Goal: Communication & Community: Answer question/provide support

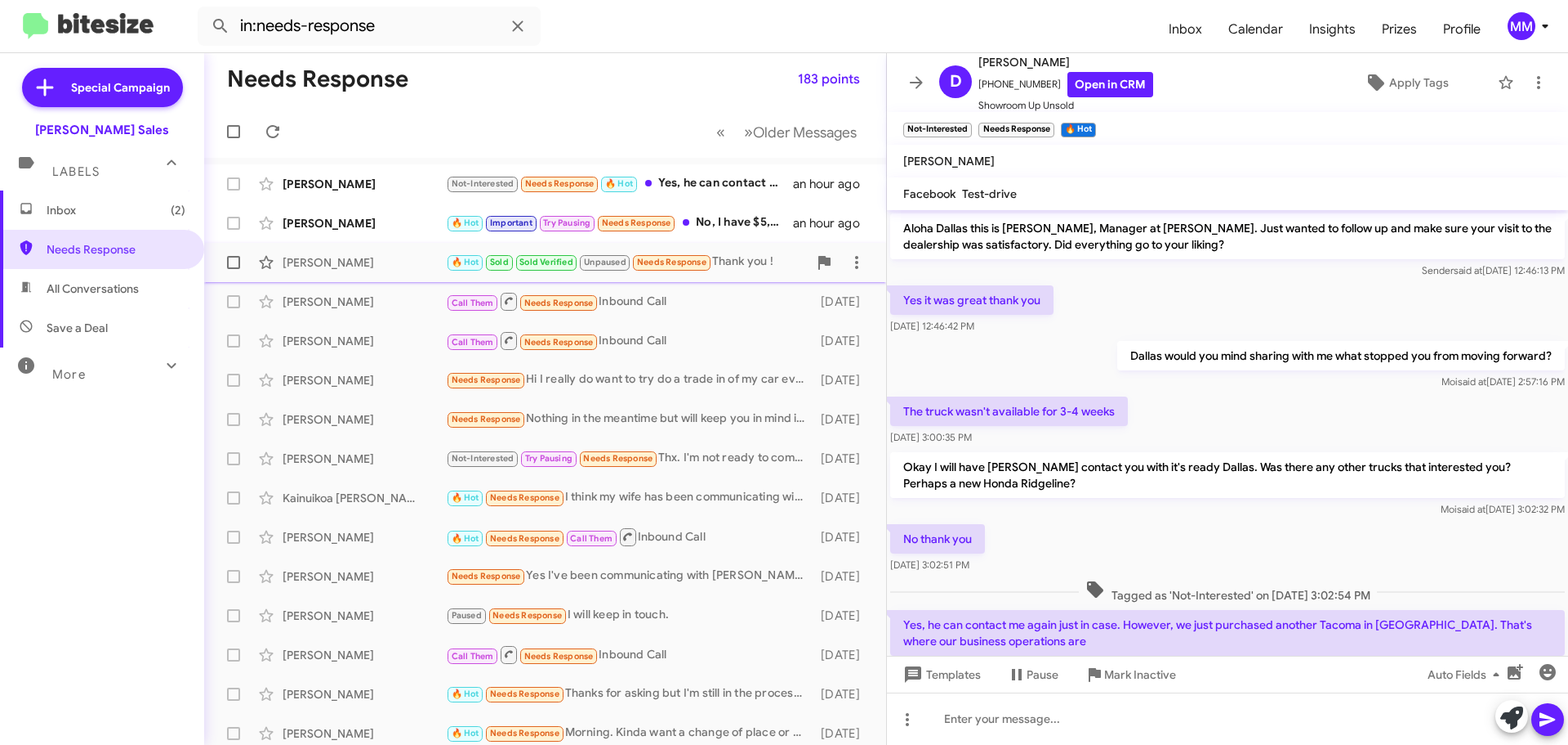
scroll to position [55, 0]
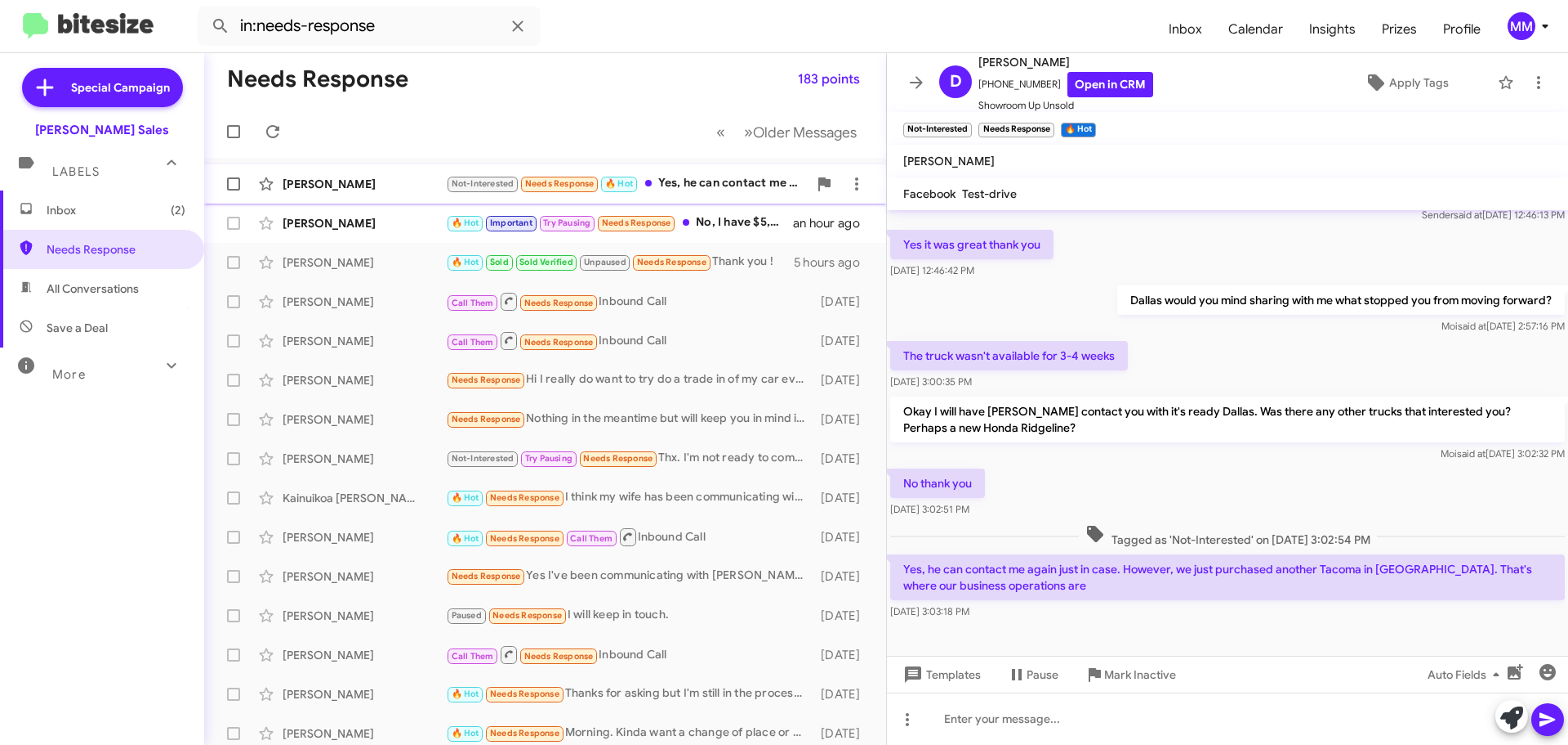
click at [359, 184] on div "[PERSON_NAME]" at bounding box center [365, 184] width 164 height 17
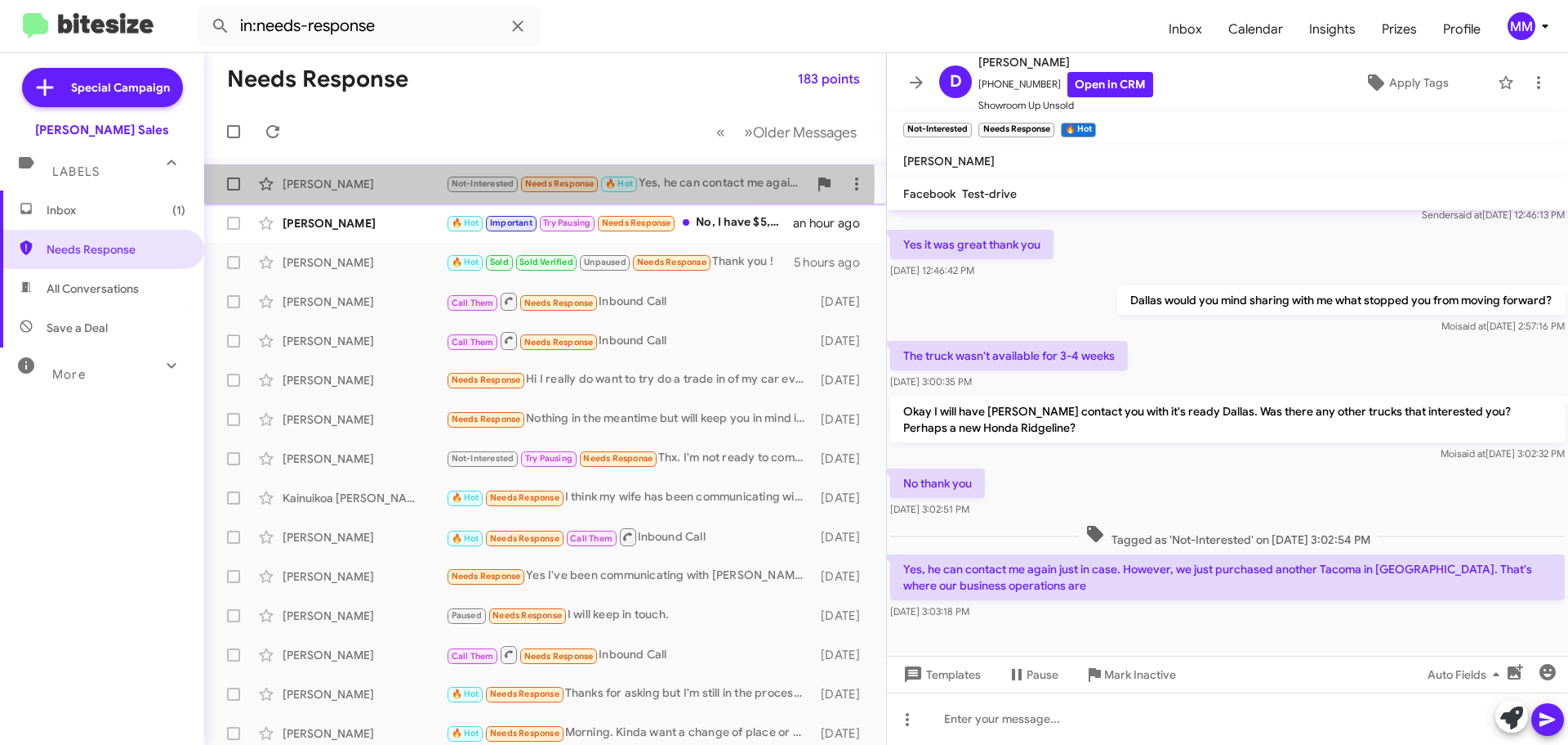
click at [397, 184] on div "[PERSON_NAME]" at bounding box center [365, 184] width 164 height 17
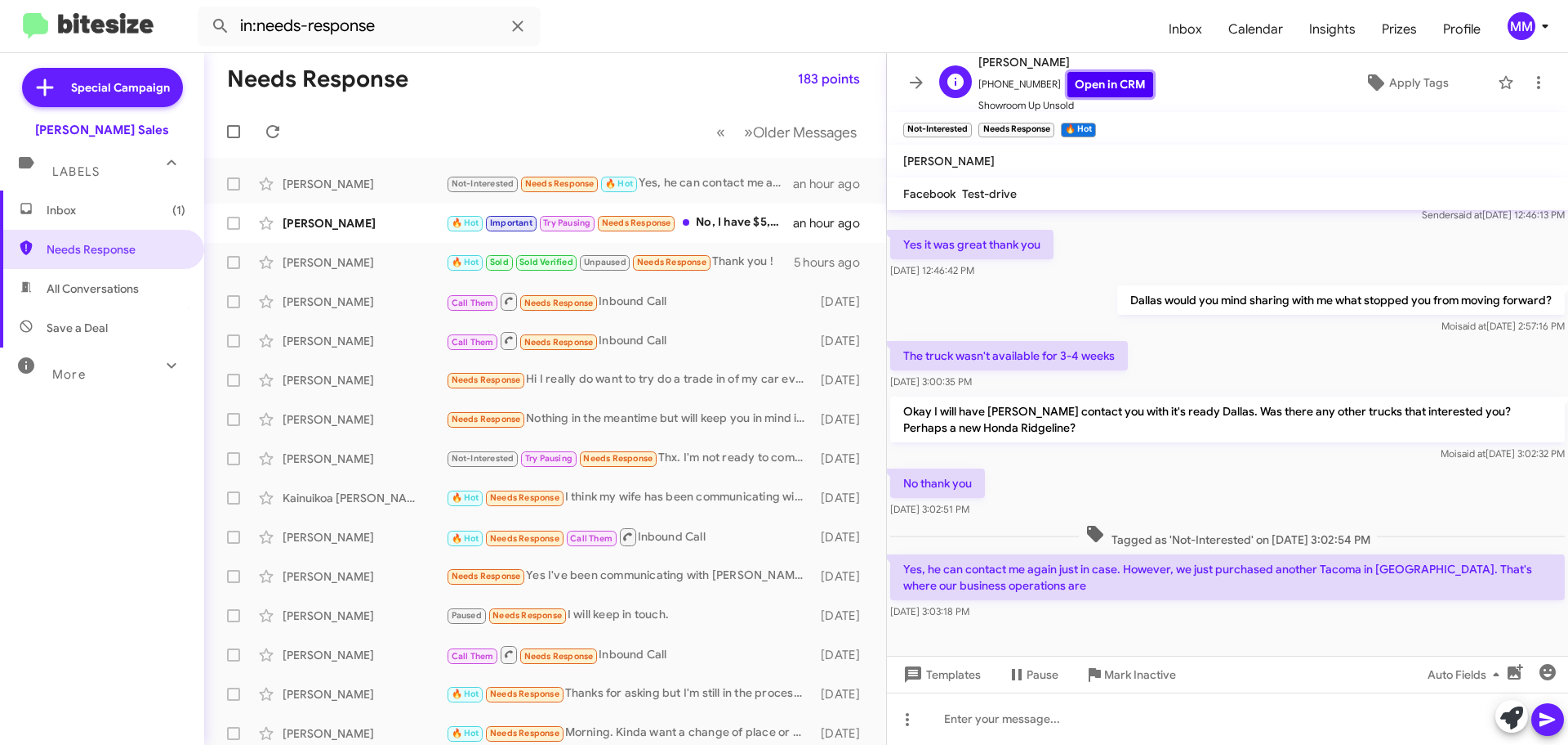
click at [1083, 87] on link "Open in CRM" at bounding box center [1110, 85] width 86 height 26
click at [1029, 674] on span "Pause" at bounding box center [1042, 674] width 32 height 30
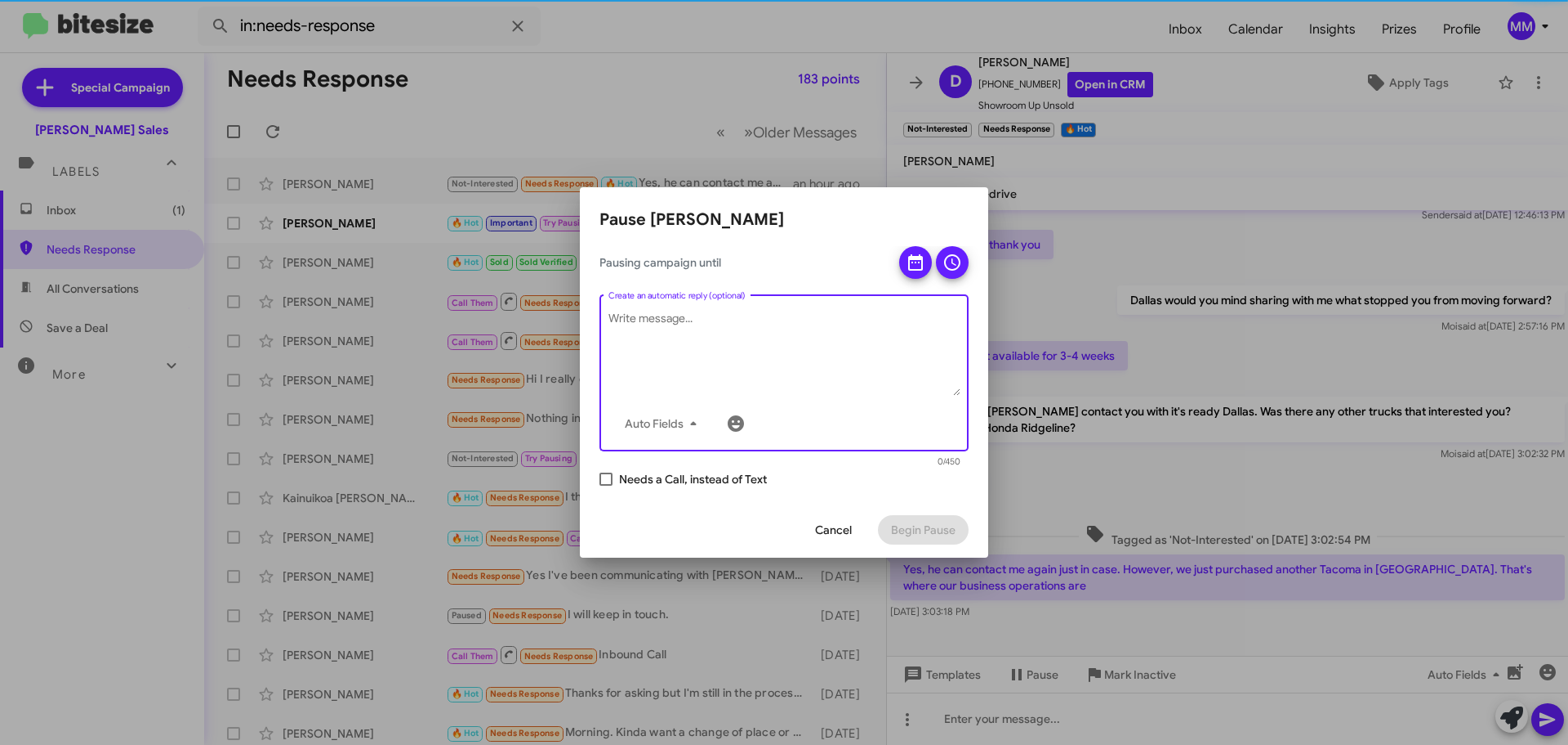
click at [667, 321] on textarea "Create an automatic reply (optional)" at bounding box center [784, 353] width 352 height 85
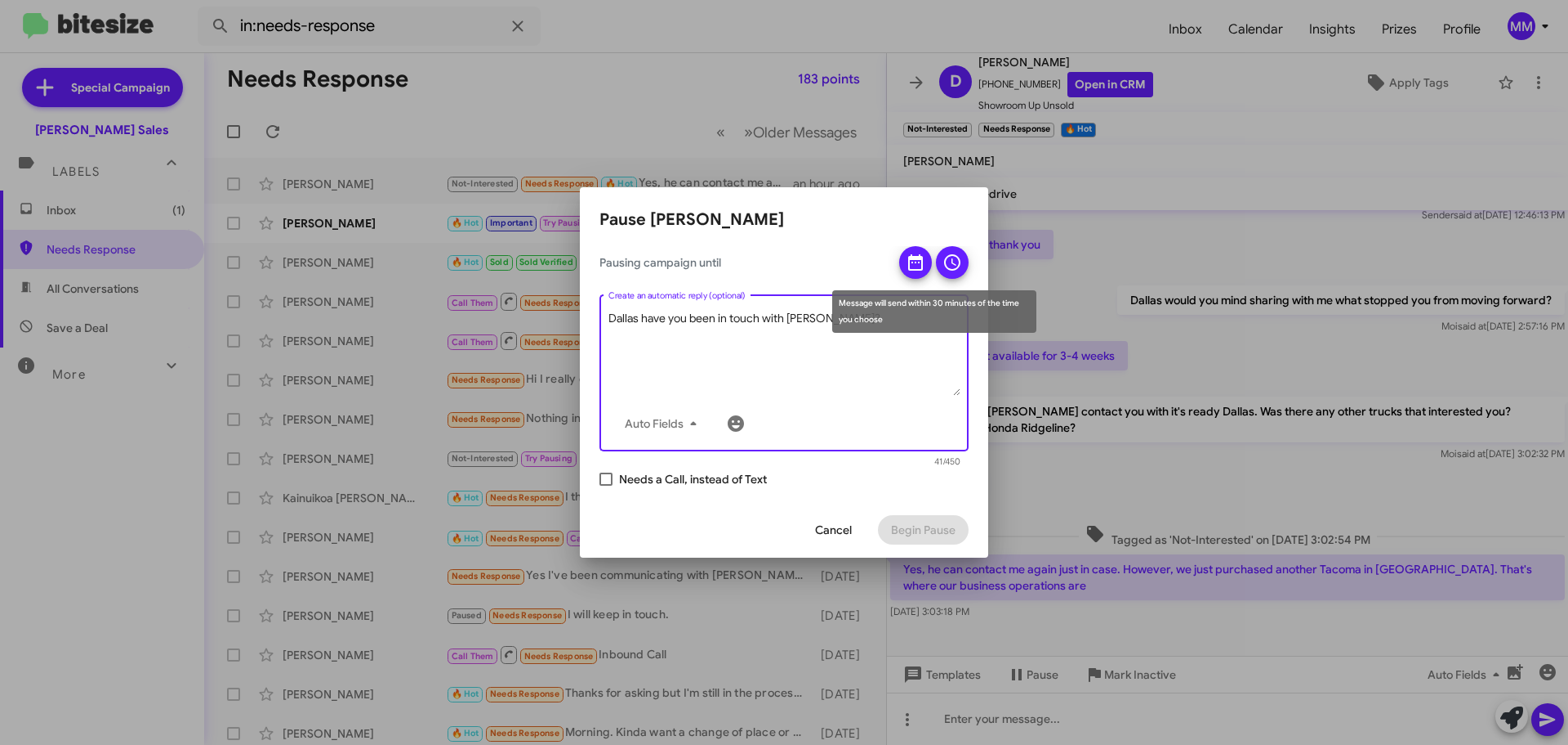
type textarea "Dallas have you been in touch with [PERSON_NAME]?"
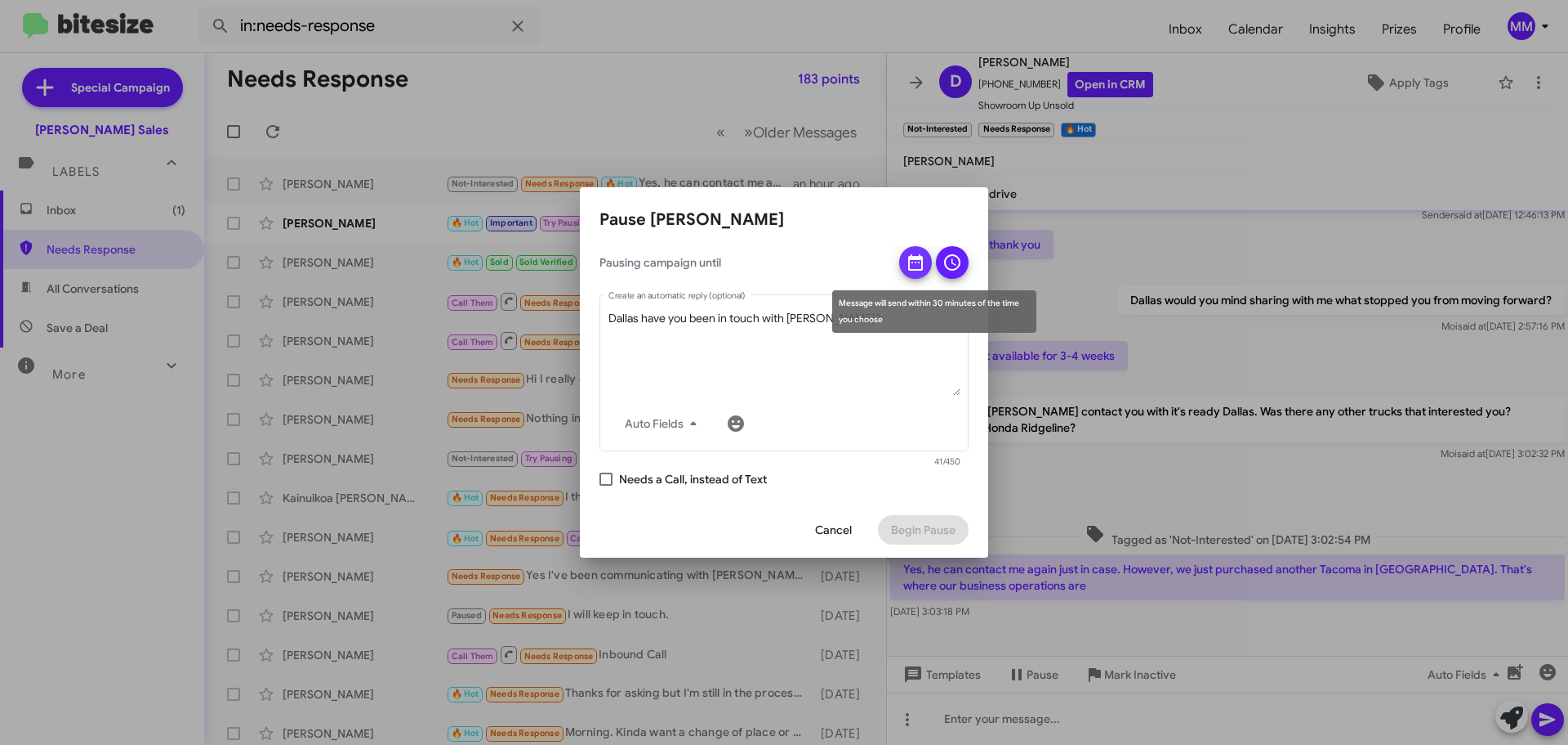
click at [917, 272] on span at bounding box center [916, 266] width 20 height 42
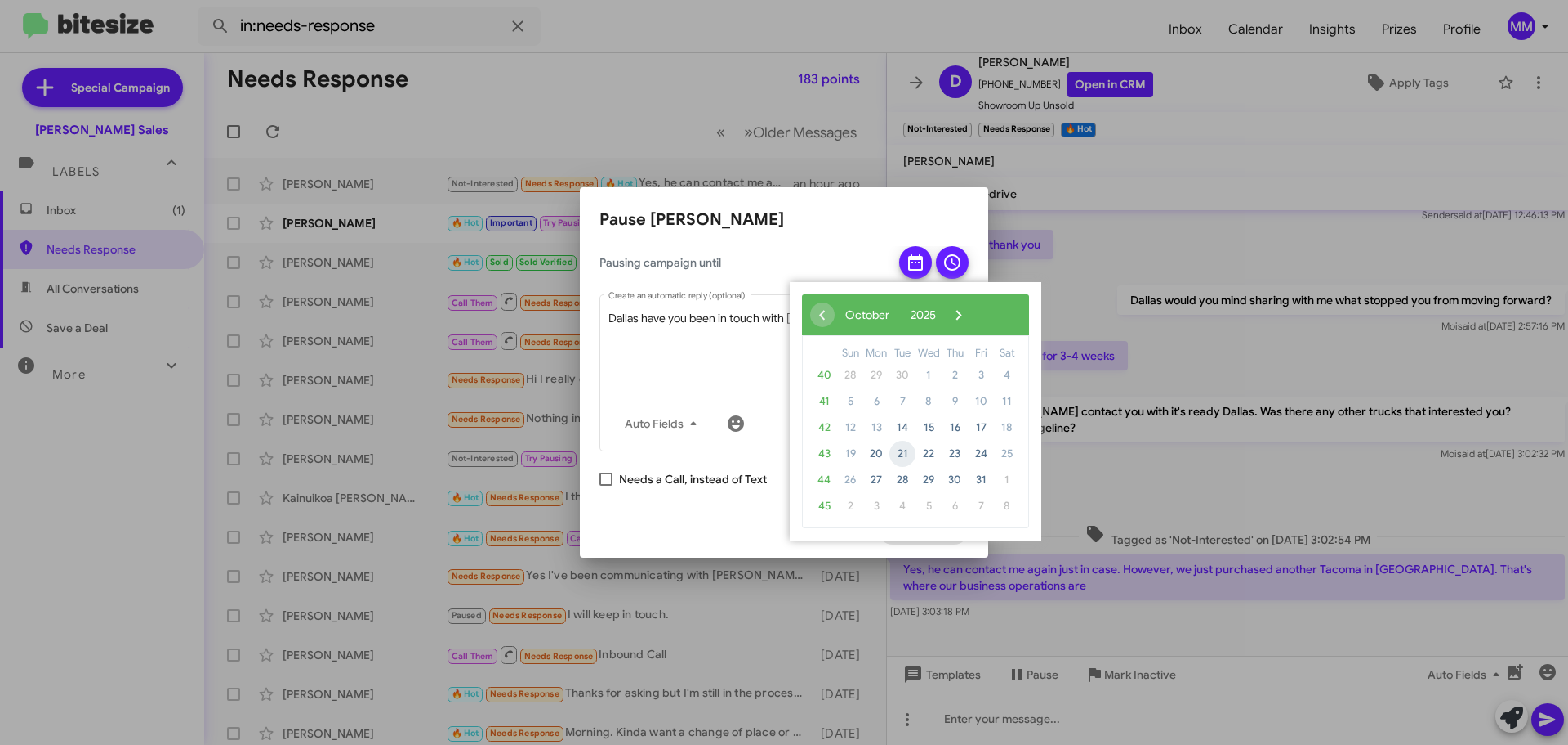
click at [906, 457] on span "21" at bounding box center [902, 453] width 27 height 27
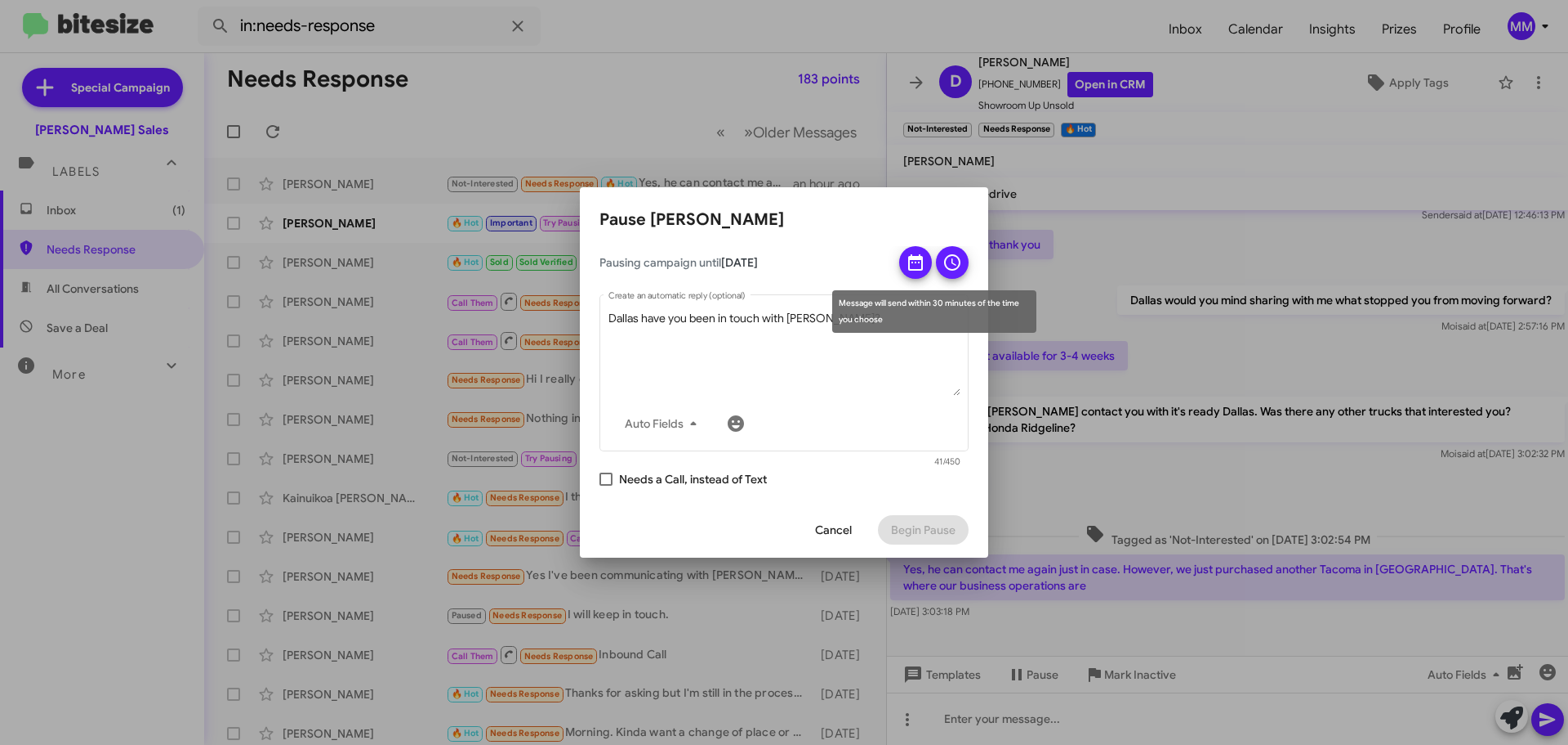
click at [953, 262] on icon at bounding box center [952, 262] width 17 height 17
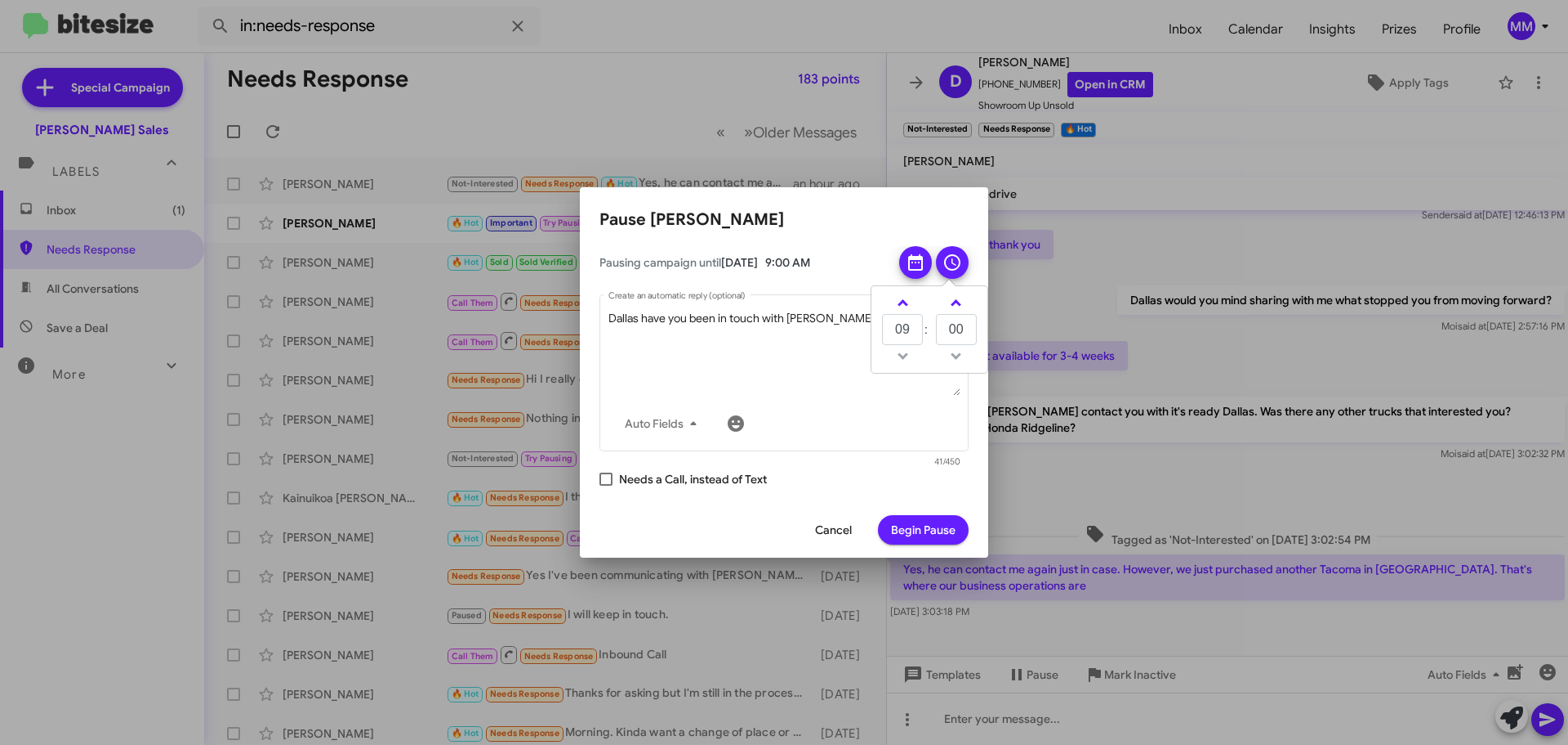
click at [901, 354] on td at bounding box center [902, 355] width 42 height 21
click at [903, 302] on span at bounding box center [902, 304] width 11 height 11
click at [904, 302] on span at bounding box center [902, 304] width 11 height 11
click at [905, 299] on link at bounding box center [902, 302] width 29 height 19
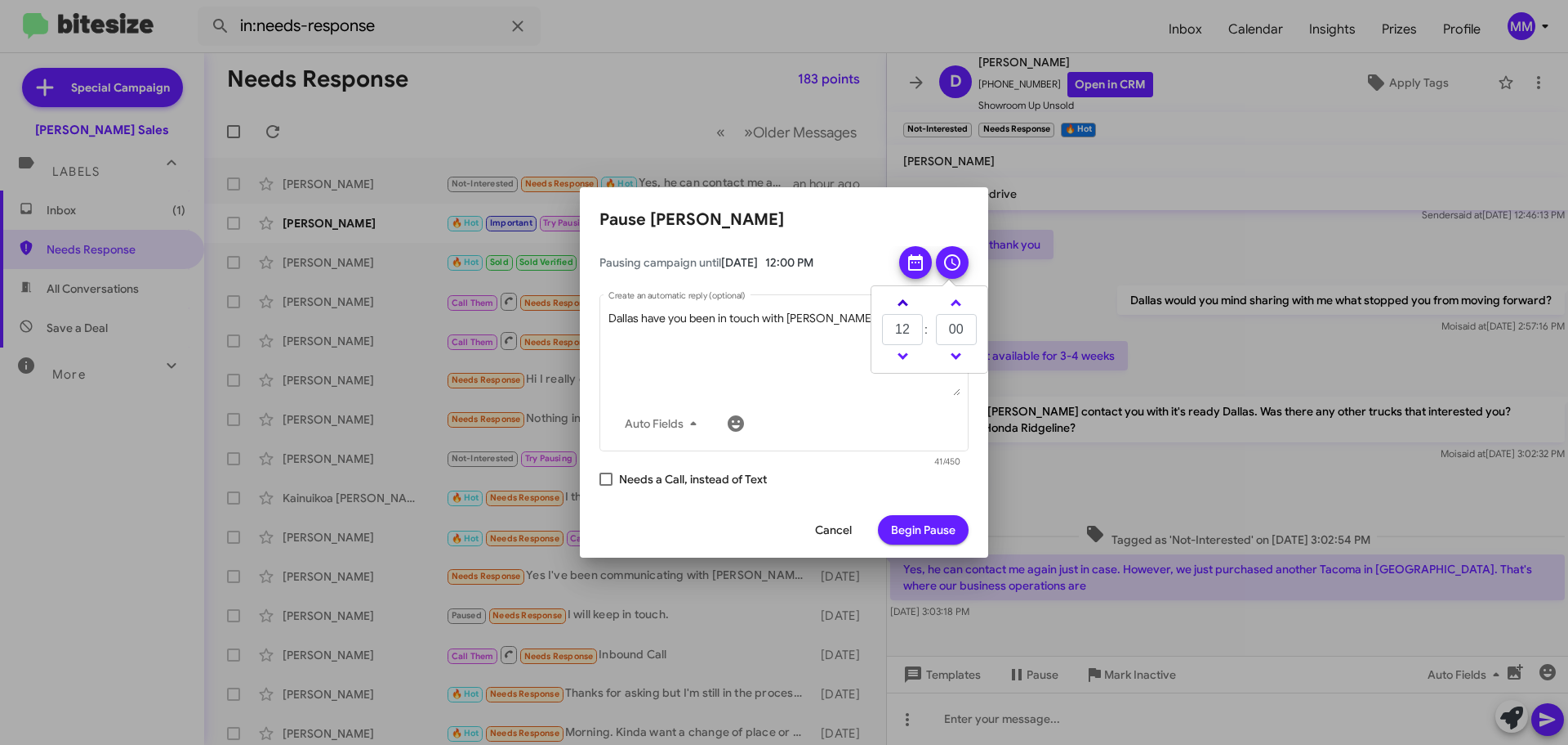
type input "13"
click at [910, 528] on span "Begin Pause" at bounding box center [923, 530] width 64 height 30
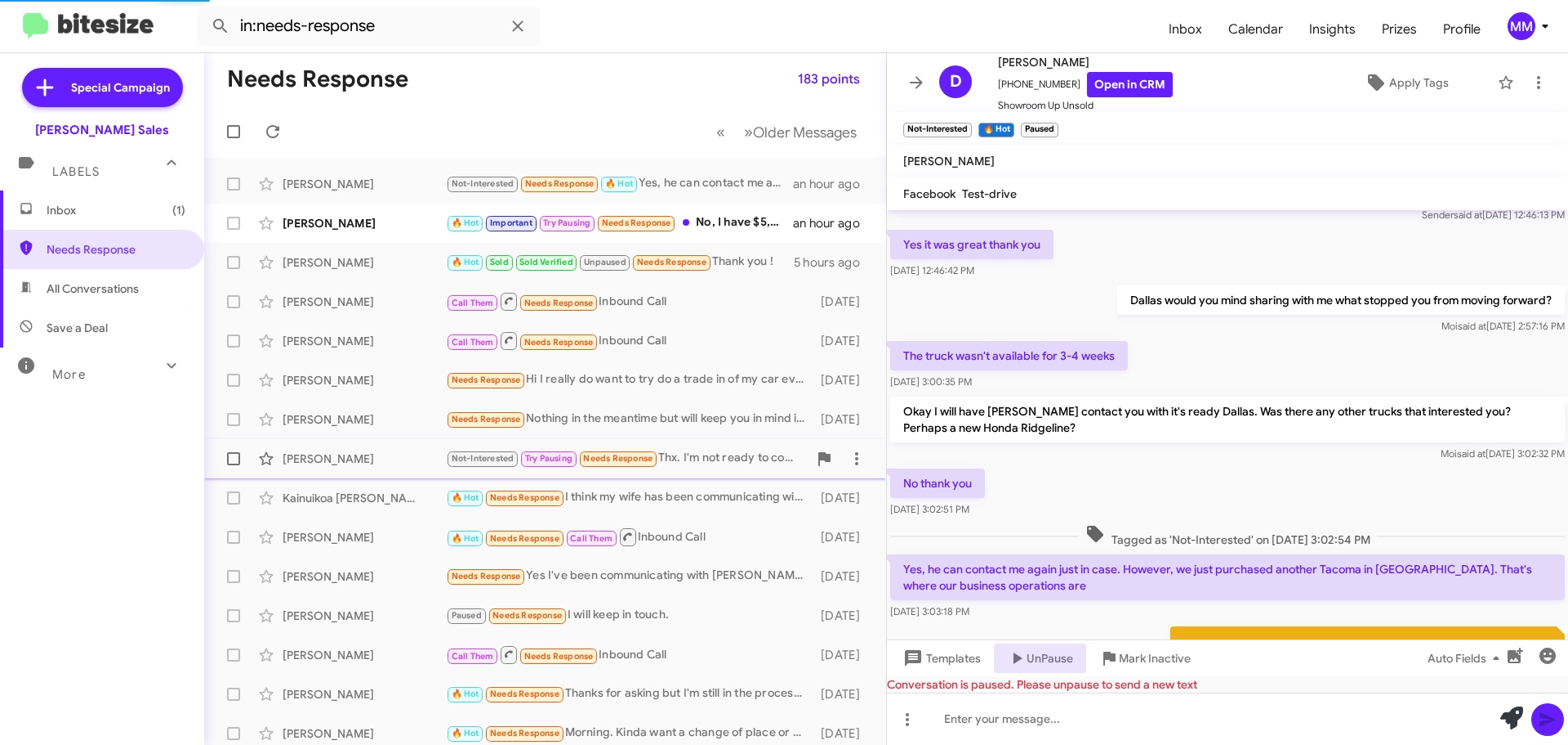
scroll to position [212, 0]
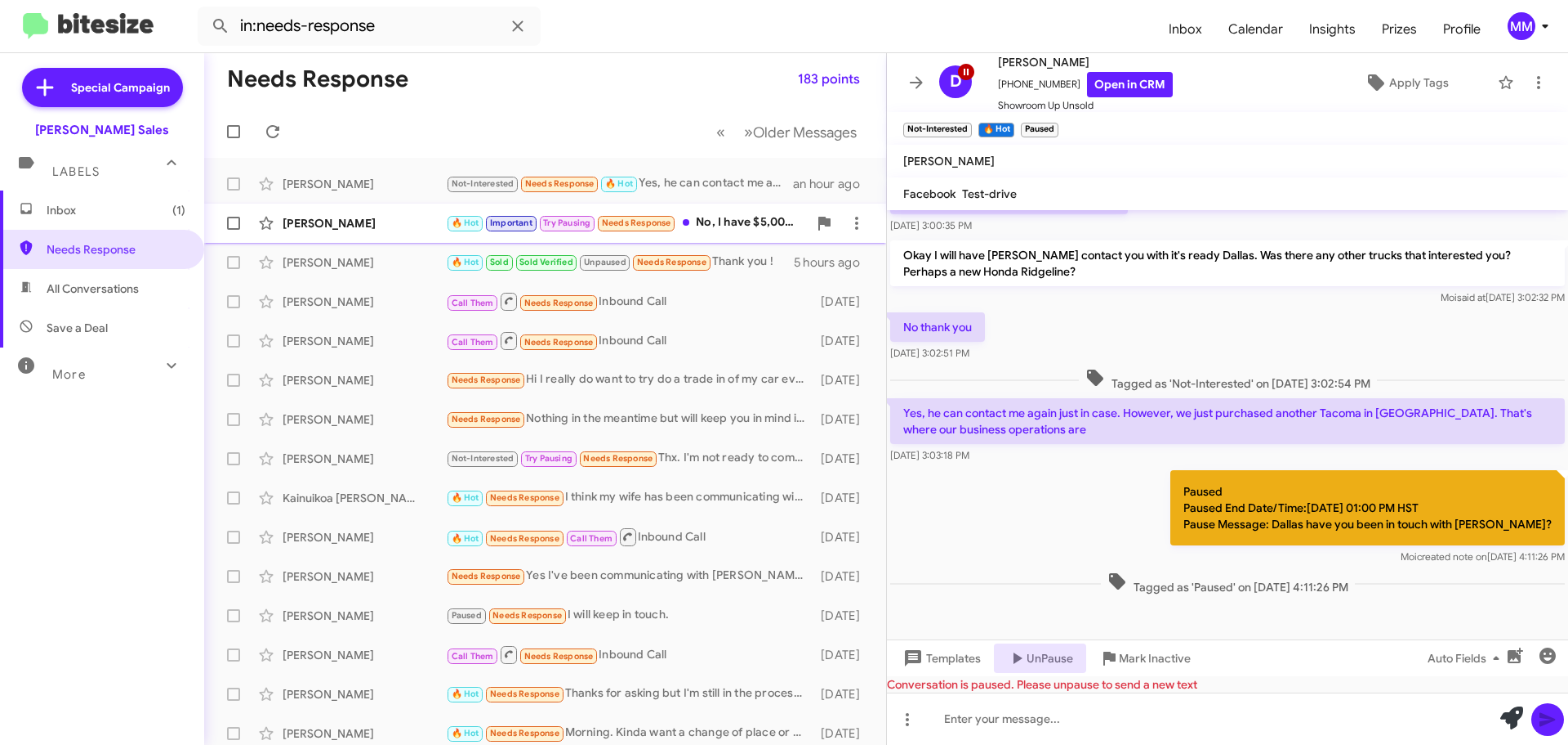
click at [376, 221] on div "[PERSON_NAME]" at bounding box center [365, 223] width 164 height 17
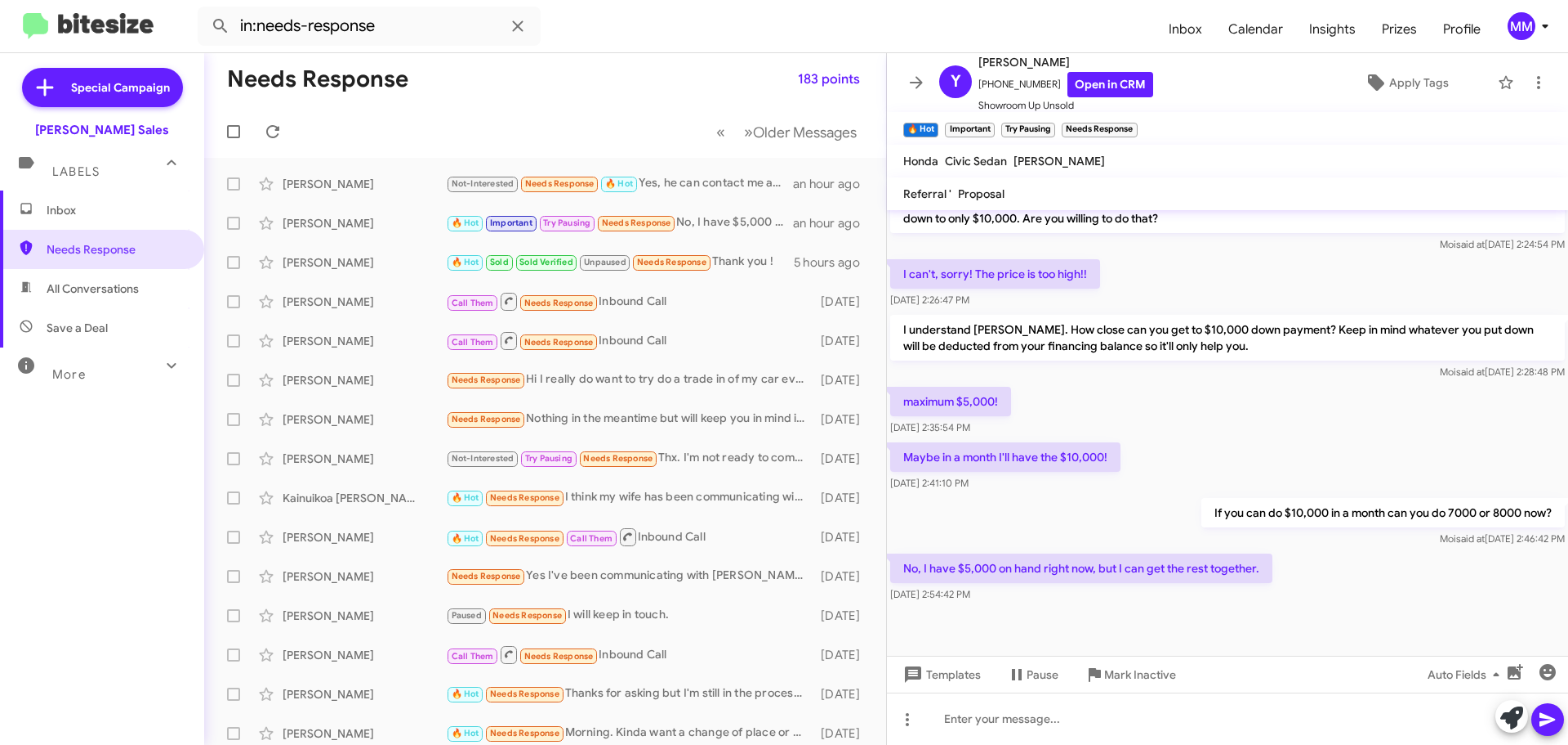
scroll to position [770, 0]
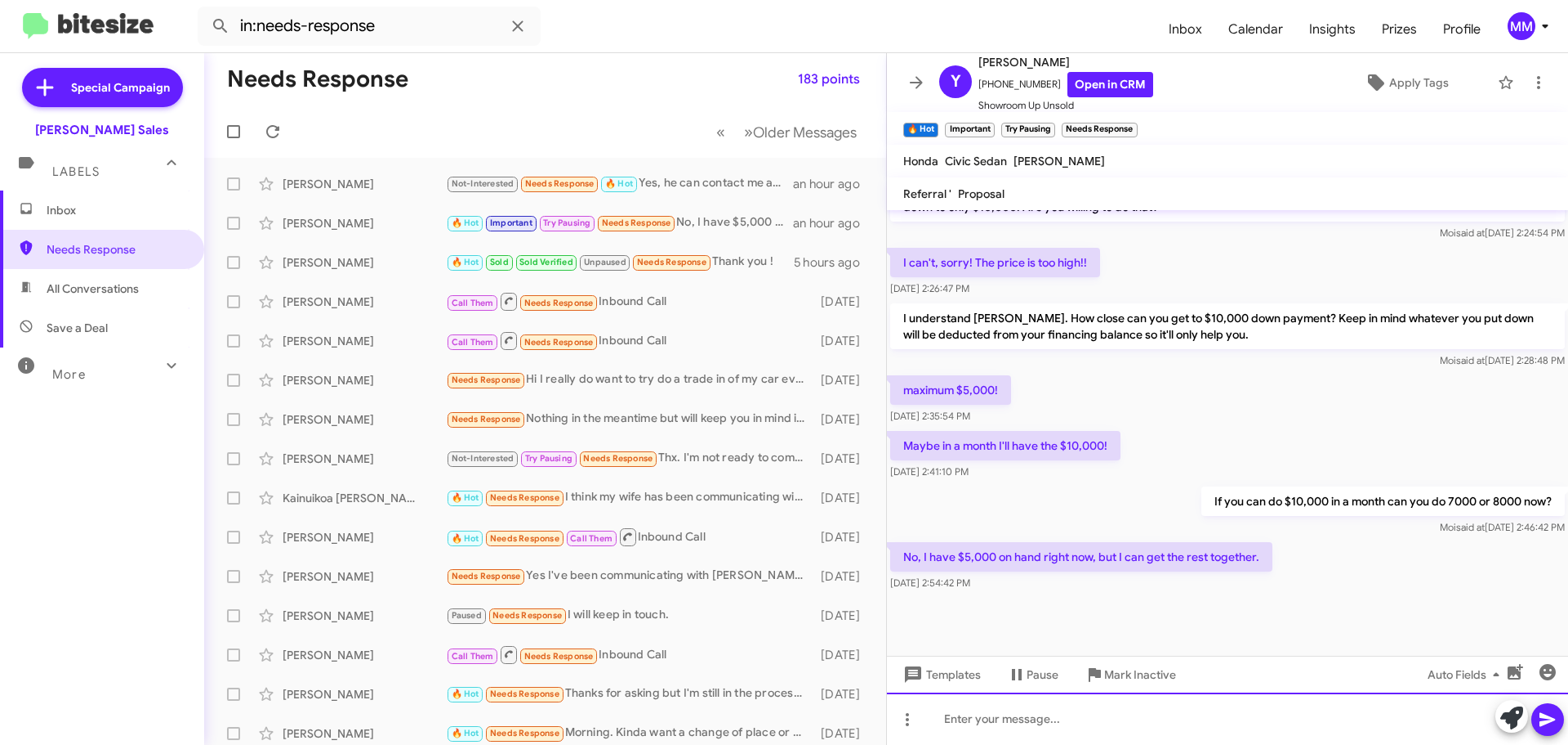
click at [1048, 725] on div at bounding box center [1227, 718] width 681 height 52
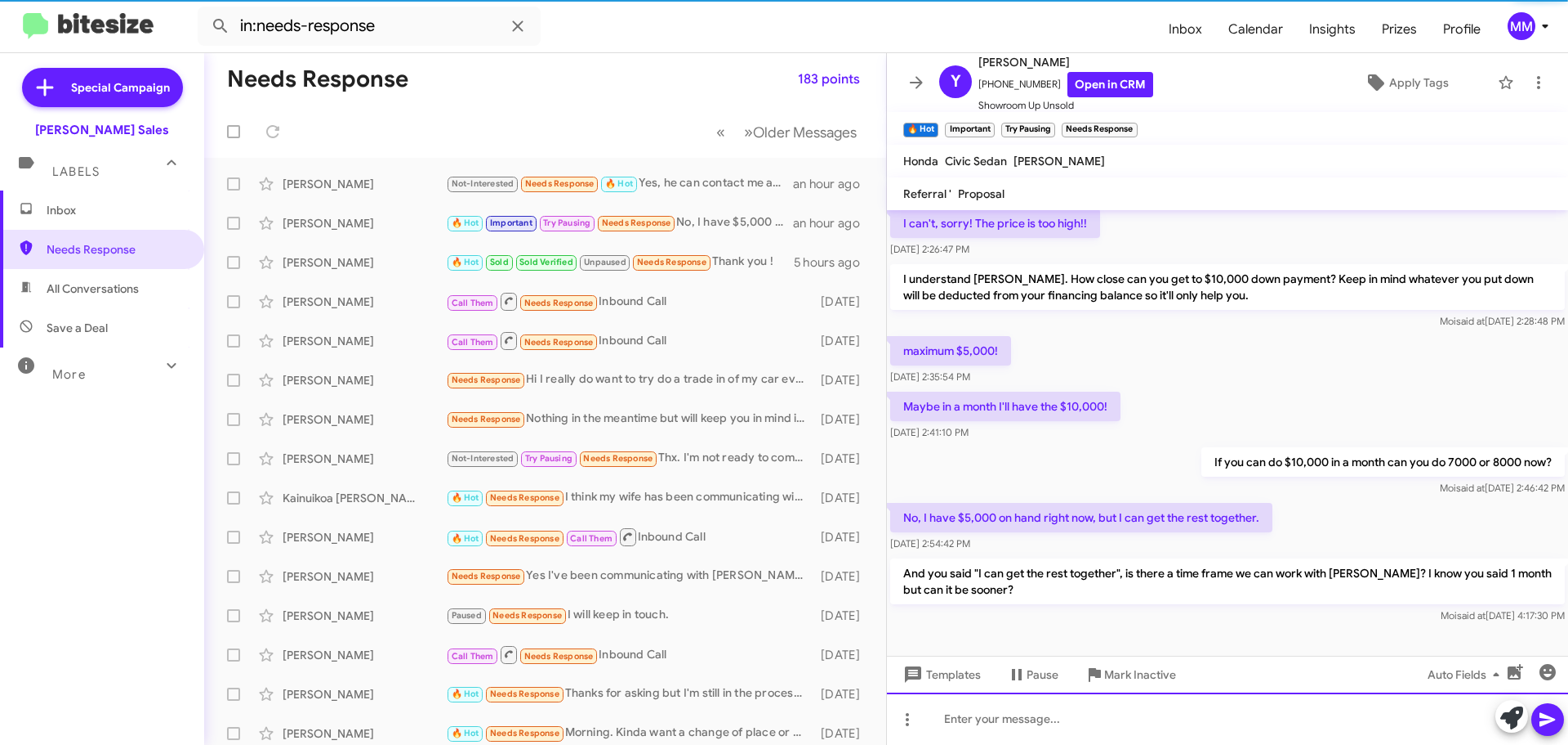
scroll to position [846, 0]
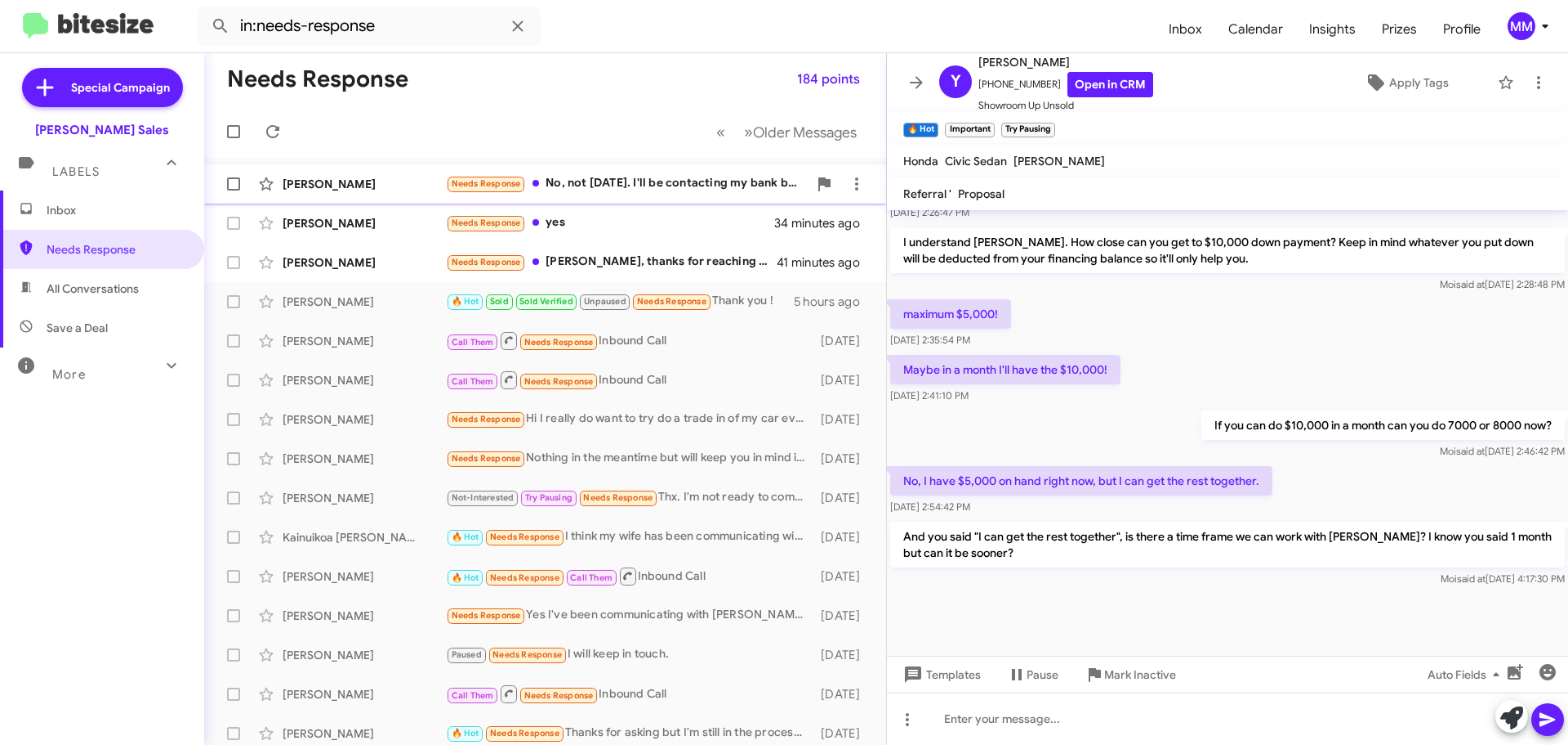
click at [392, 180] on div "[PERSON_NAME]" at bounding box center [365, 184] width 164 height 17
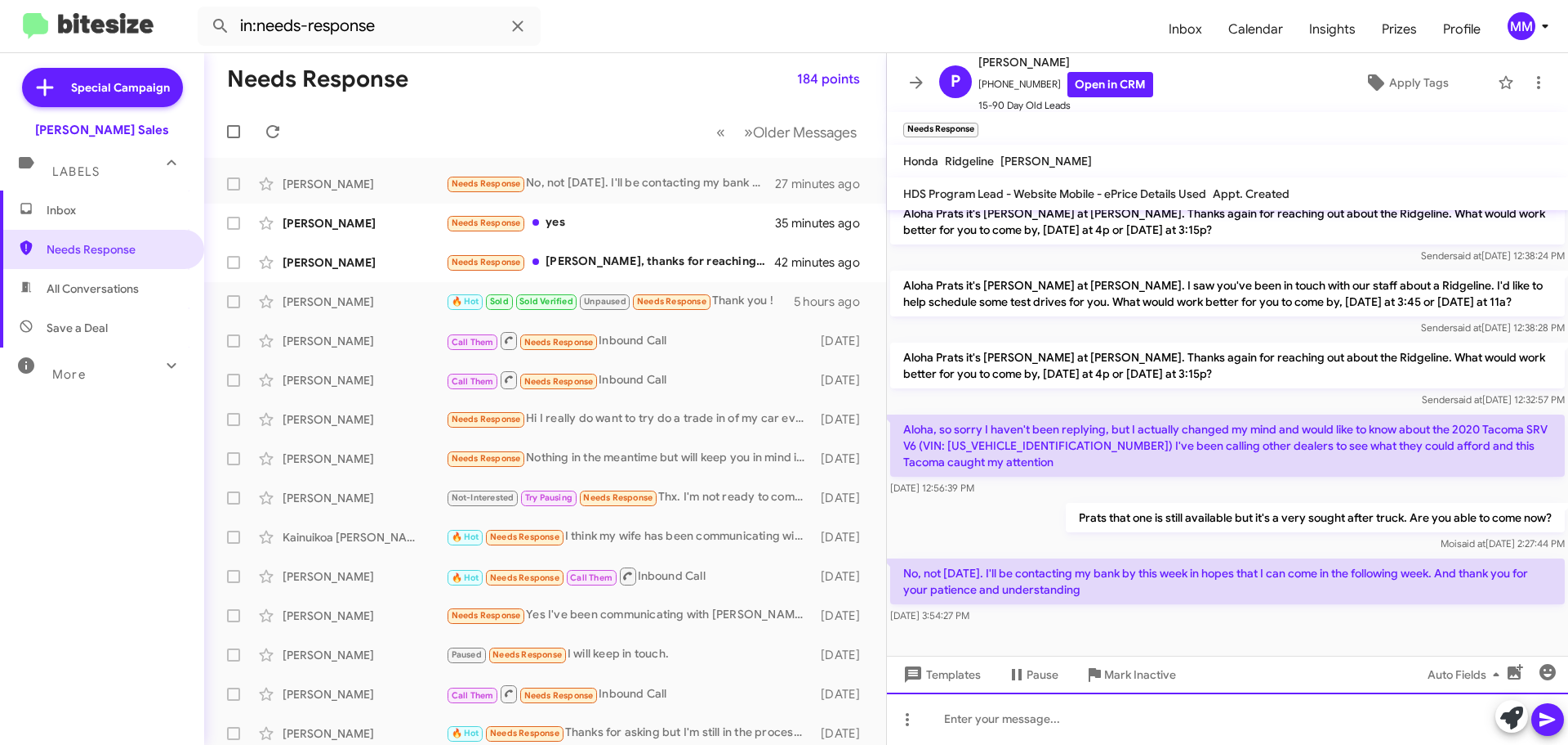
click at [1007, 714] on div at bounding box center [1227, 718] width 681 height 52
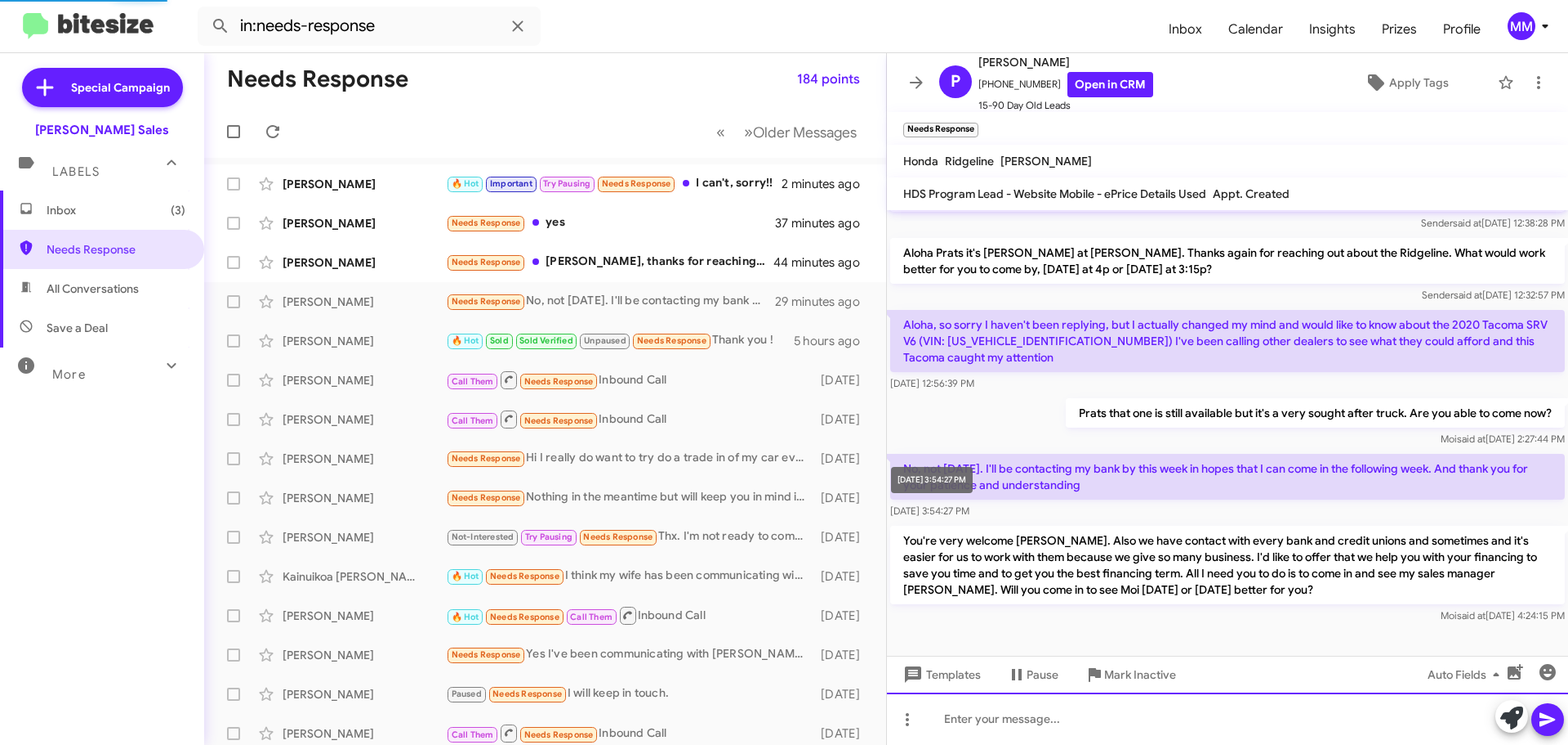
scroll to position [91, 0]
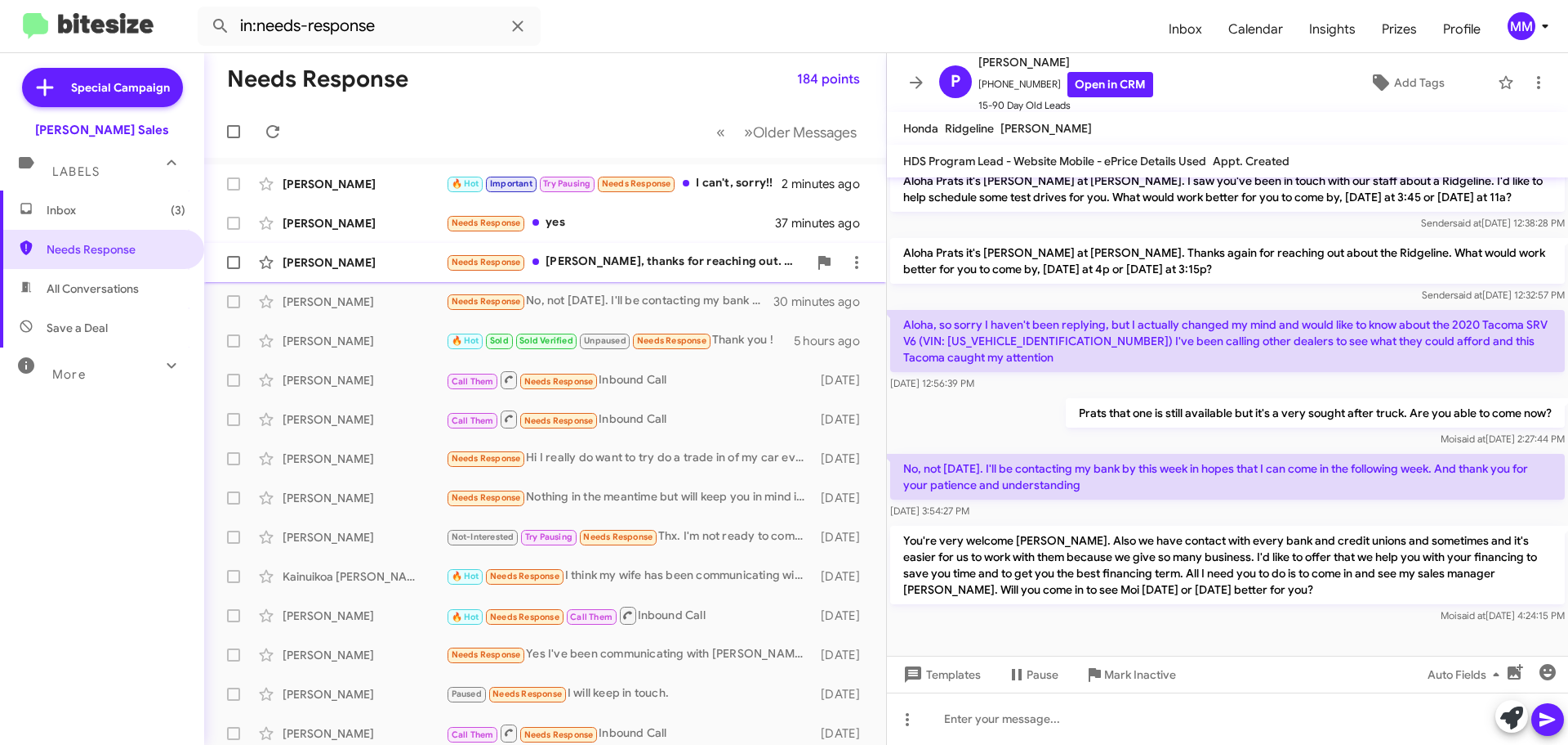
click at [404, 266] on div "[PERSON_NAME]" at bounding box center [365, 262] width 164 height 17
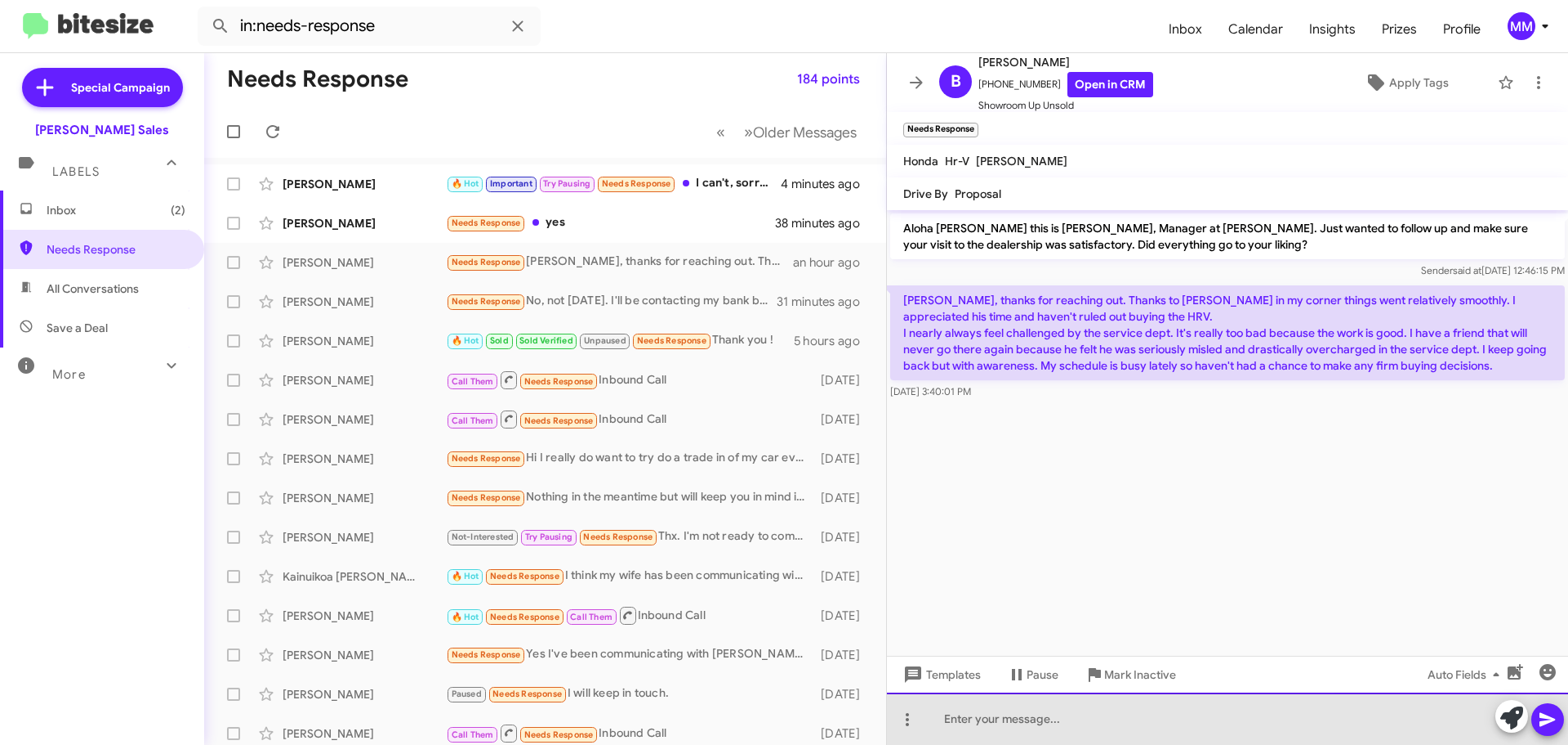
click at [933, 715] on div at bounding box center [1227, 718] width 681 height 52
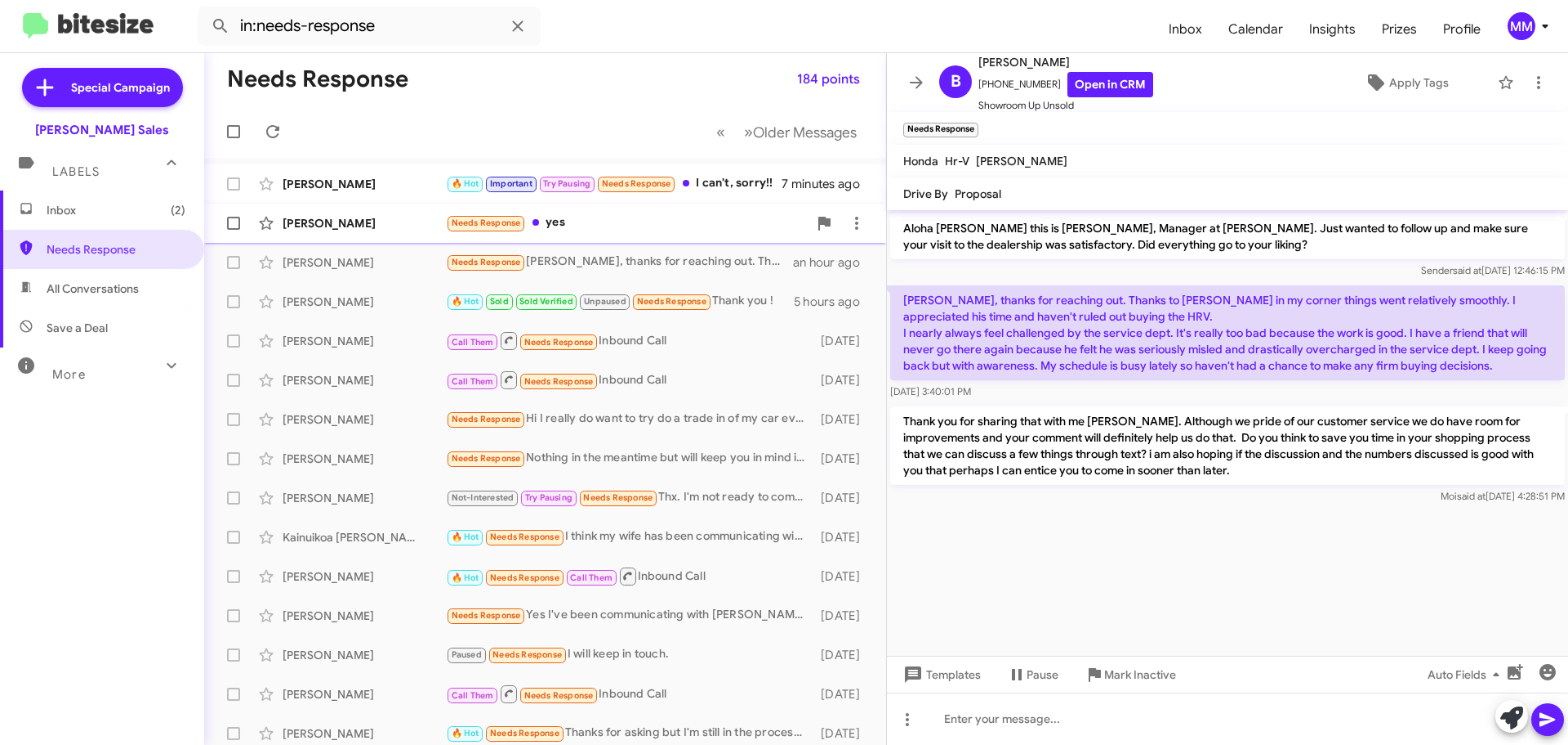
click at [354, 220] on div "[PERSON_NAME]" at bounding box center [365, 223] width 164 height 17
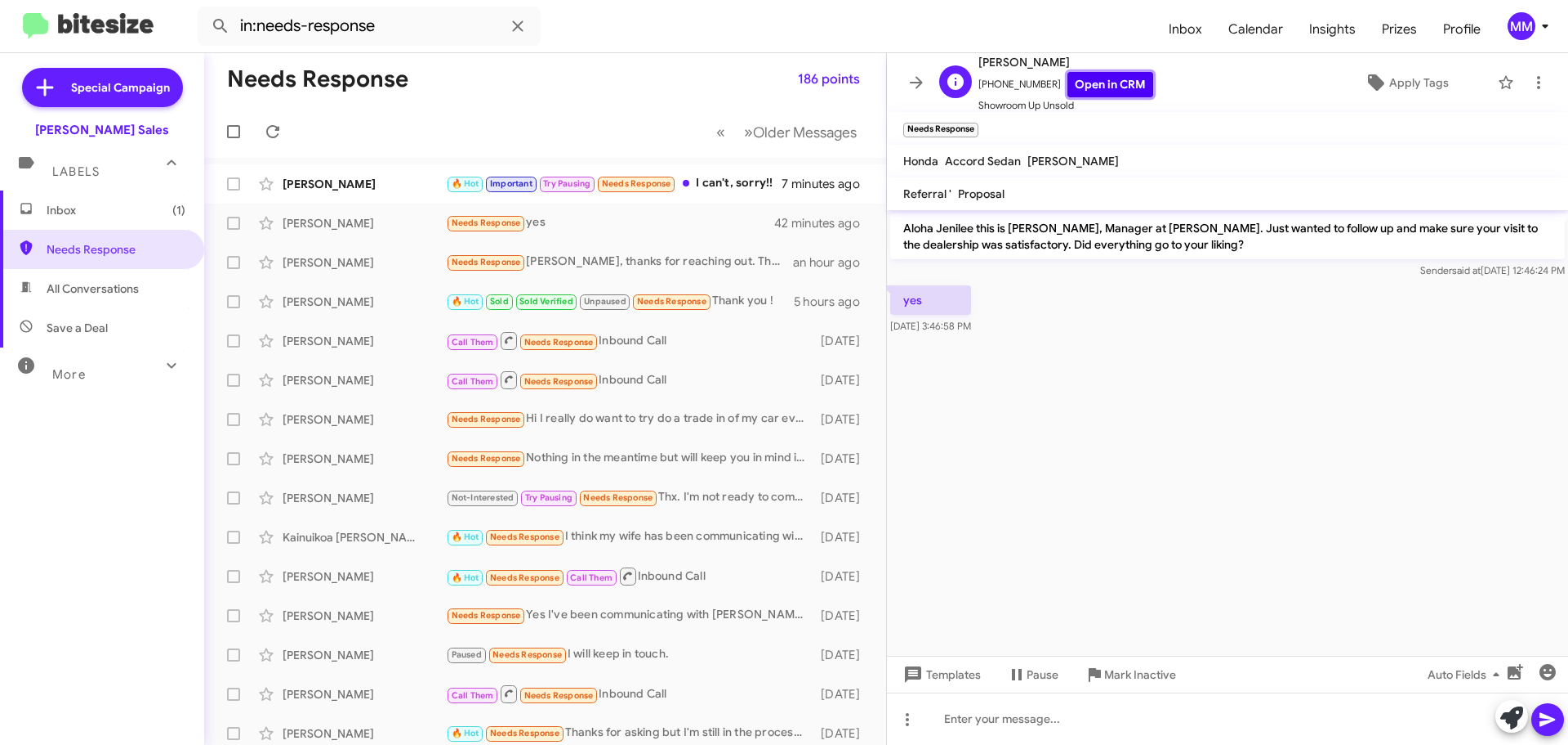
click at [1101, 89] on link "Open in CRM" at bounding box center [1110, 85] width 86 height 26
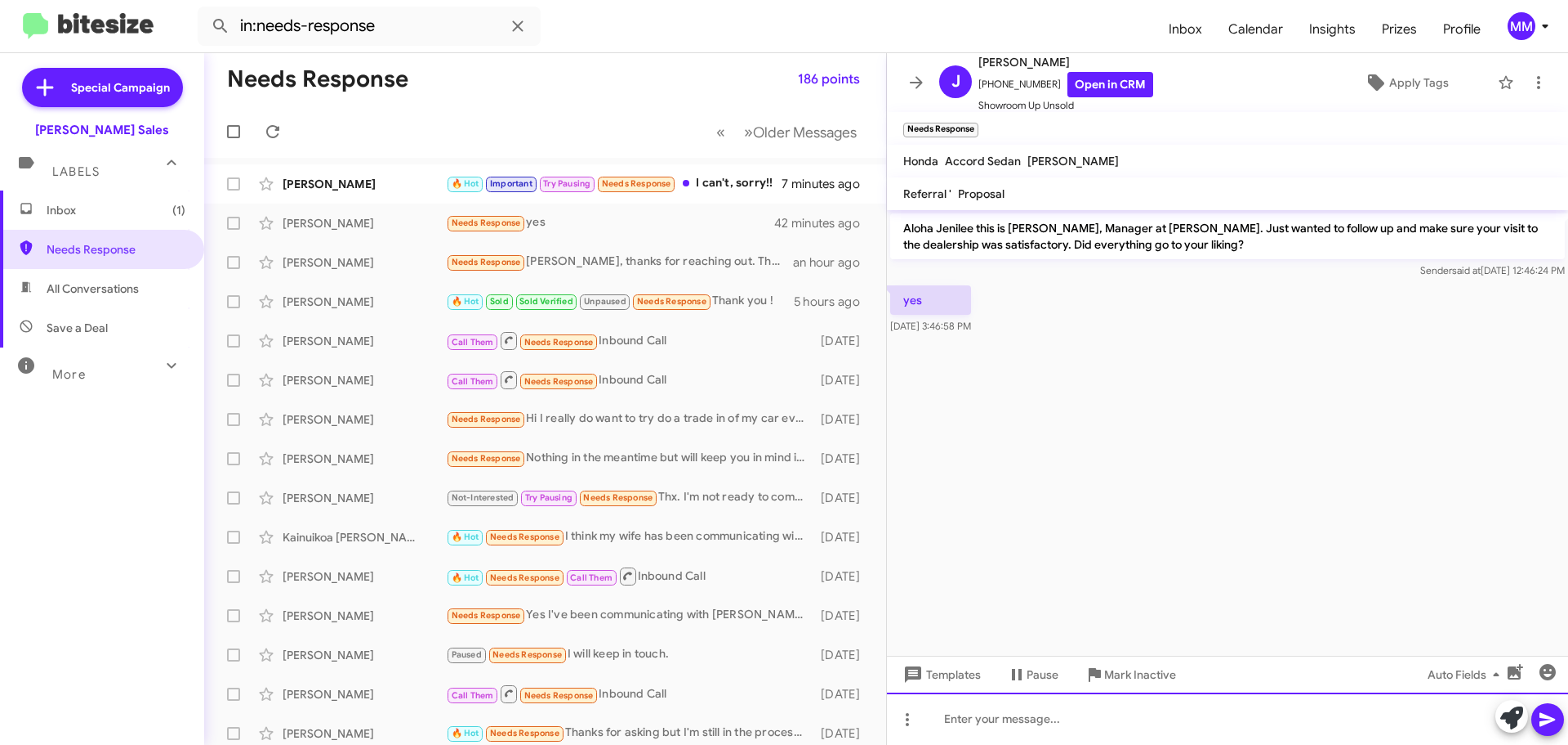
click at [988, 717] on div at bounding box center [1227, 718] width 681 height 52
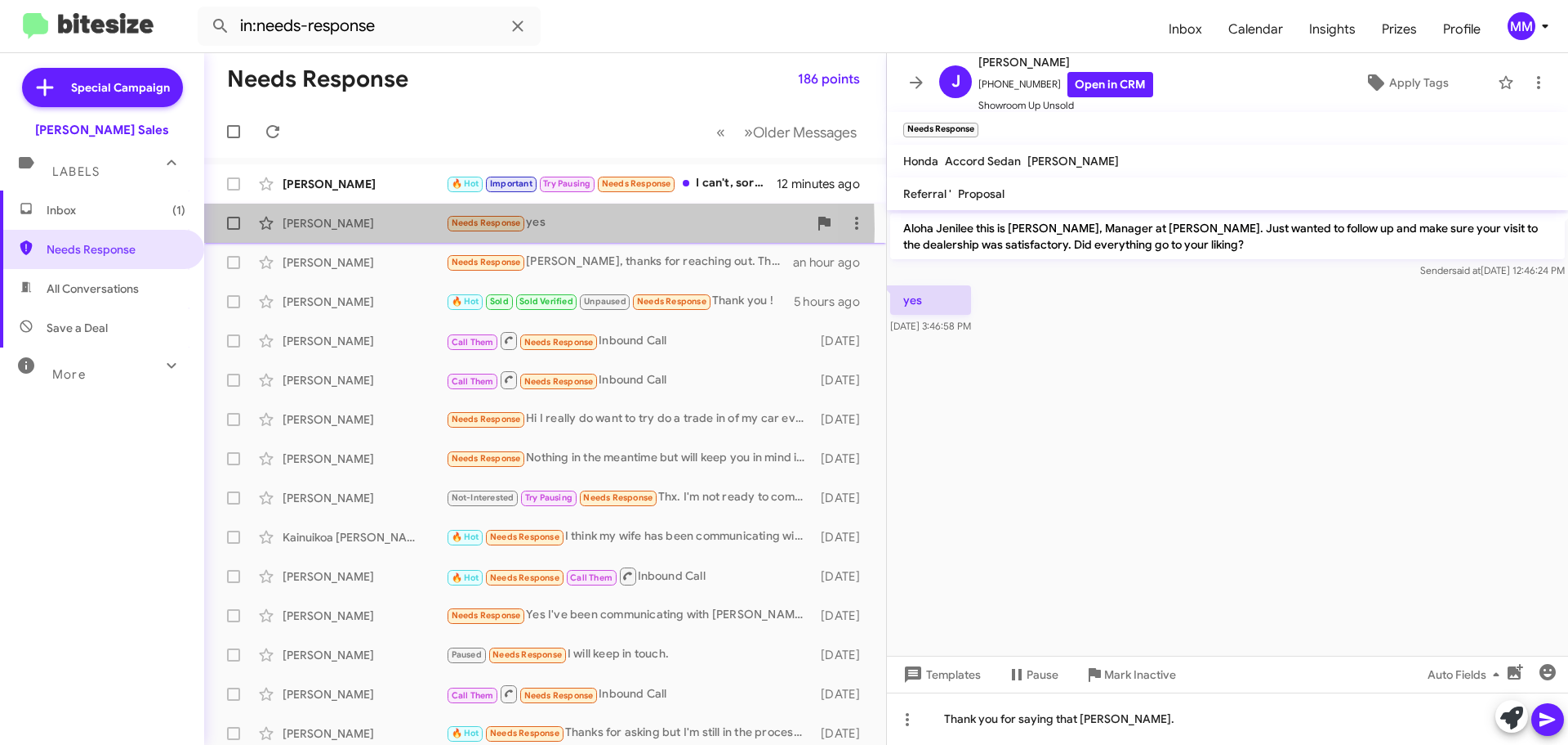
click at [337, 229] on div "[PERSON_NAME]" at bounding box center [365, 223] width 164 height 17
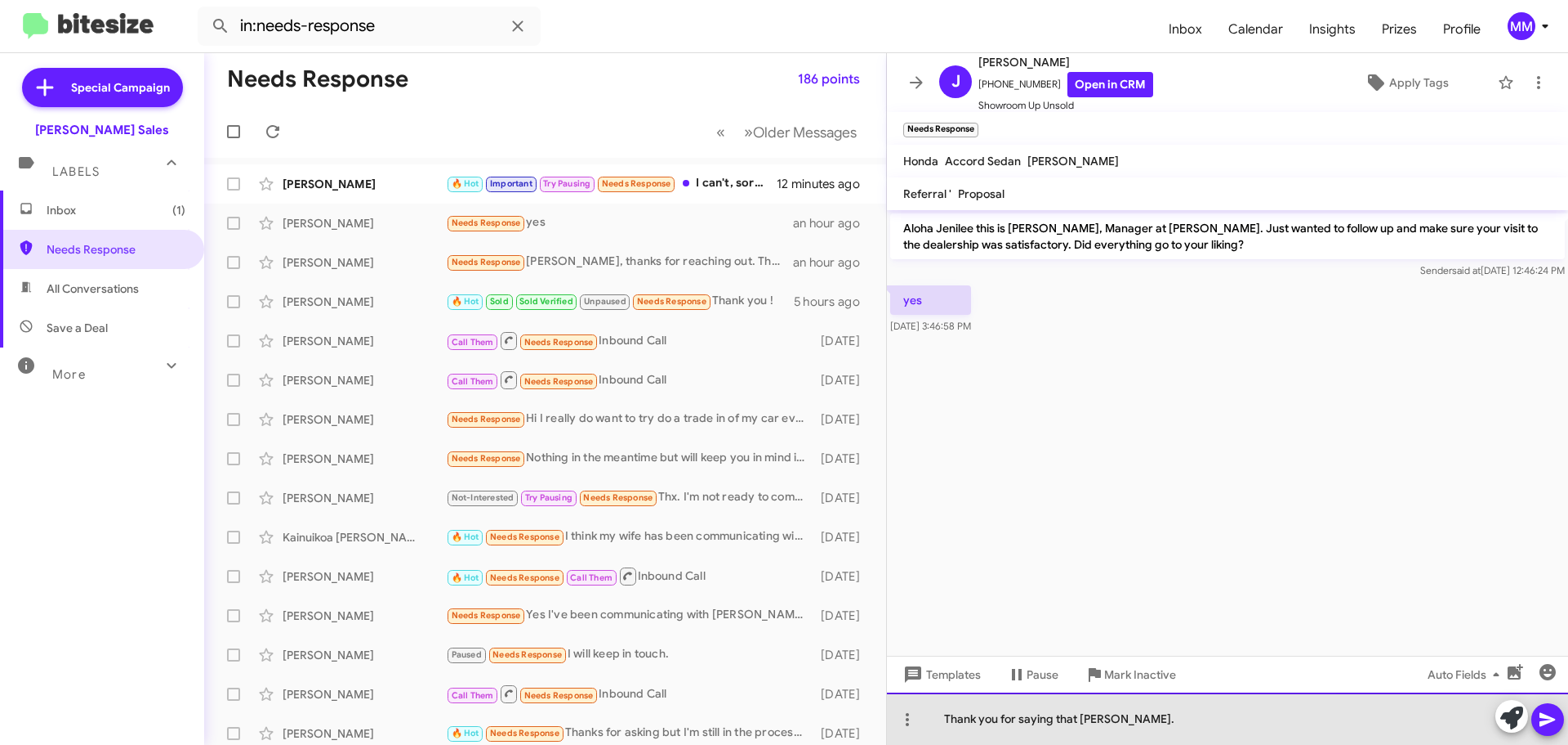
click at [1141, 718] on div "Thank you for saying that [PERSON_NAME]." at bounding box center [1227, 718] width 681 height 52
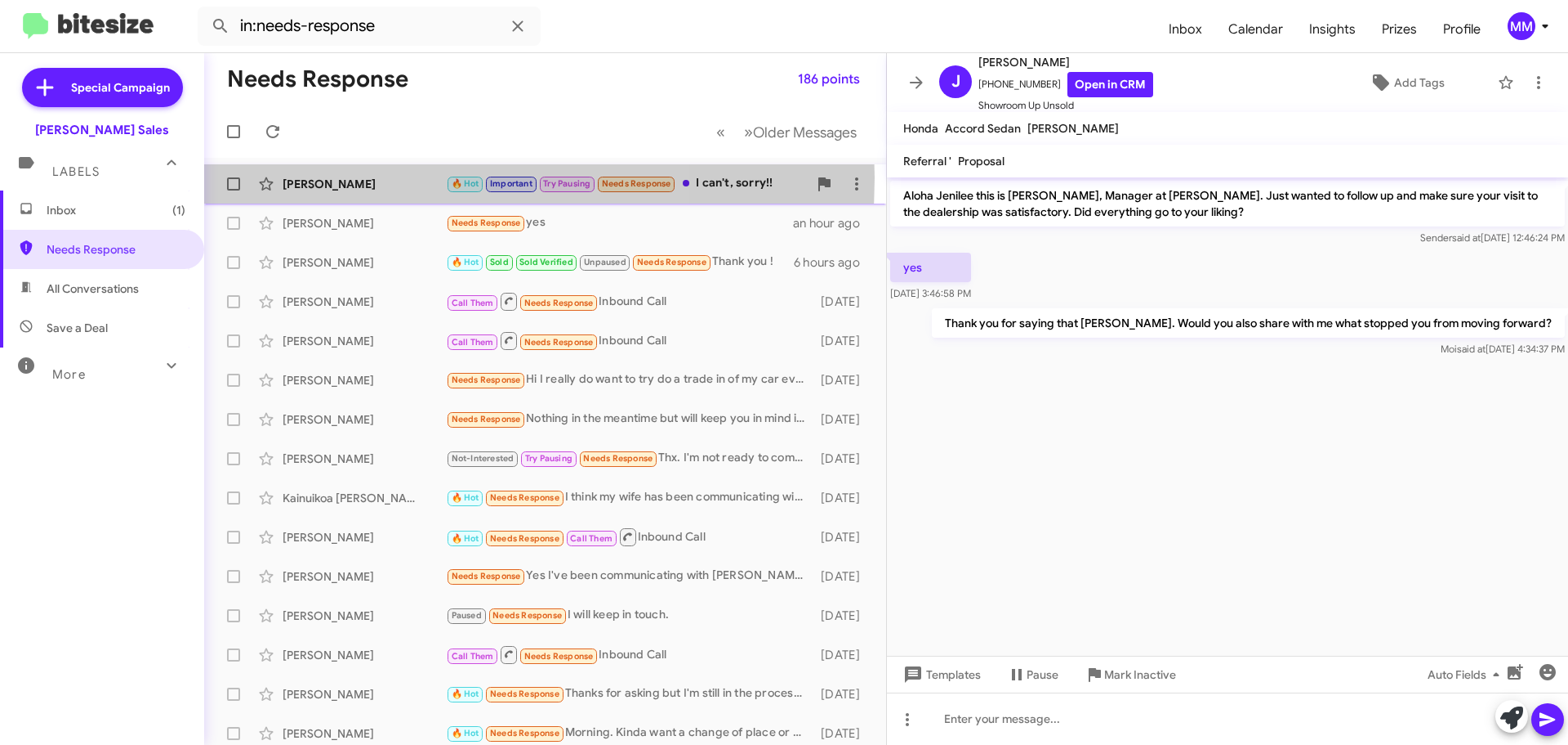
click at [367, 178] on div "[PERSON_NAME]" at bounding box center [365, 184] width 164 height 17
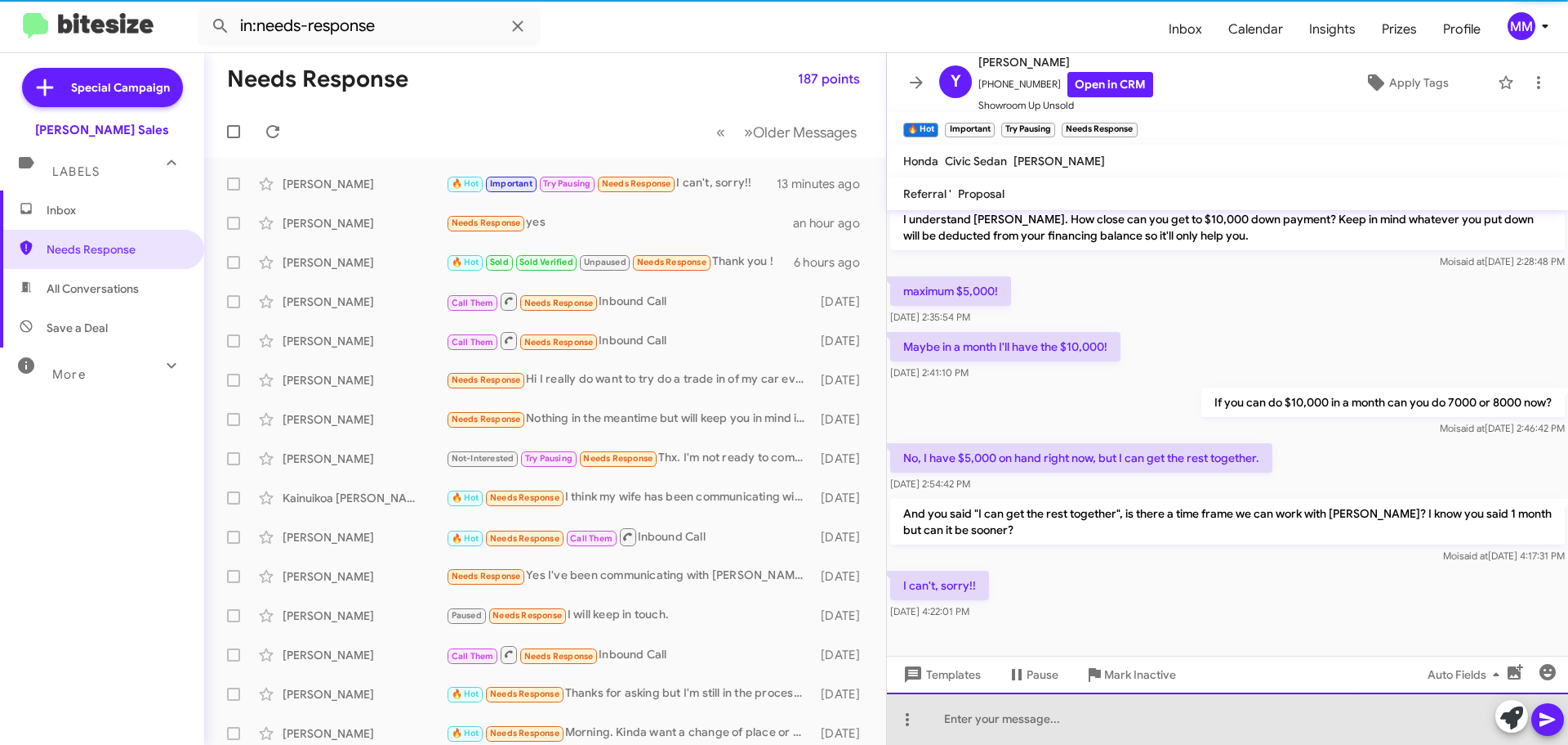
click at [1047, 722] on div at bounding box center [1227, 718] width 681 height 52
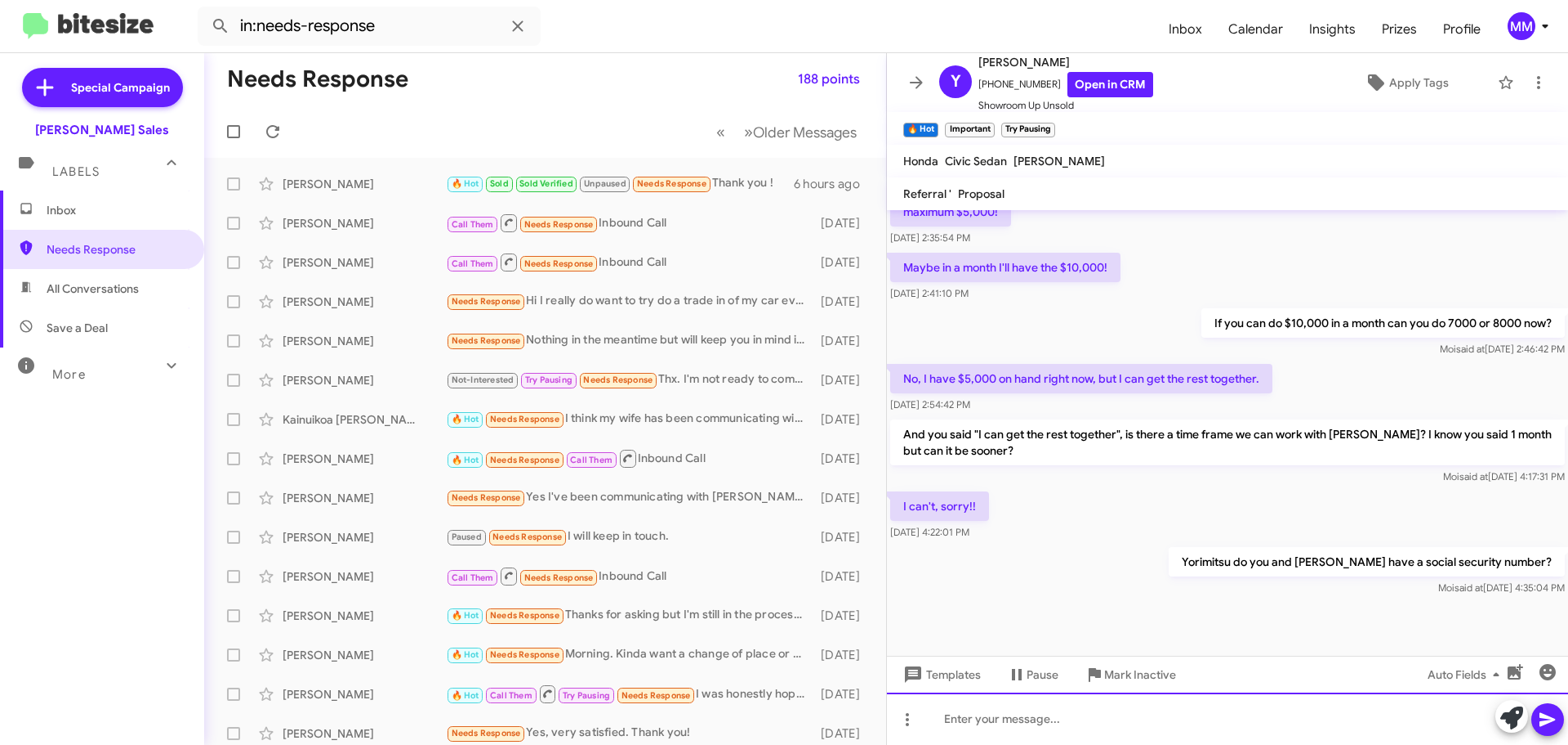
scroll to position [1041, 0]
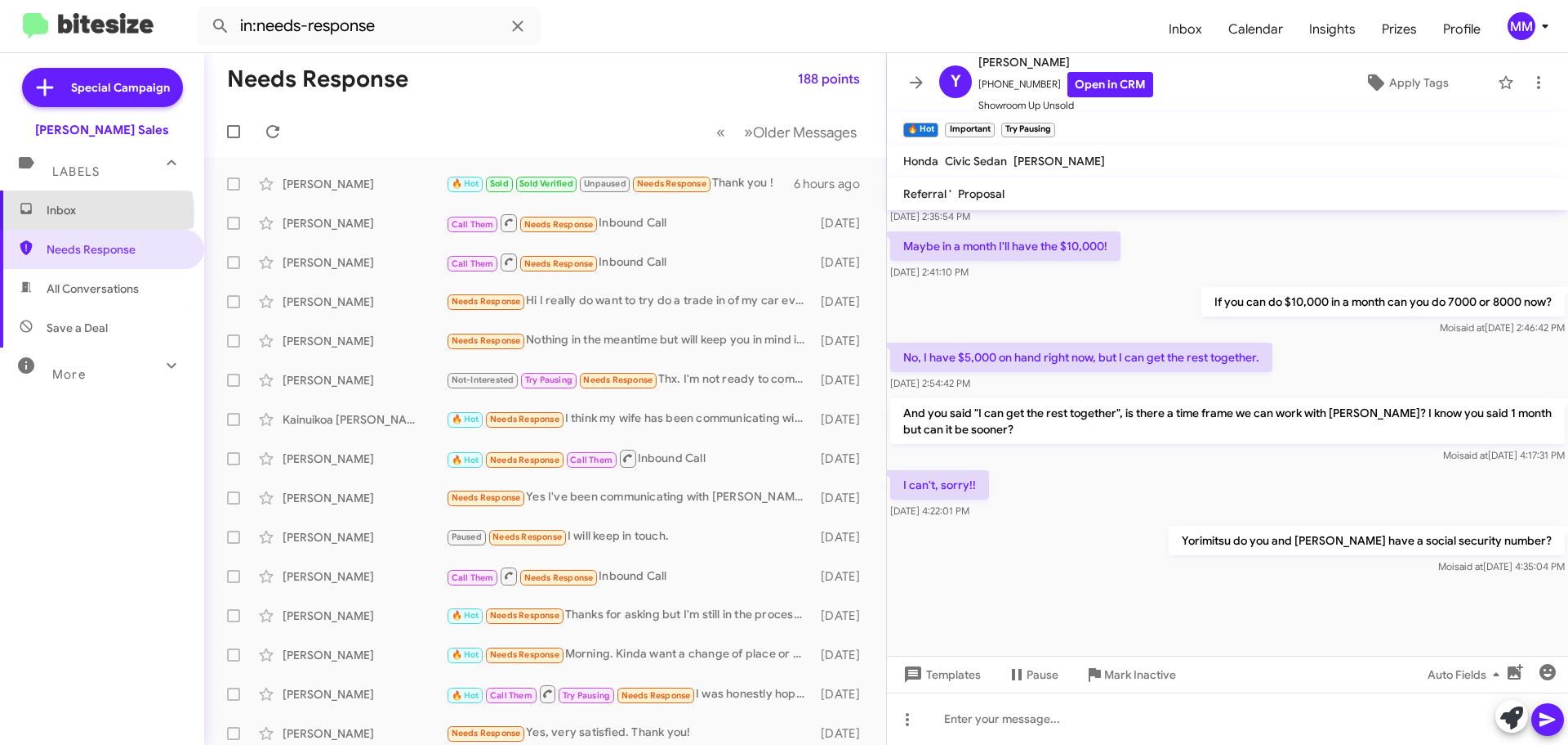
click at [93, 213] on span "Inbox" at bounding box center [115, 210] width 139 height 17
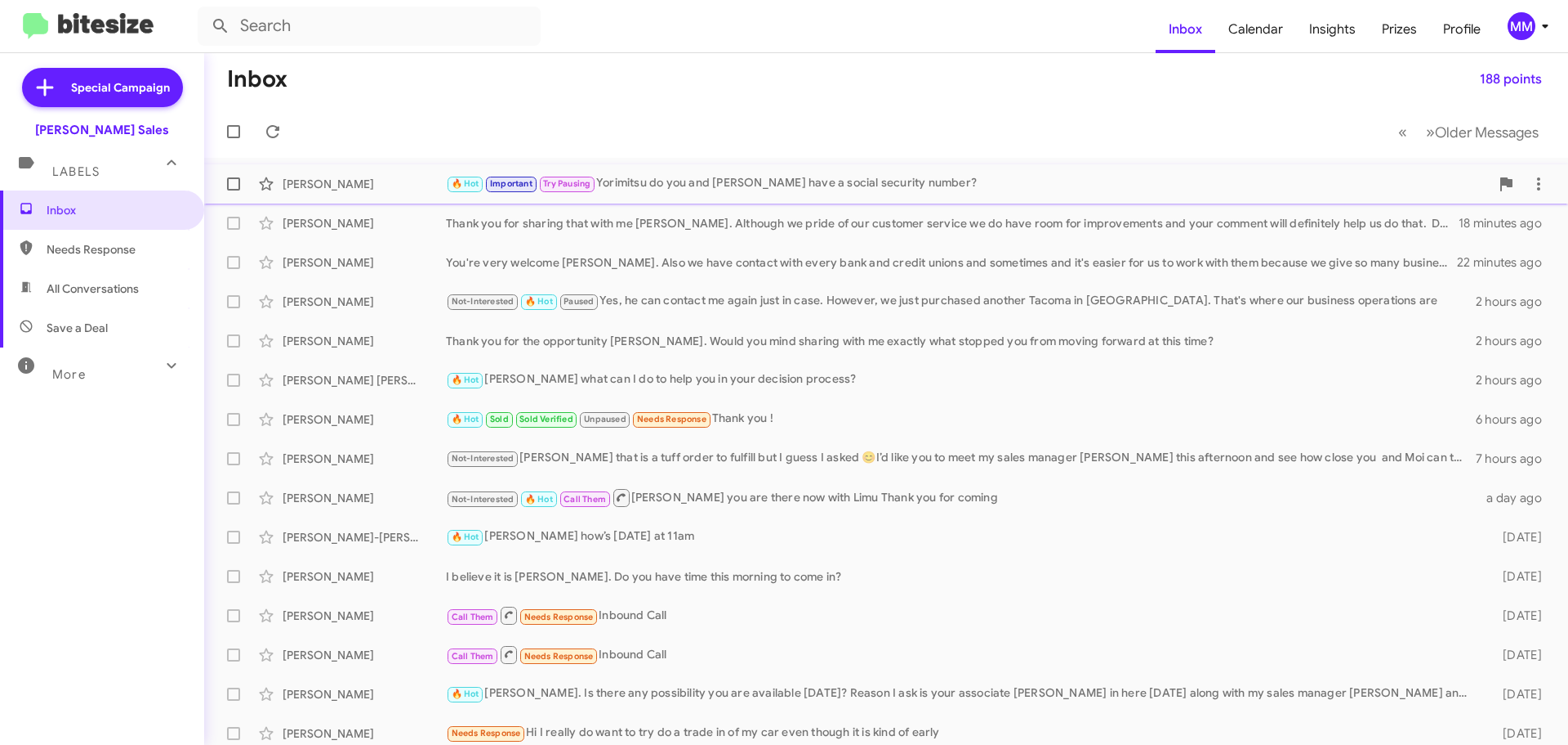
click at [361, 185] on div "[PERSON_NAME]" at bounding box center [365, 184] width 164 height 17
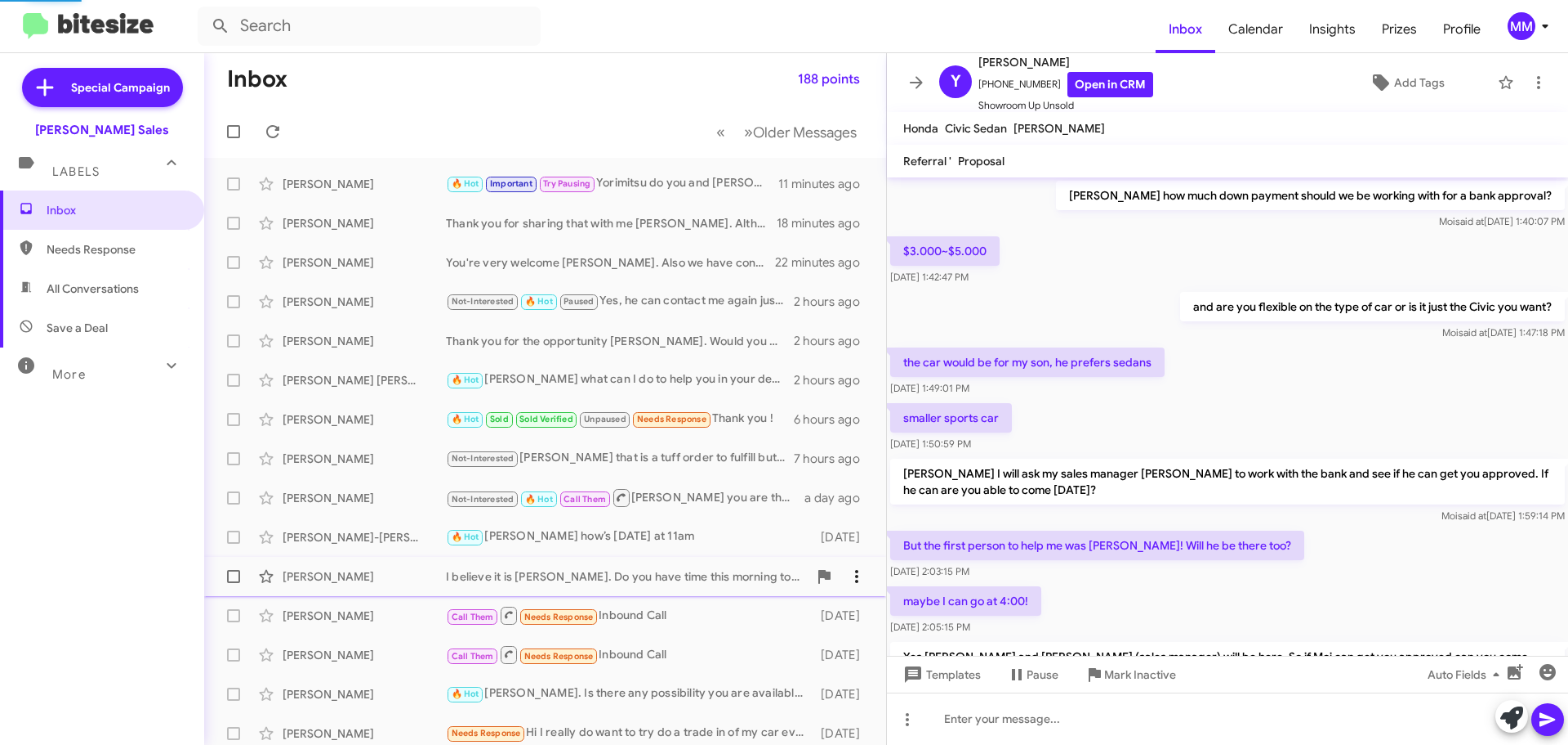
scroll to position [781, 0]
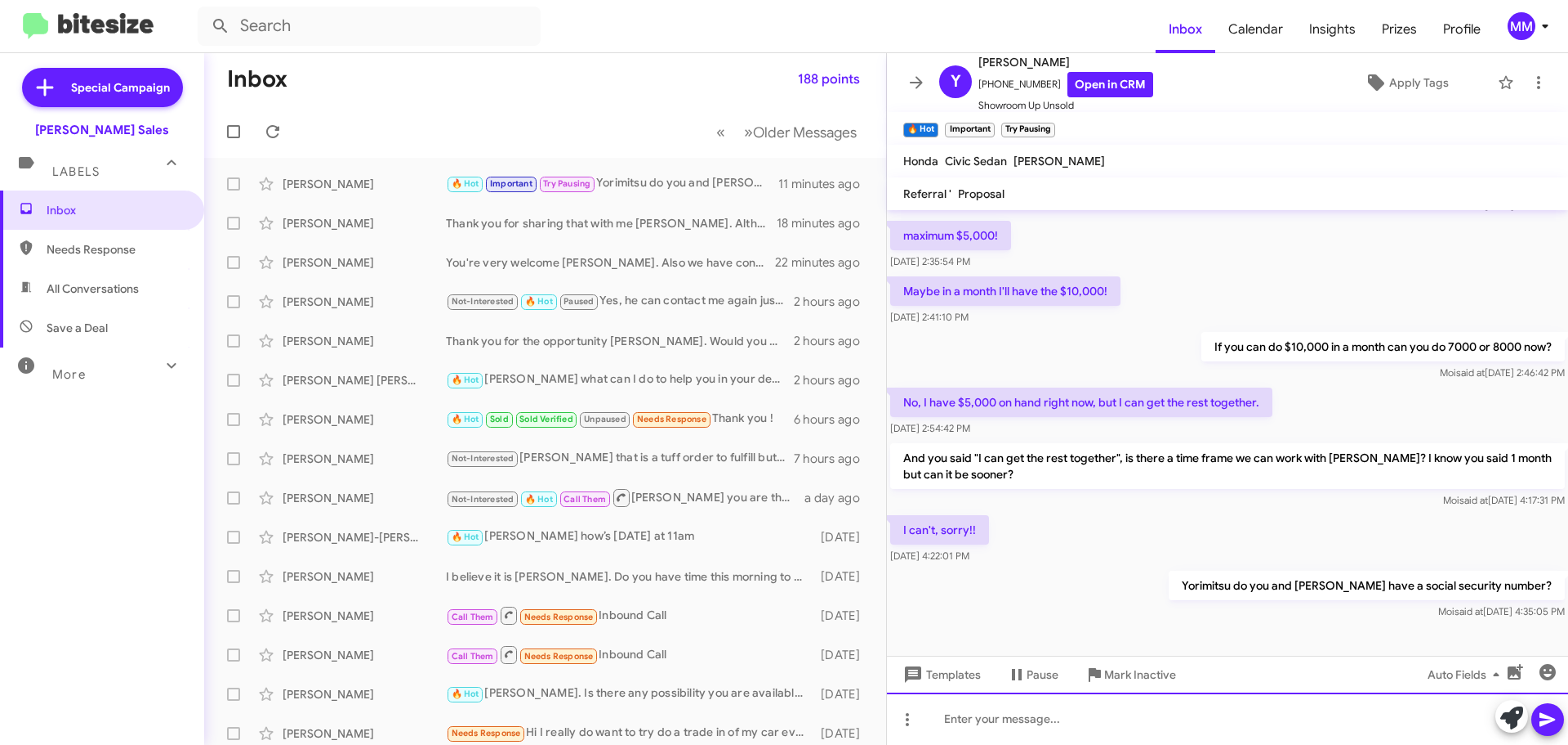
click at [987, 725] on div at bounding box center [1227, 718] width 681 height 52
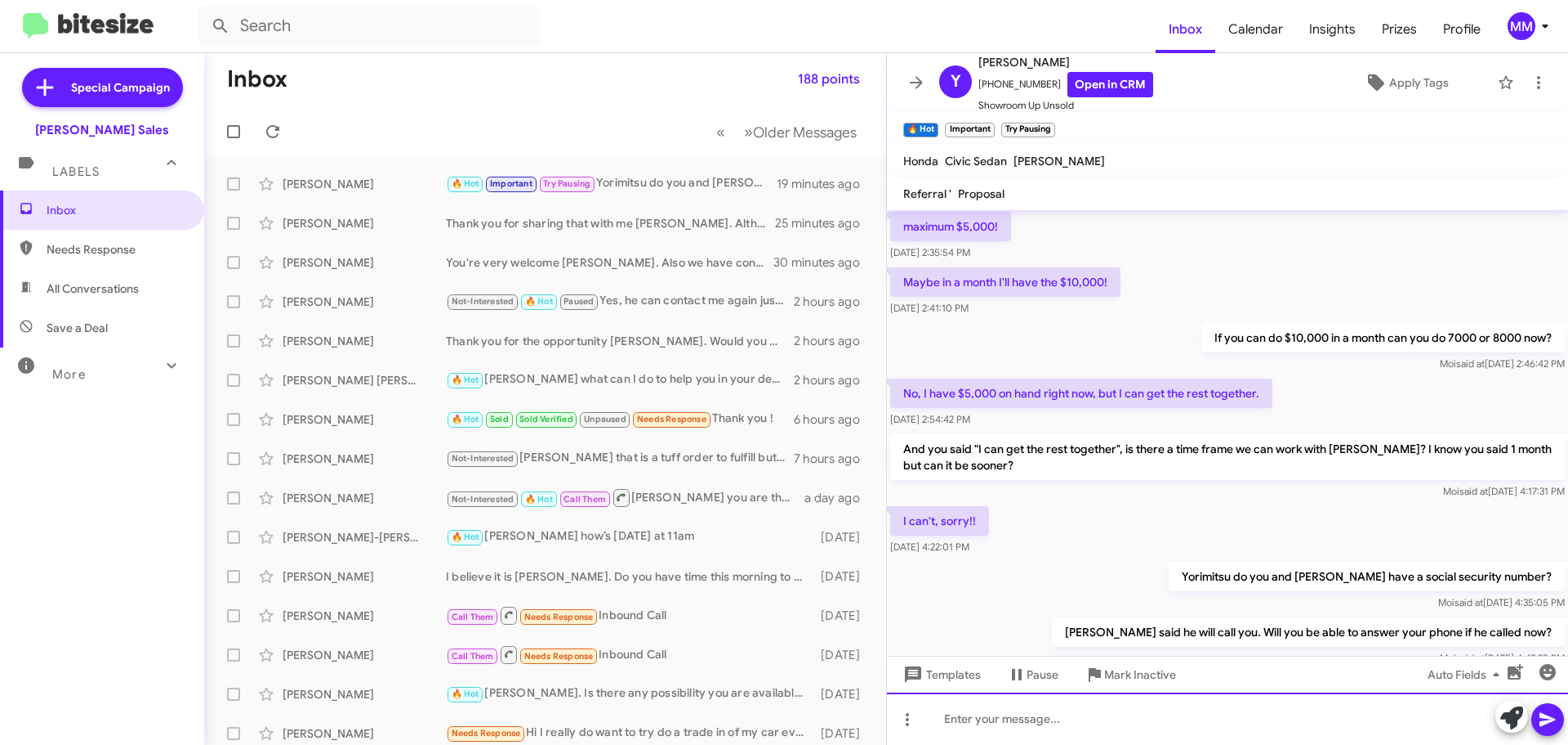
scroll to position [1084, 0]
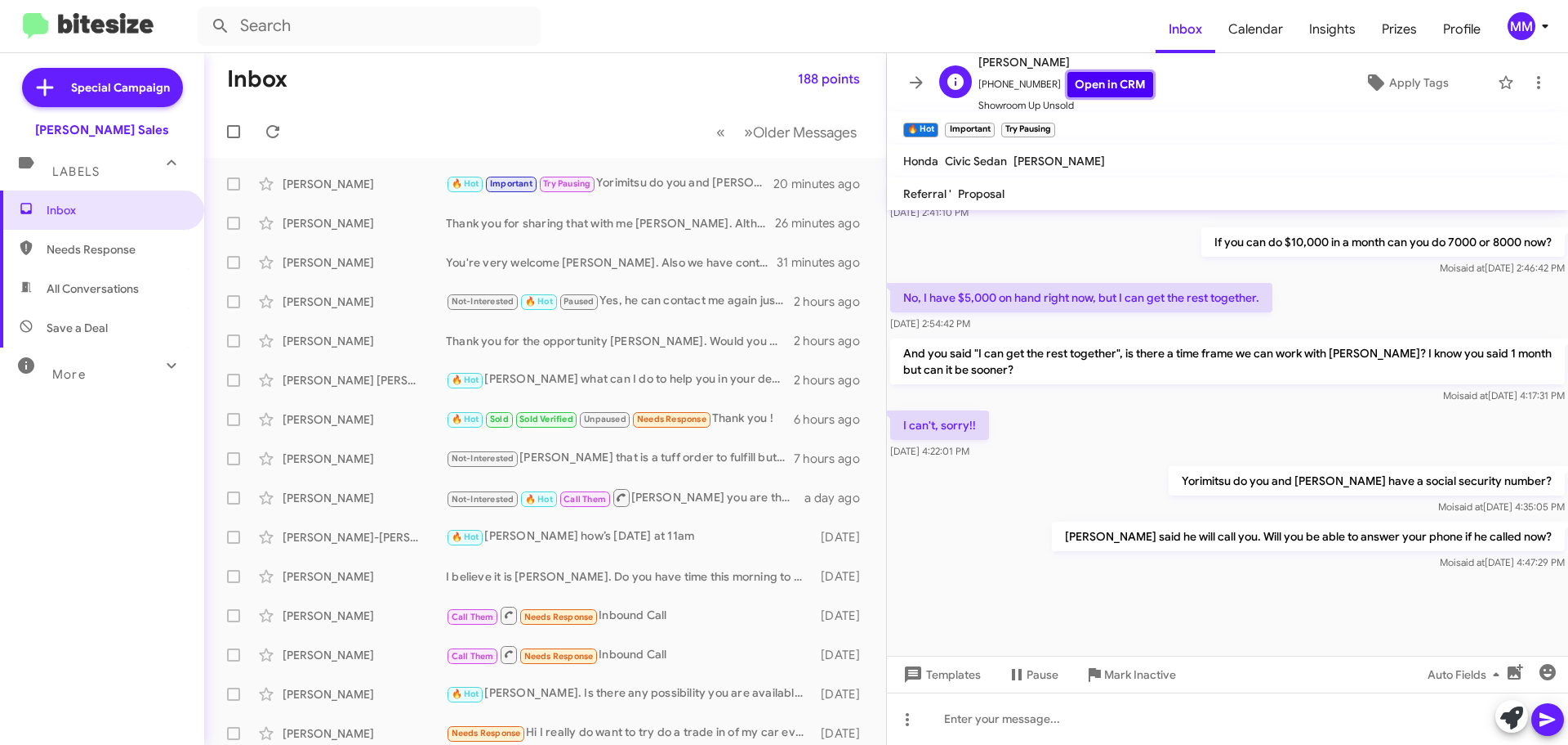
click at [1094, 83] on link "Open in CRM" at bounding box center [1110, 85] width 86 height 26
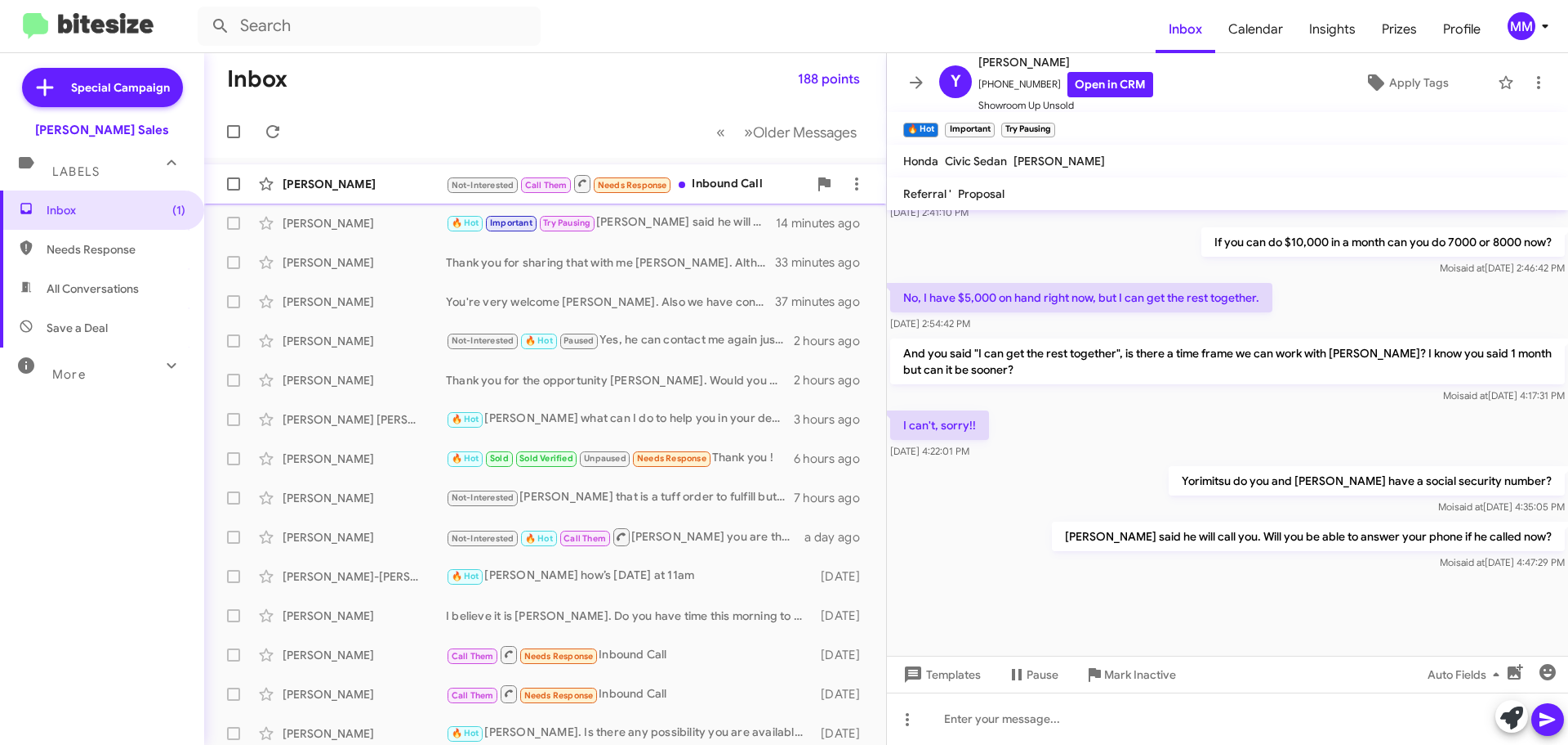
click at [368, 187] on div "[PERSON_NAME]" at bounding box center [365, 184] width 164 height 17
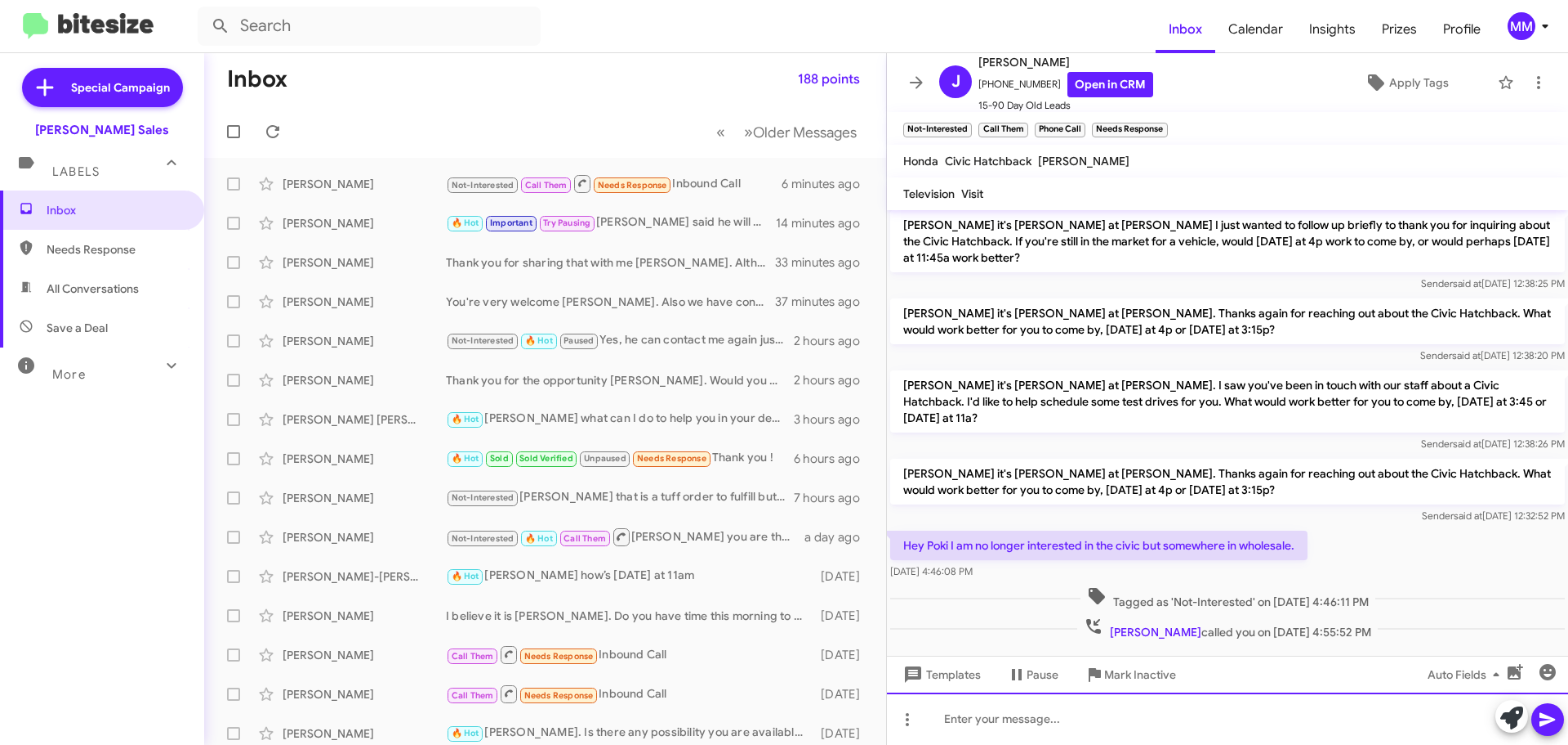
click at [977, 740] on div at bounding box center [1227, 718] width 681 height 52
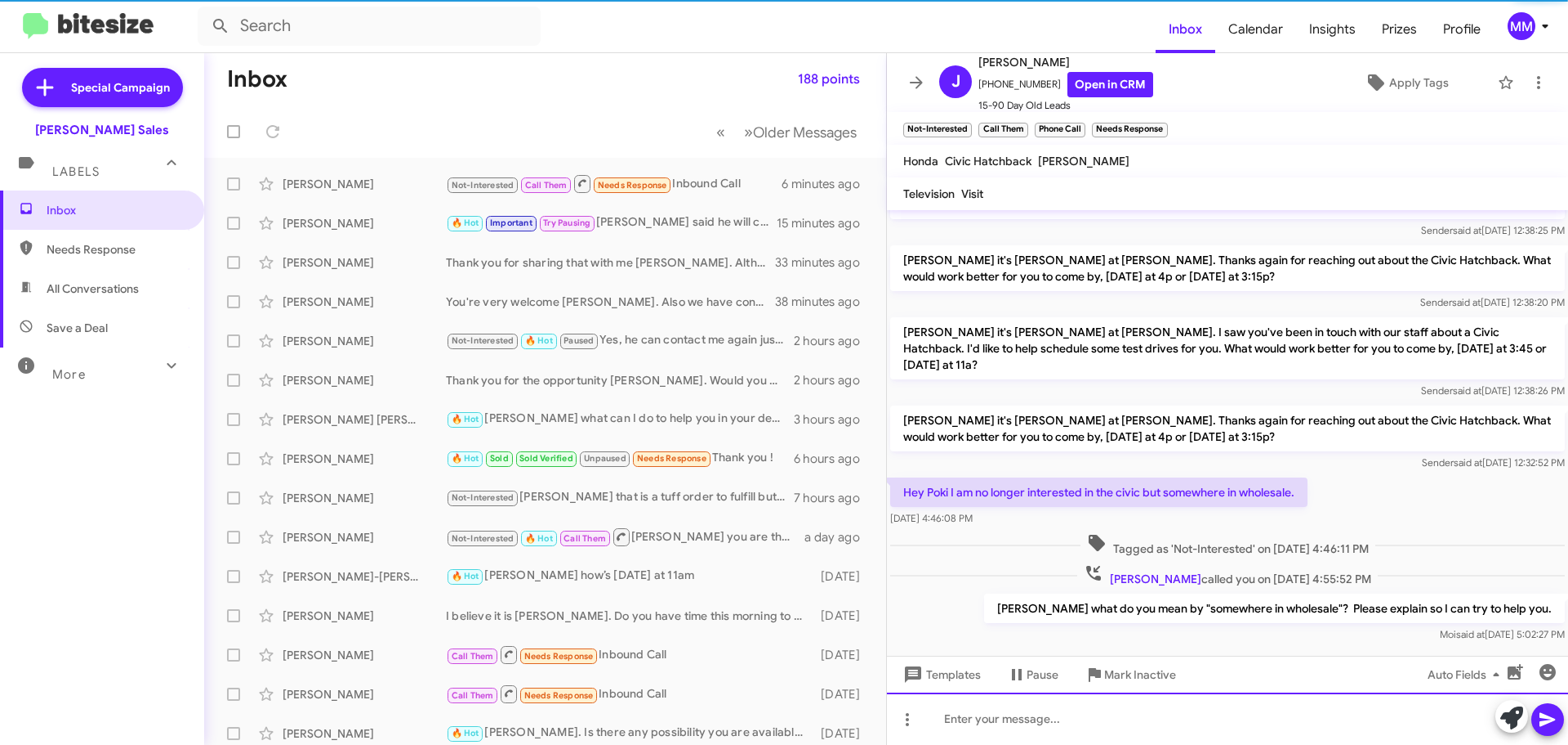
scroll to position [449, 0]
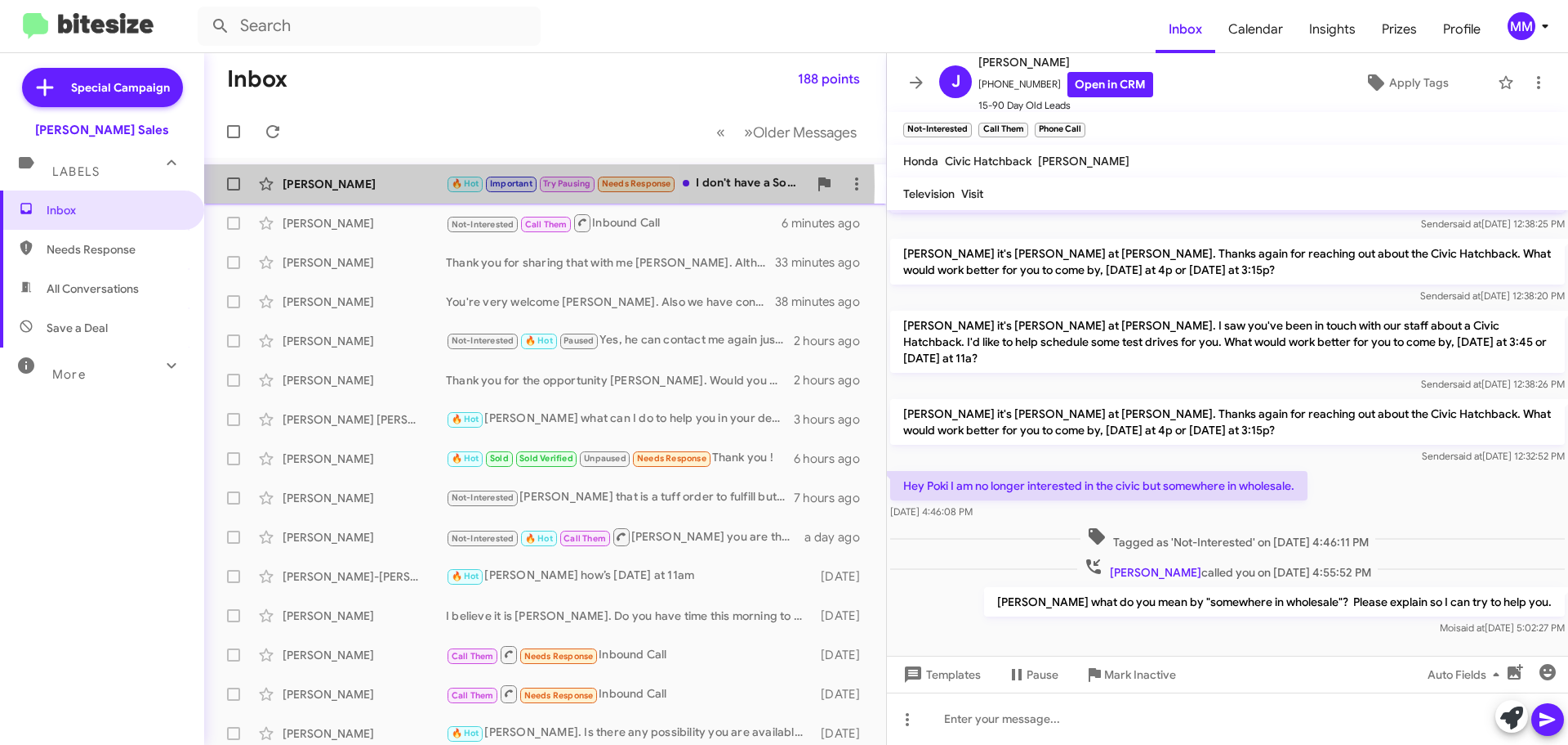
click at [362, 186] on div "[PERSON_NAME]" at bounding box center [365, 184] width 164 height 17
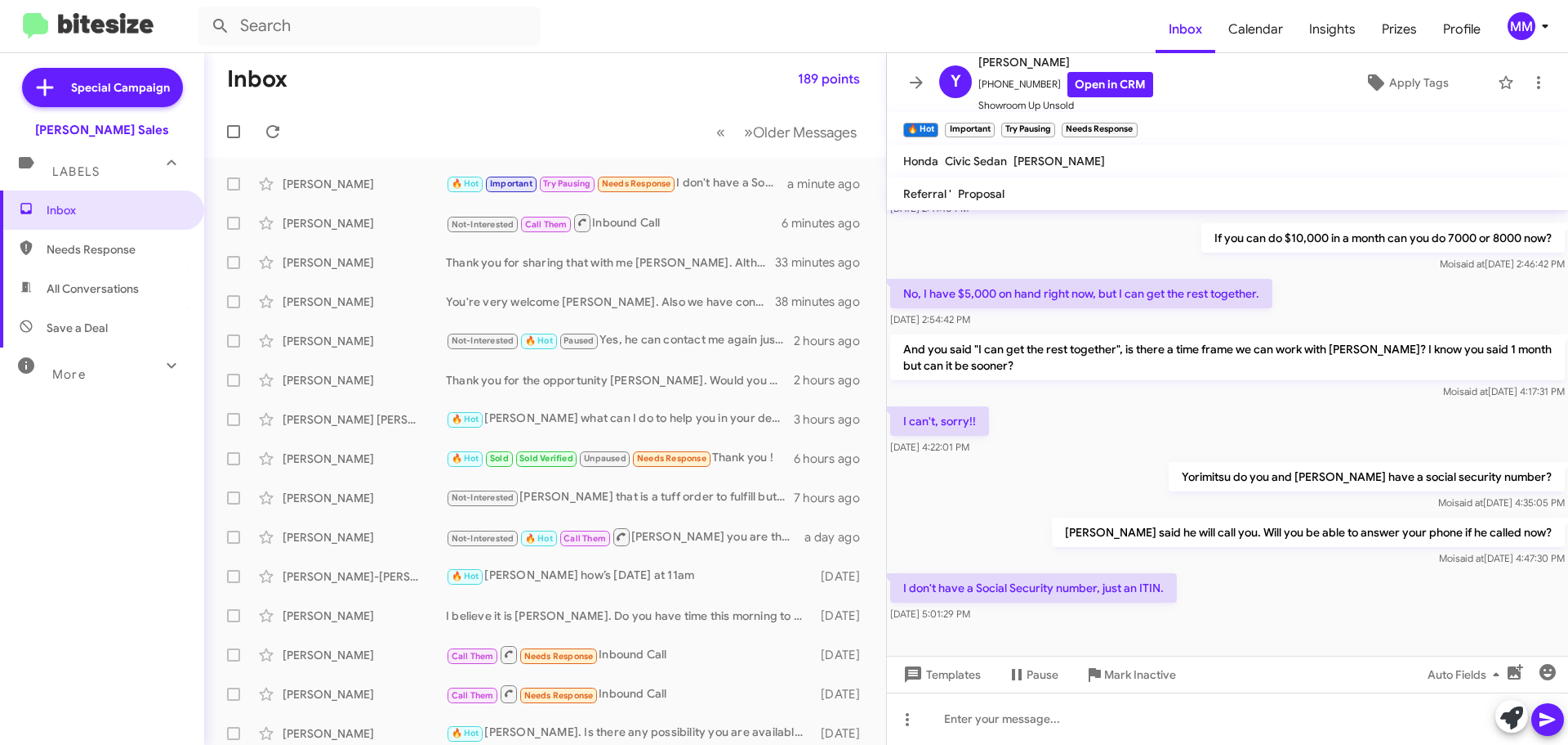
scroll to position [1084, 0]
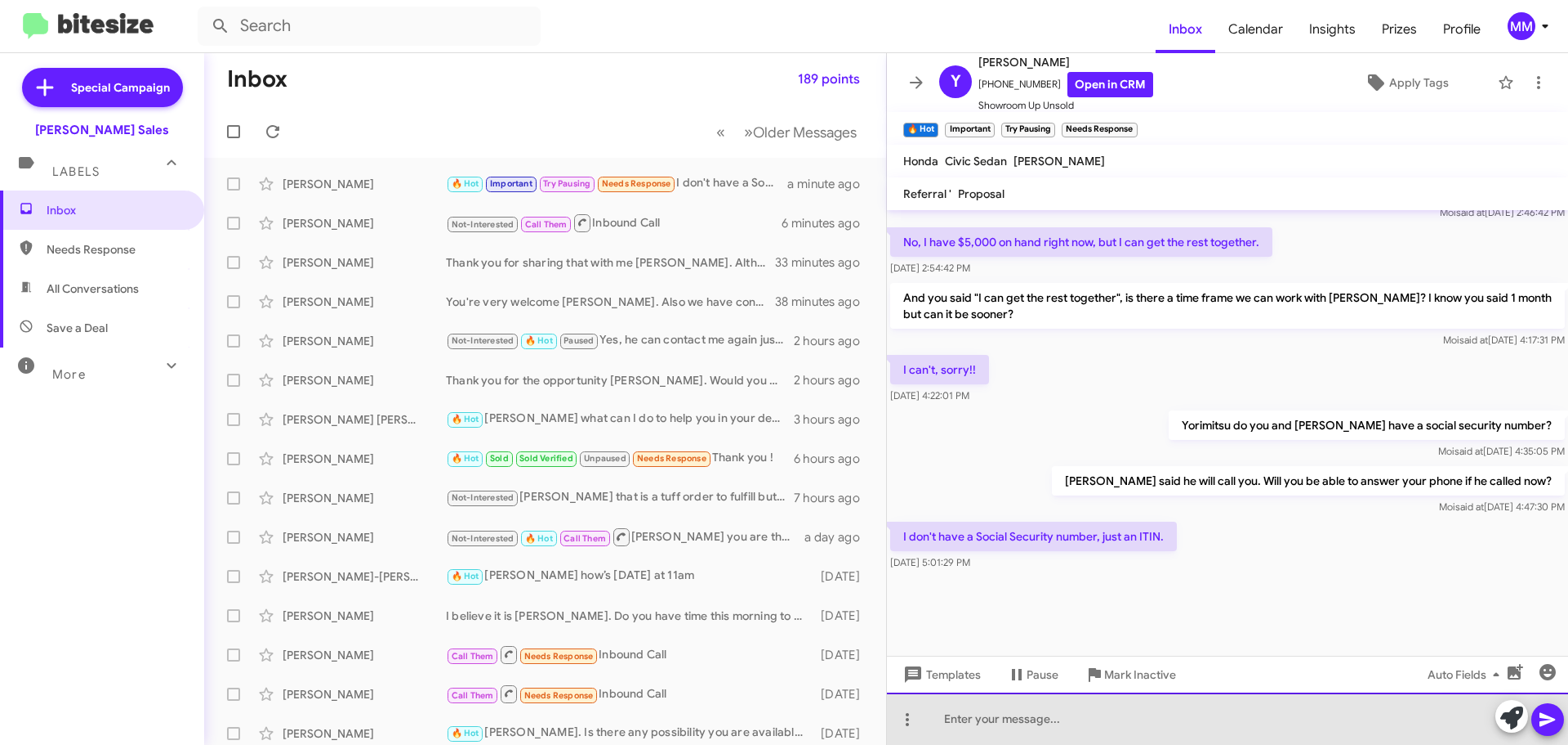
drag, startPoint x: 985, startPoint y: 714, endPoint x: 990, endPoint y: 704, distance: 11.2
click at [982, 711] on div at bounding box center [1227, 718] width 681 height 52
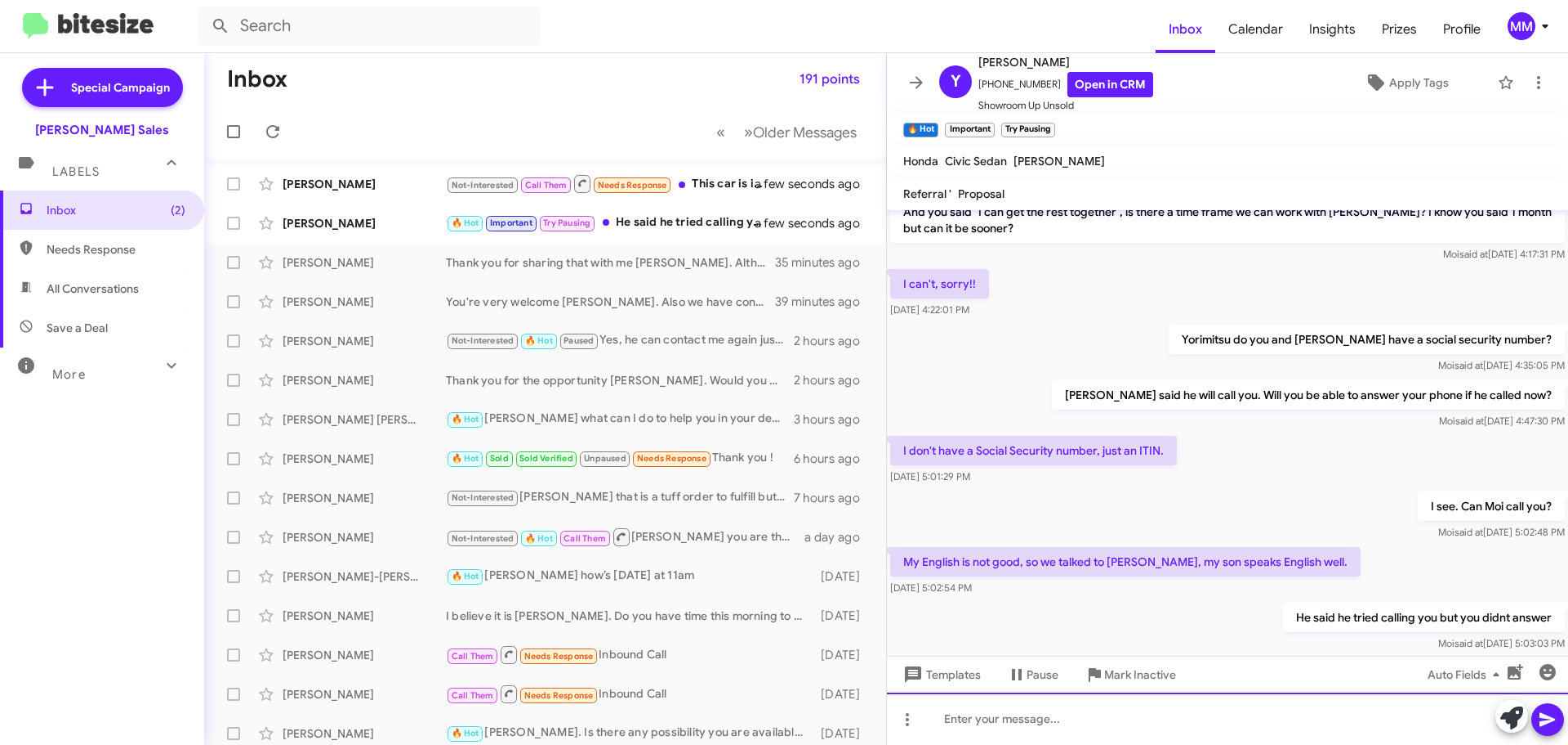
scroll to position [1323, 0]
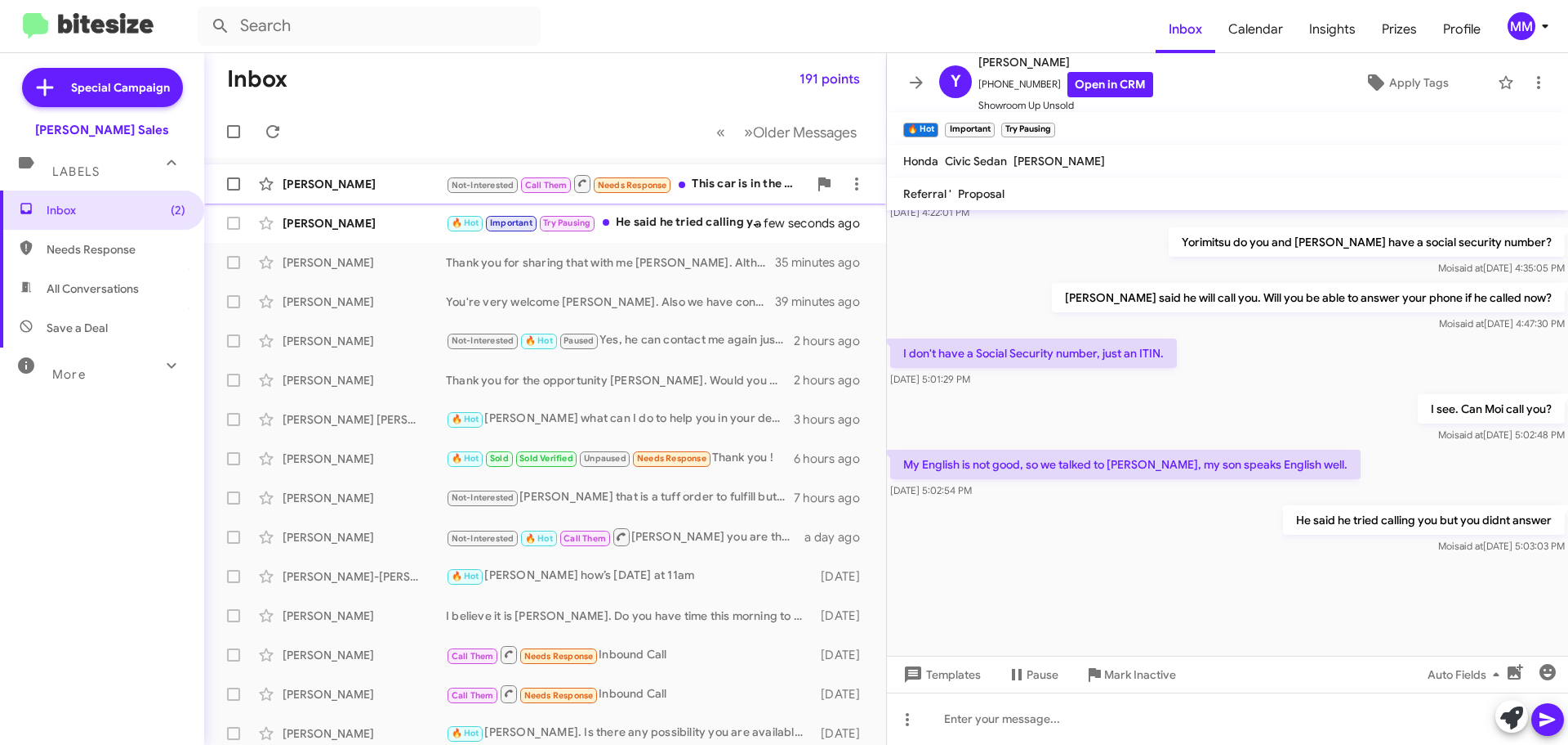
click at [363, 186] on div "[PERSON_NAME]" at bounding box center [365, 184] width 164 height 17
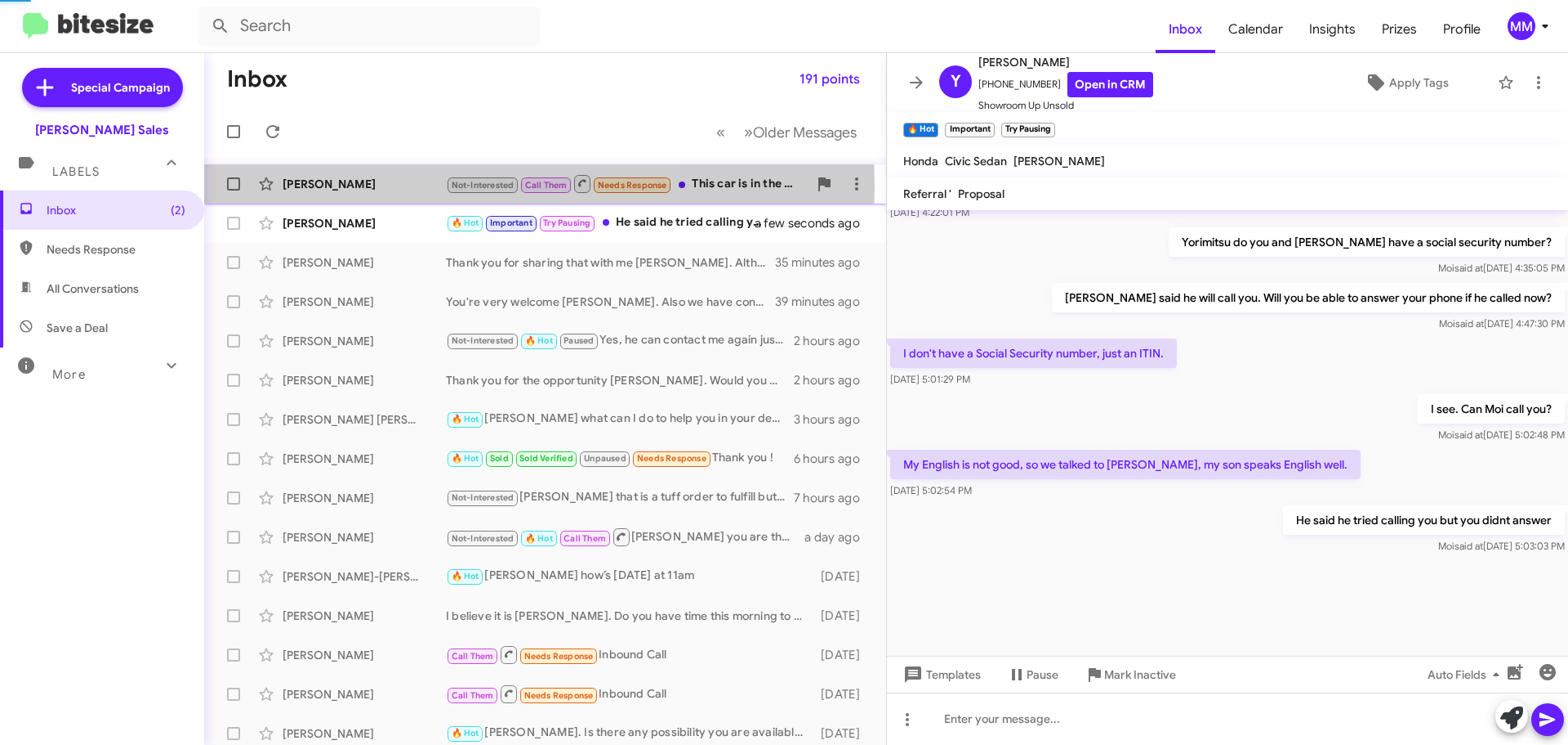
scroll to position [508, 0]
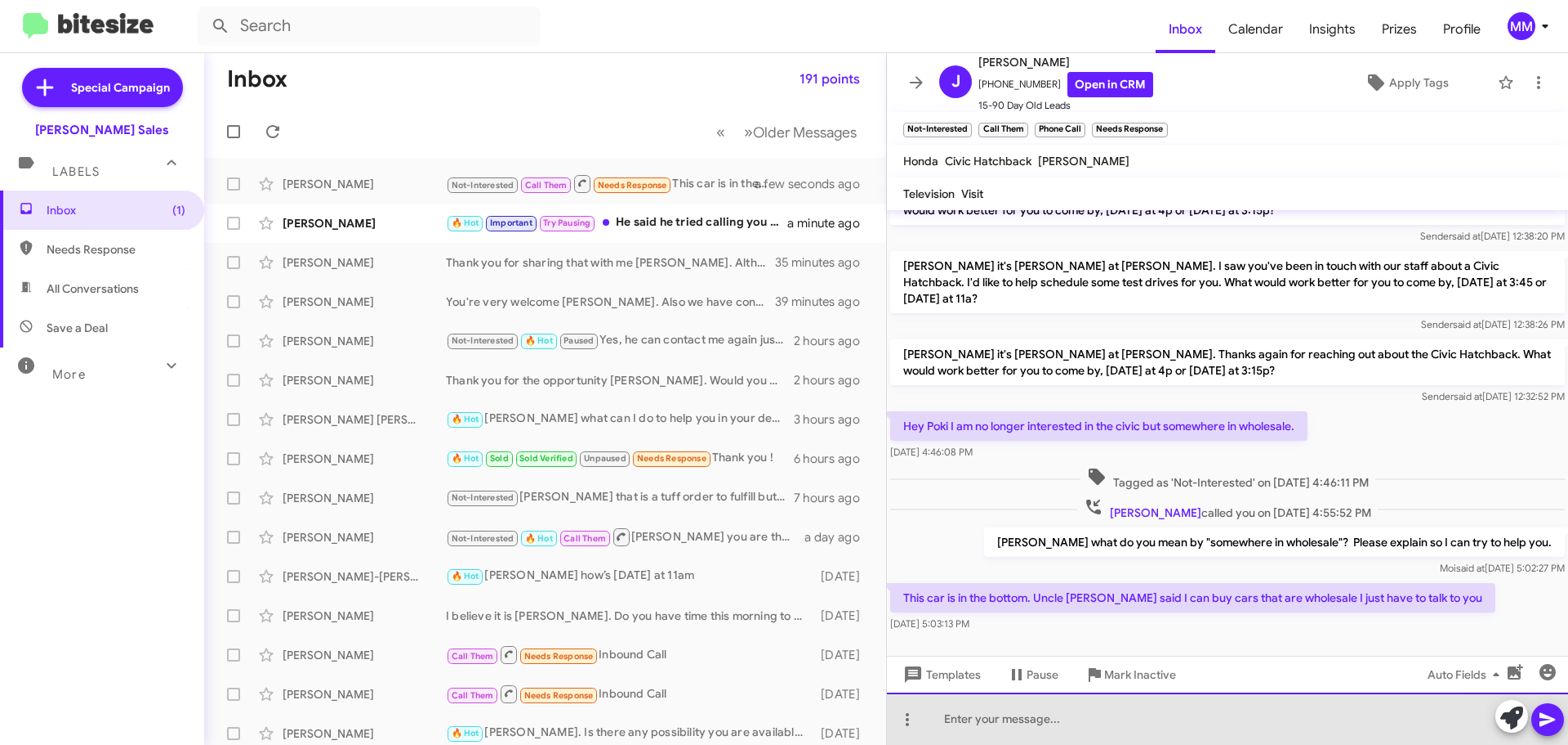
drag, startPoint x: 996, startPoint y: 721, endPoint x: 1009, endPoint y: 715, distance: 14.3
click at [1003, 717] on div at bounding box center [1227, 718] width 681 height 52
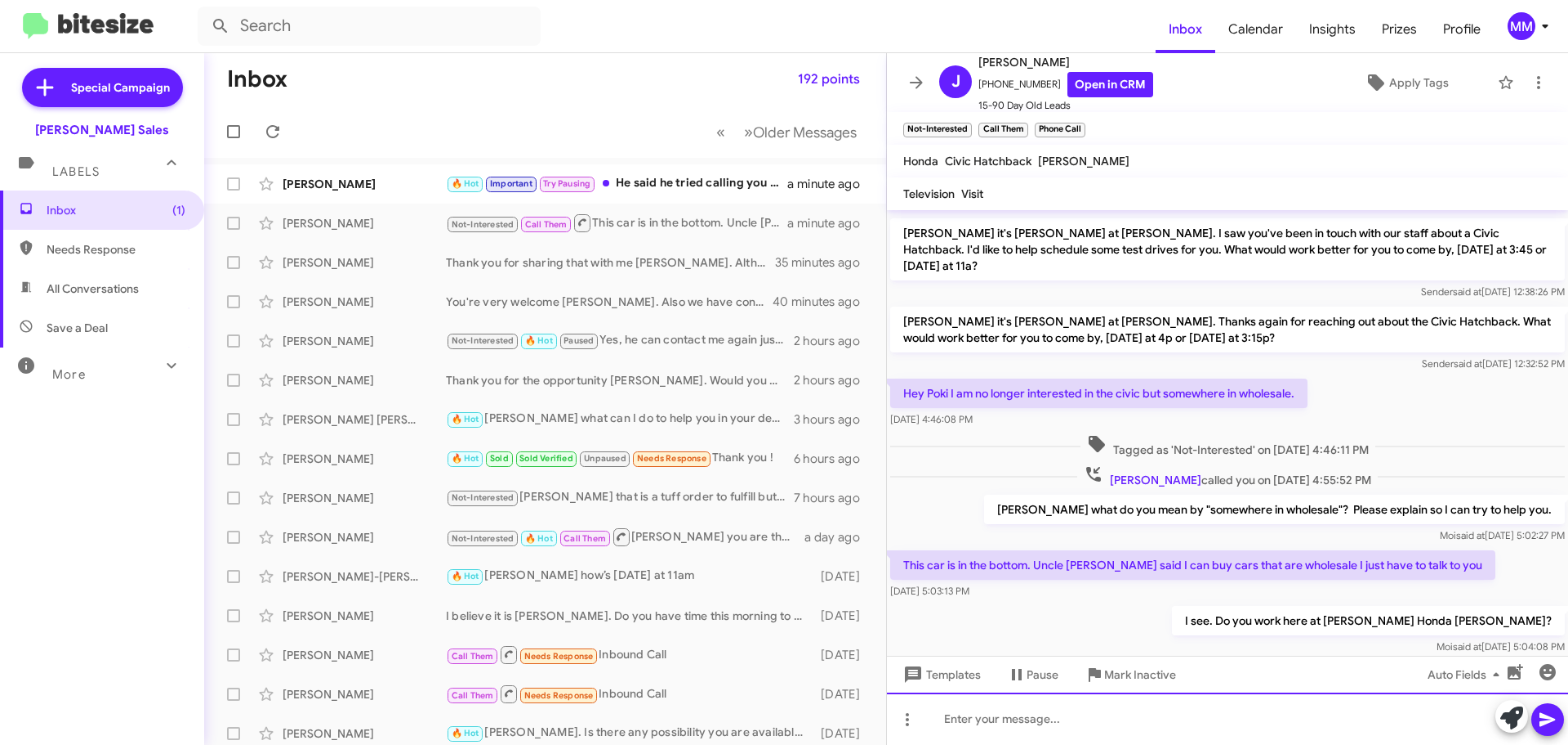
scroll to position [568, 0]
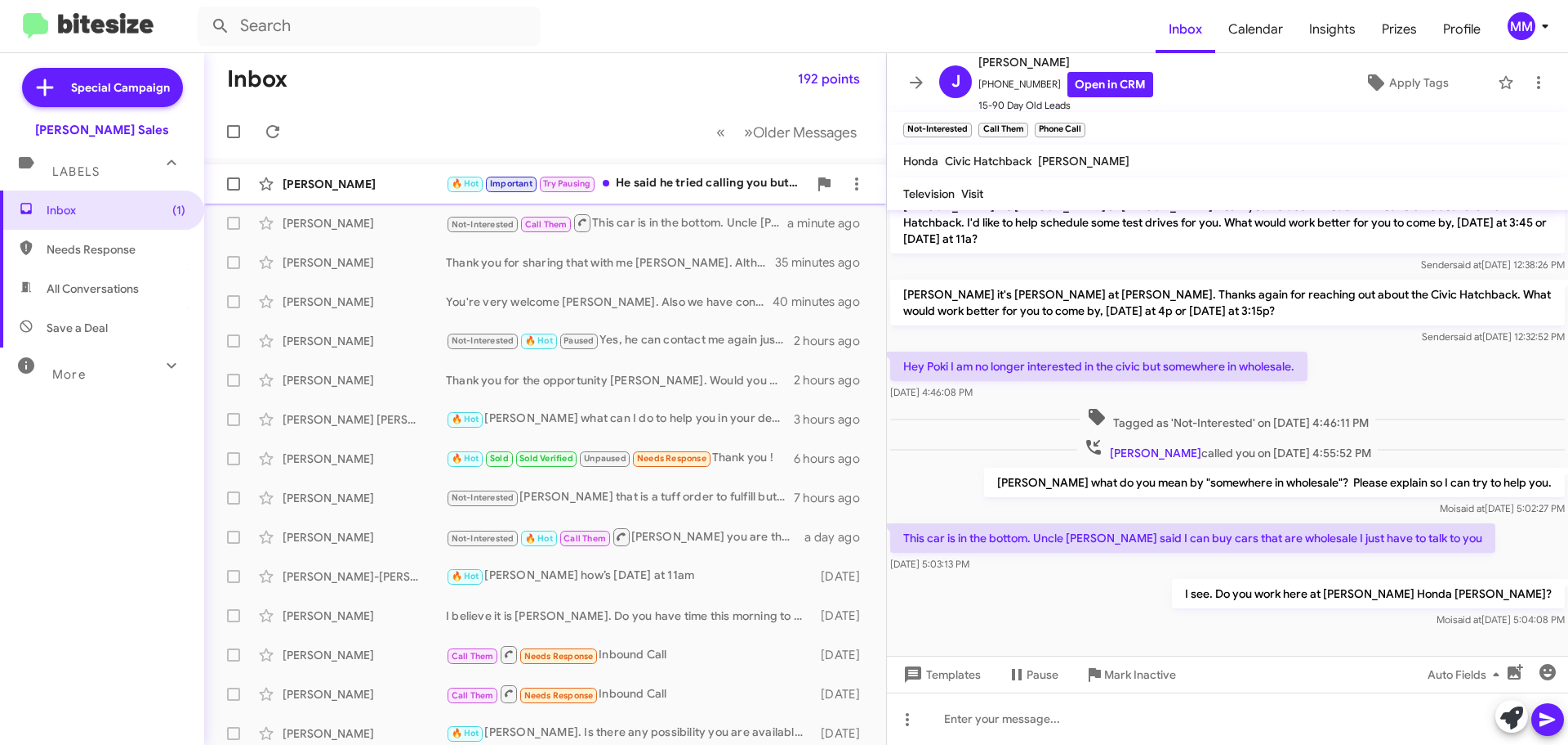
click at [410, 185] on div "[PERSON_NAME]" at bounding box center [365, 184] width 164 height 17
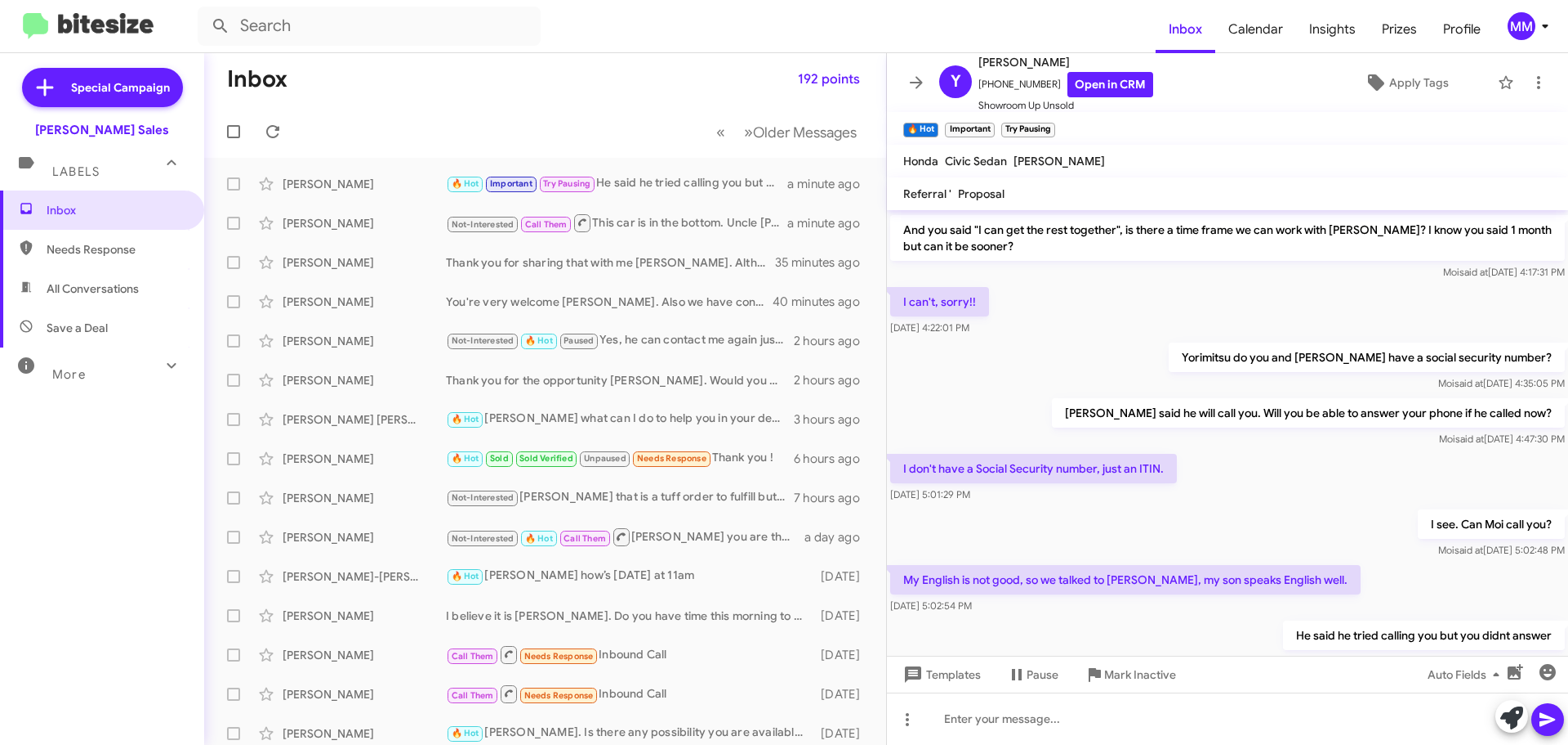
scroll to position [1263, 0]
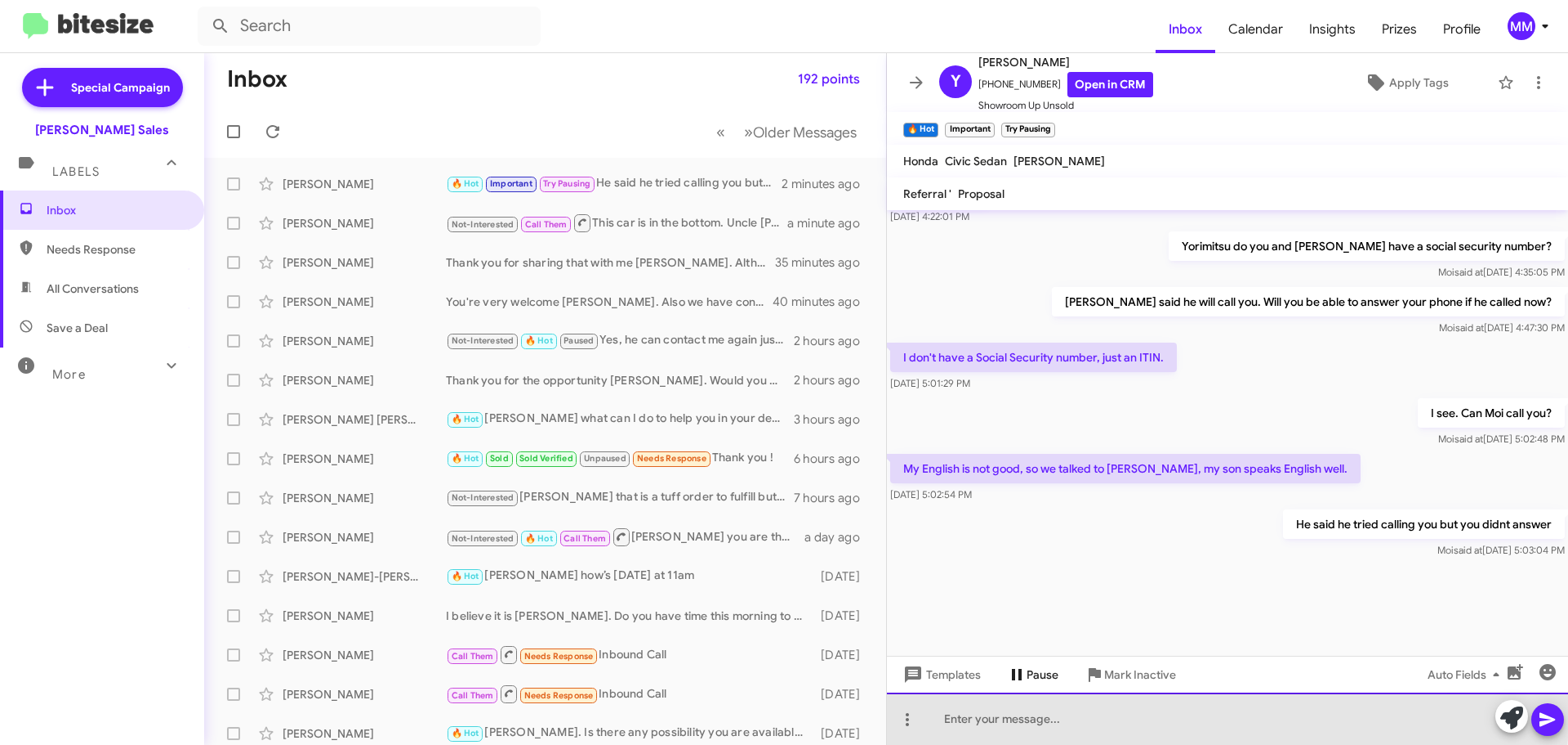
drag, startPoint x: 989, startPoint y: 708, endPoint x: 1018, endPoint y: 665, distance: 51.9
click at [1008, 670] on div "[PERSON_NAME] this is [PERSON_NAME], Manager at [PERSON_NAME]. Just wanted to f…" at bounding box center [1227, 478] width 681 height 535
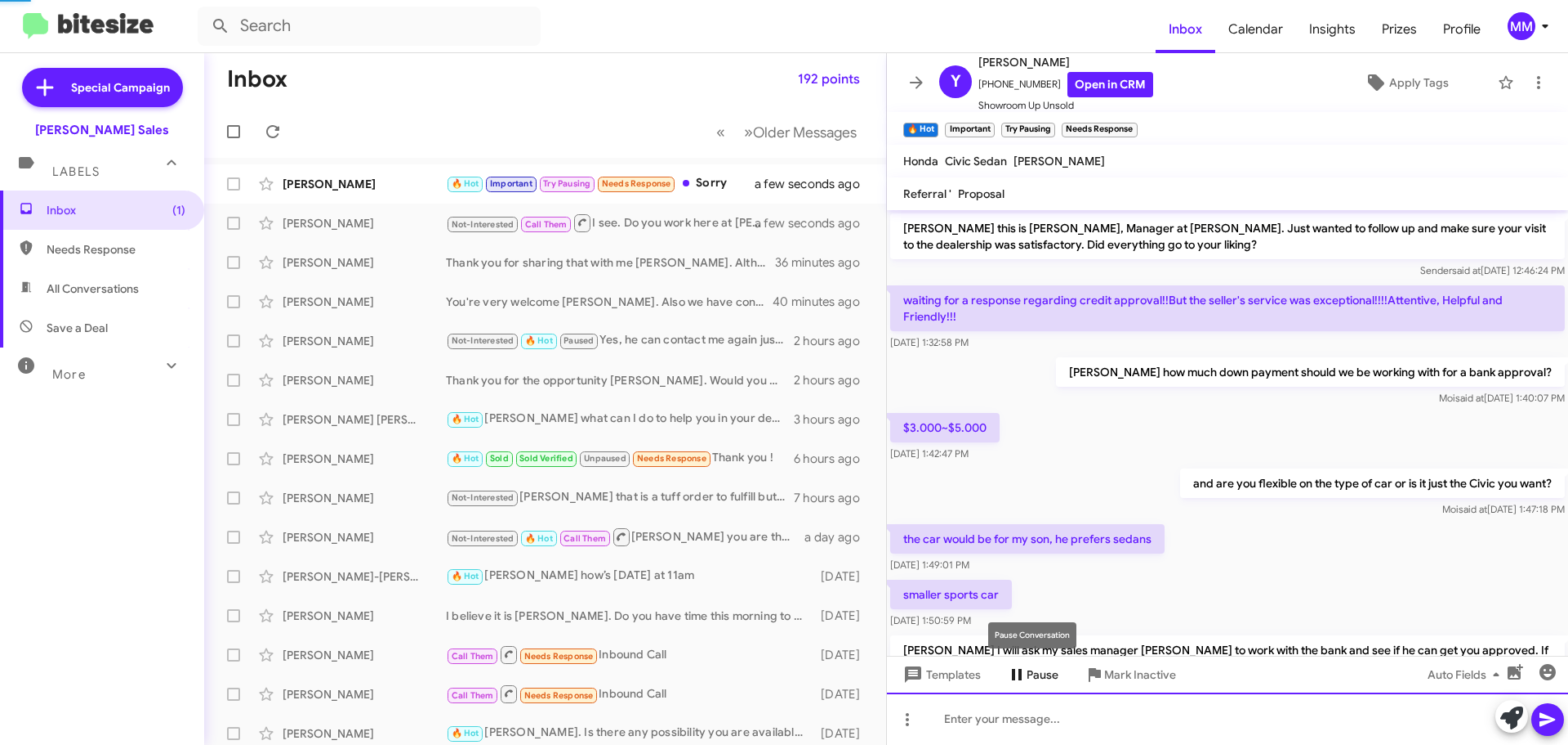
scroll to position [82, 0]
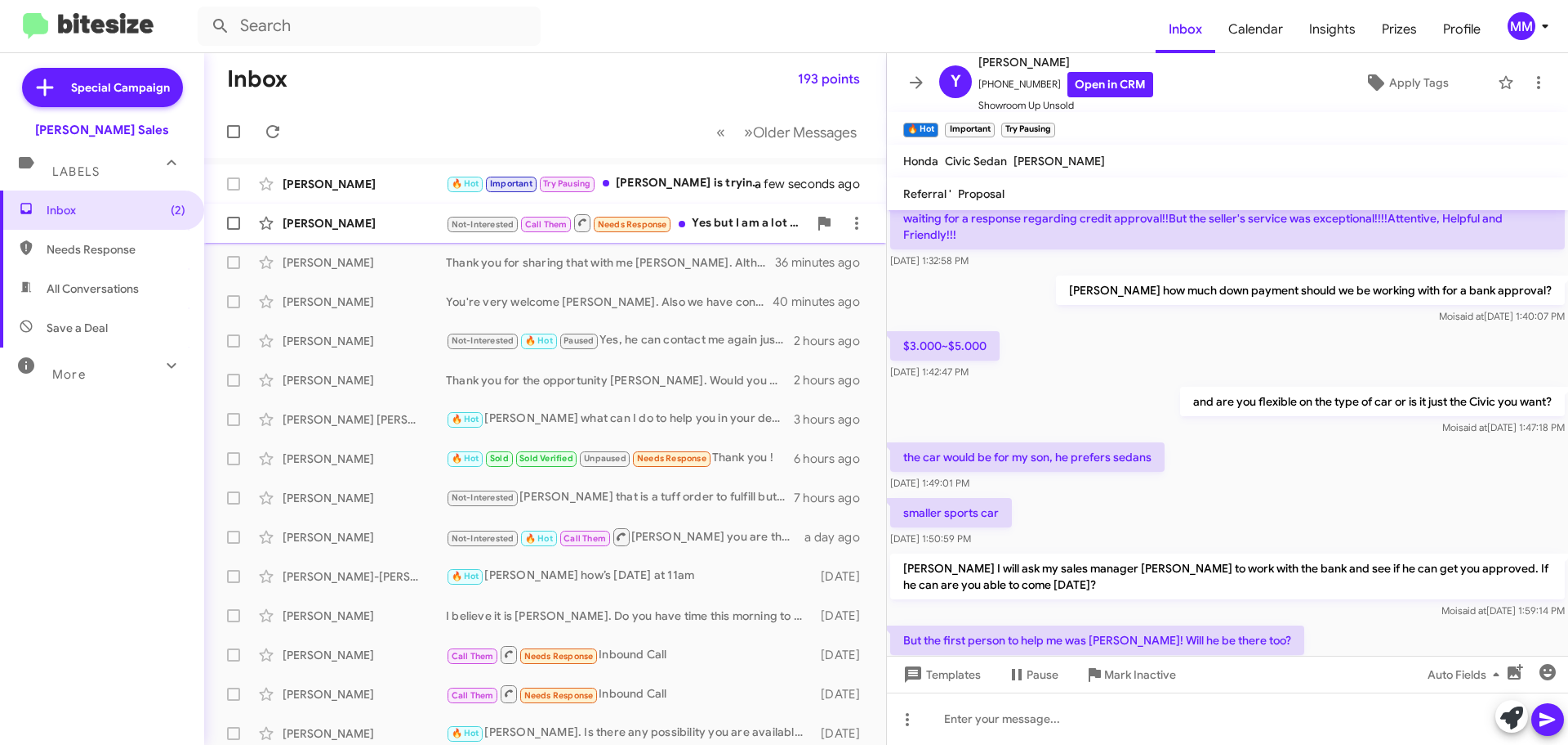
click at [760, 226] on div "Not-Interested Call Them Needs Response Yes but I am a lot attended" at bounding box center [626, 222] width 362 height 21
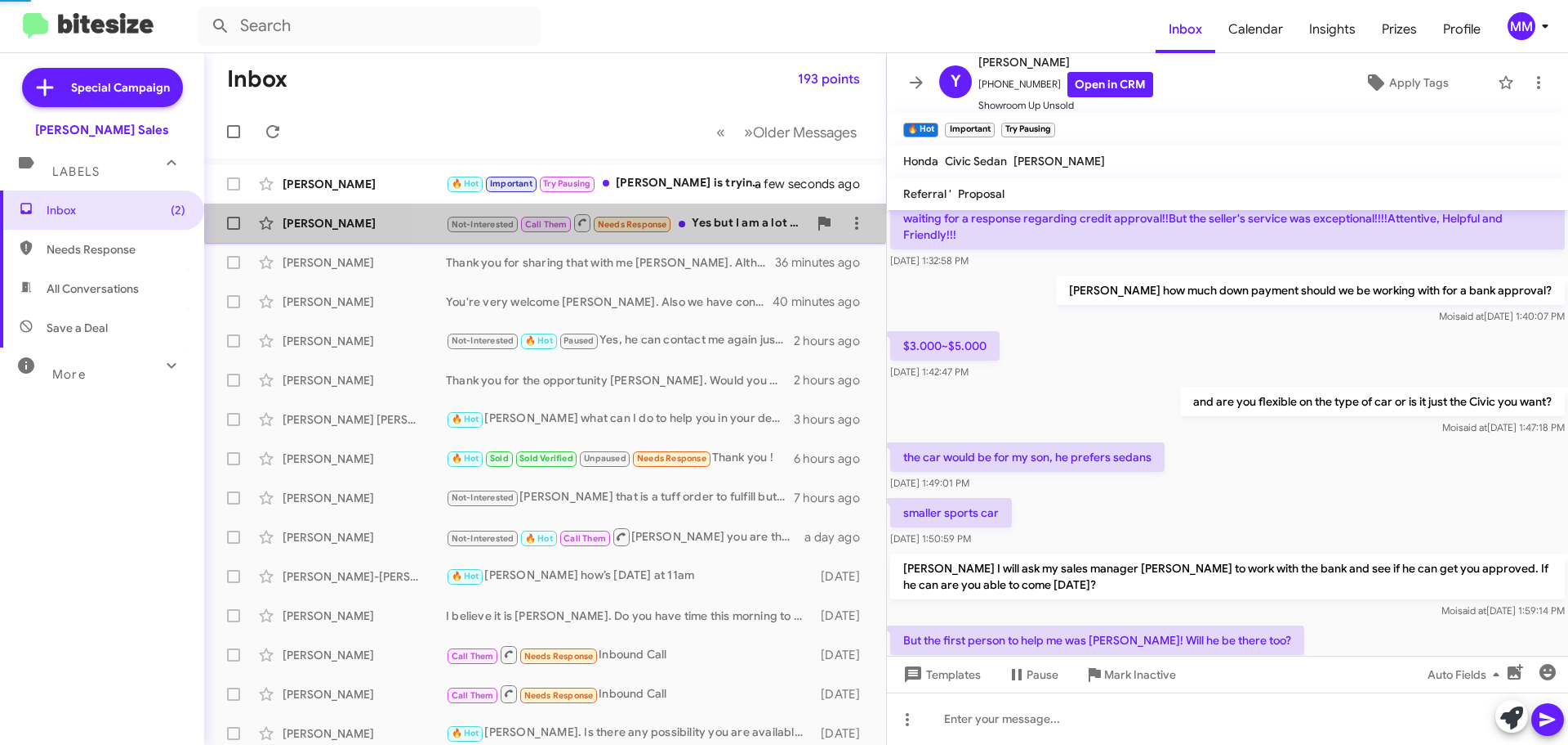
scroll to position [628, 0]
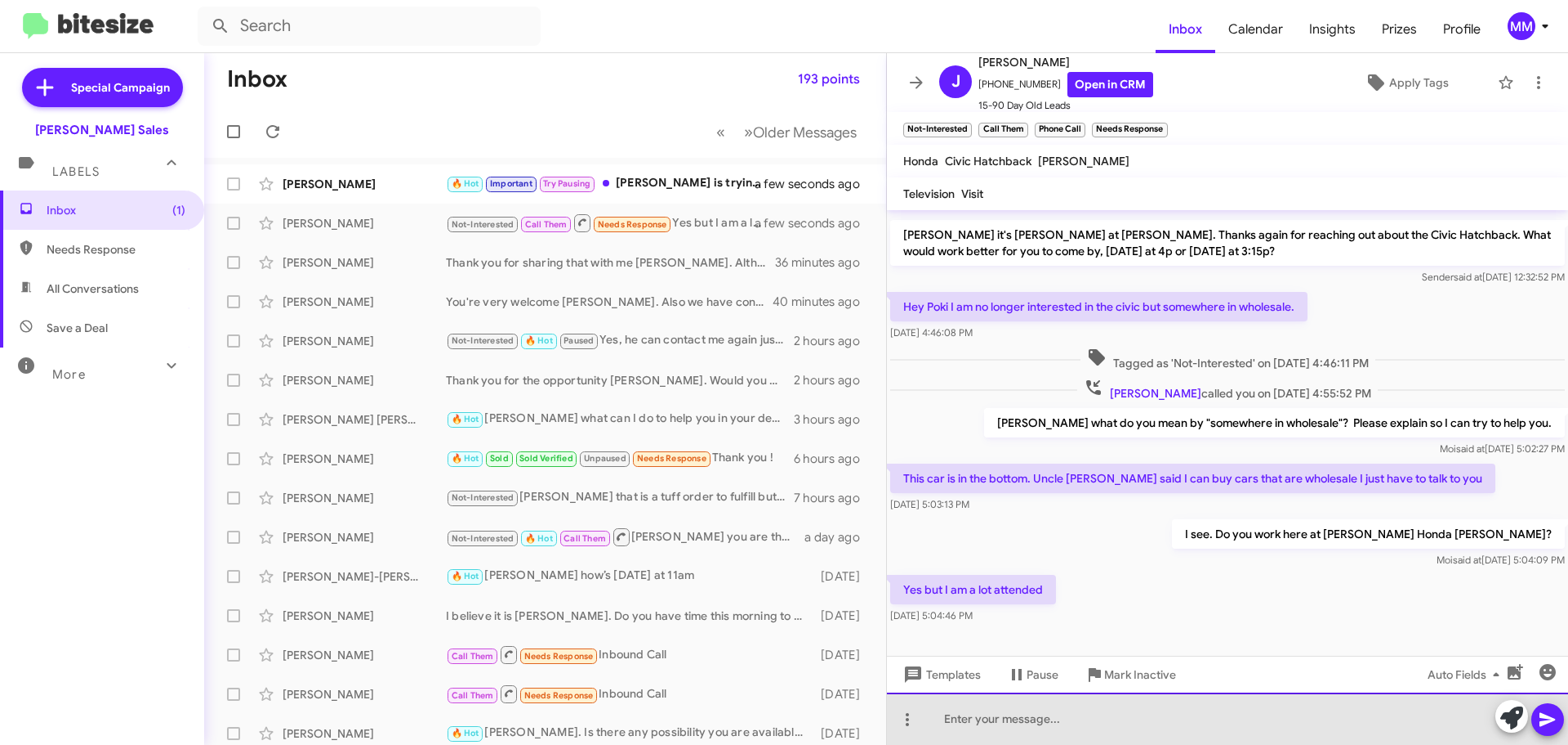
click at [978, 723] on div at bounding box center [1227, 718] width 681 height 52
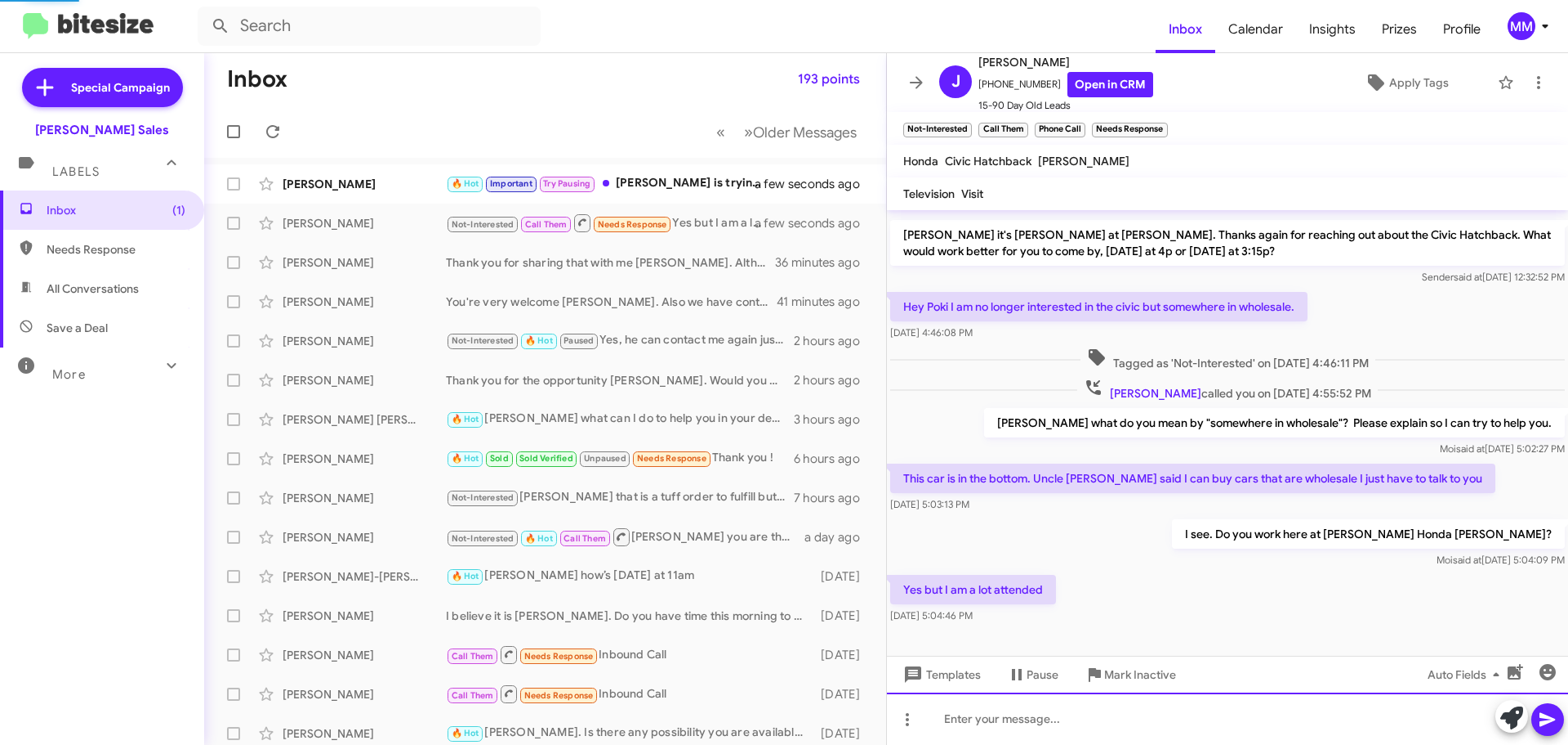
scroll to position [0, 0]
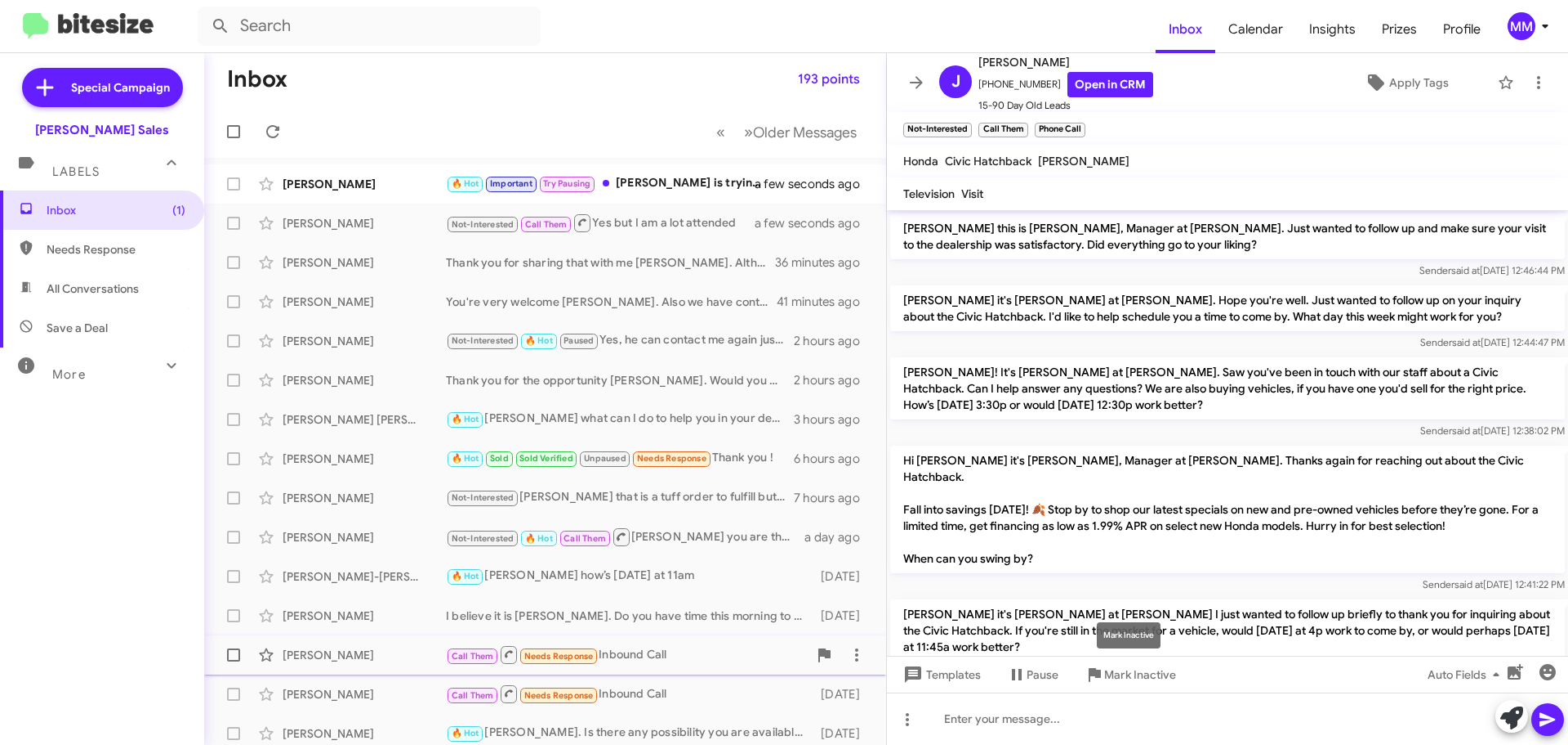
click at [1122, 668] on span "Mark Inactive" at bounding box center [1140, 674] width 72 height 30
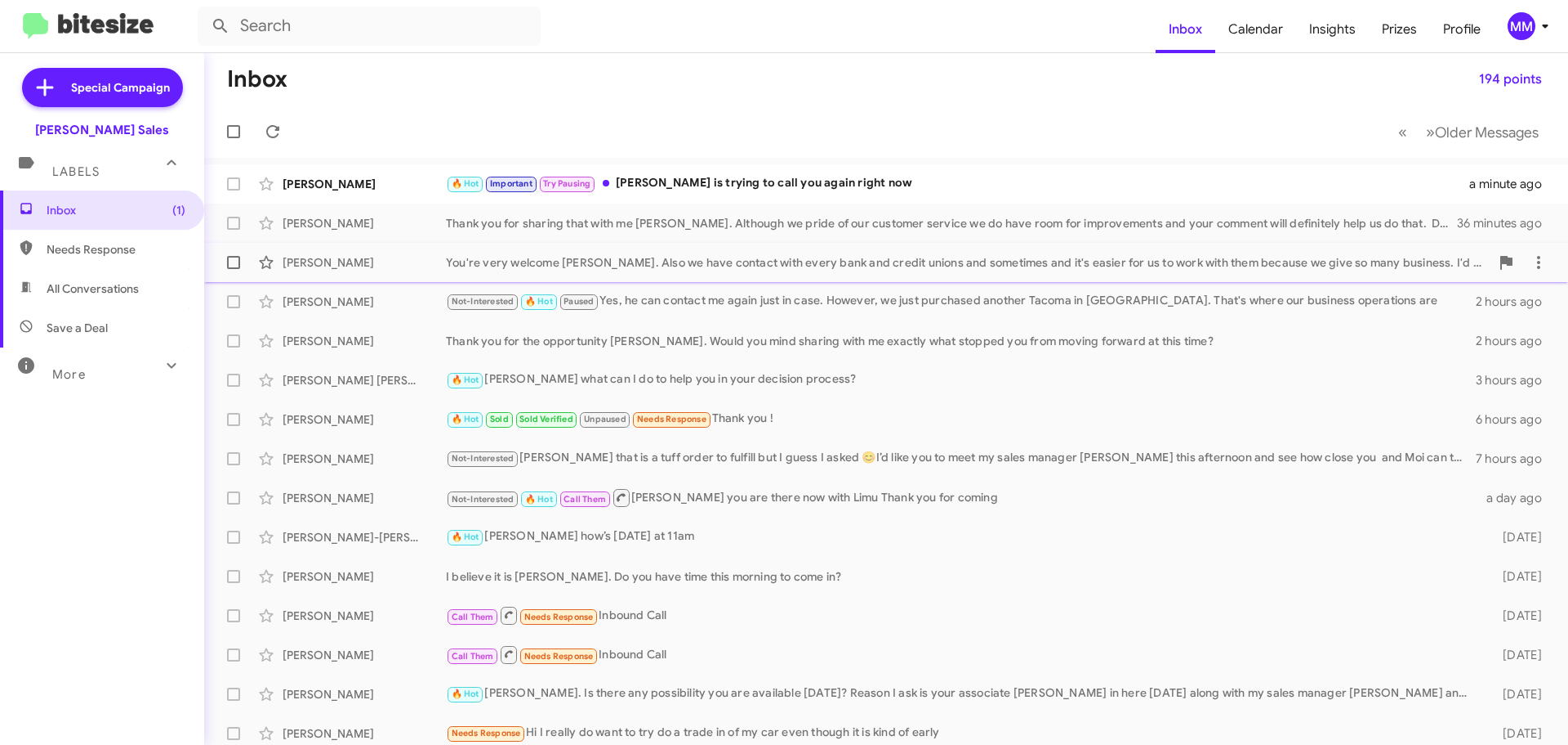
click at [321, 263] on div "[PERSON_NAME]" at bounding box center [365, 262] width 164 height 17
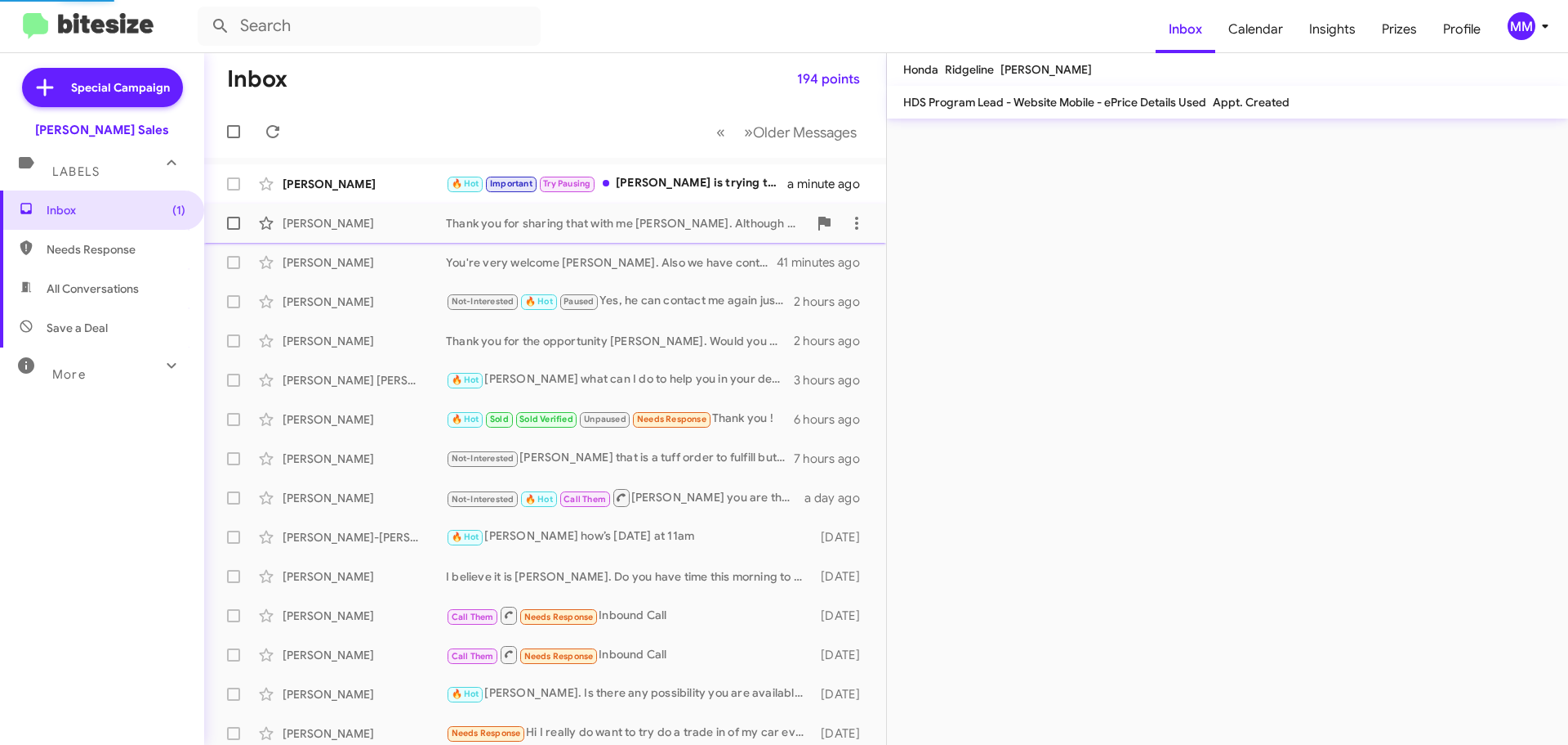
click at [338, 231] on div "[PERSON_NAME]" at bounding box center [365, 223] width 164 height 17
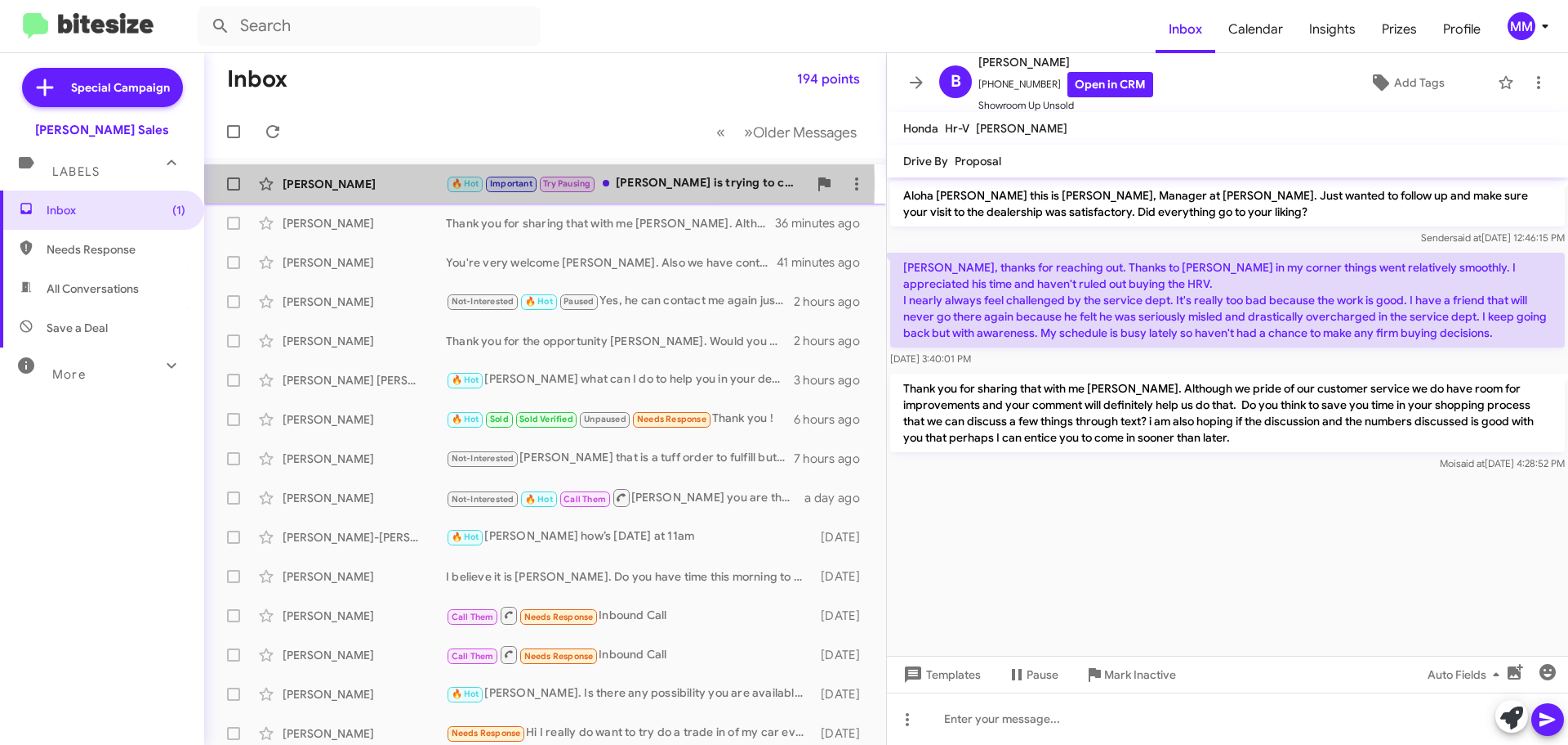
drag, startPoint x: 382, startPoint y: 185, endPoint x: 397, endPoint y: 186, distance: 15.0
click at [383, 186] on div "[PERSON_NAME]" at bounding box center [365, 184] width 164 height 17
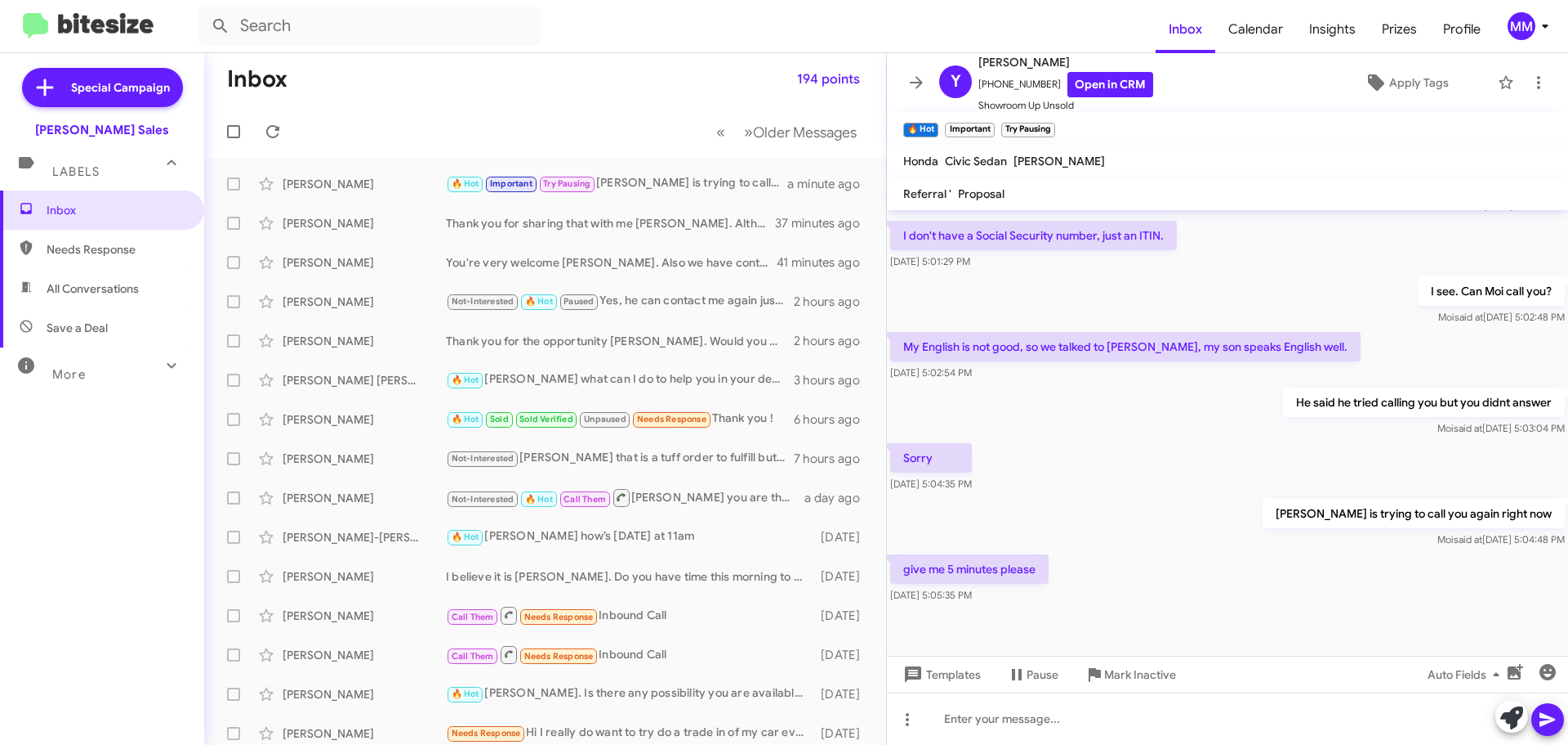
scroll to position [797, 0]
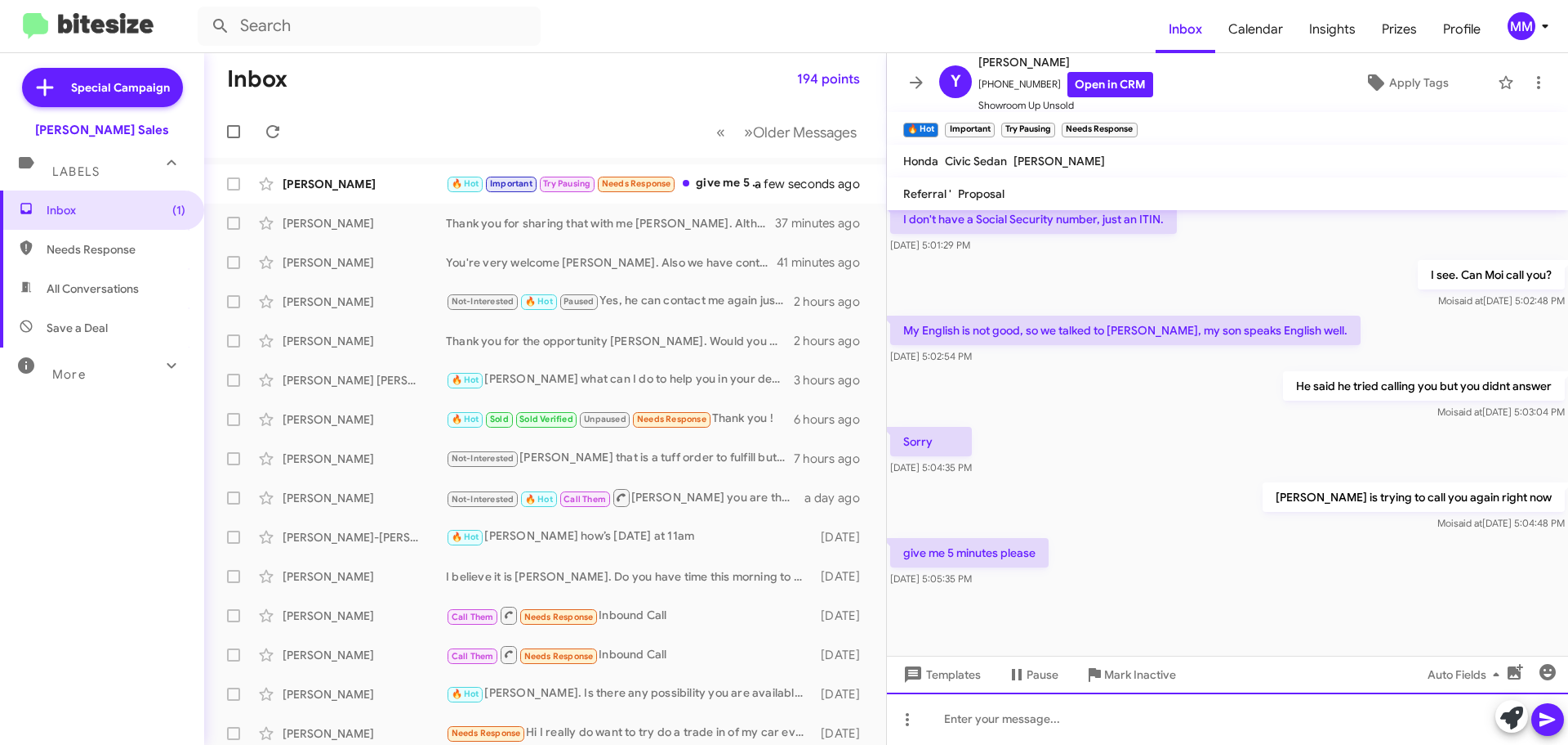
drag, startPoint x: 977, startPoint y: 725, endPoint x: 991, endPoint y: 718, distance: 15.7
click at [985, 721] on div at bounding box center [1227, 718] width 681 height 52
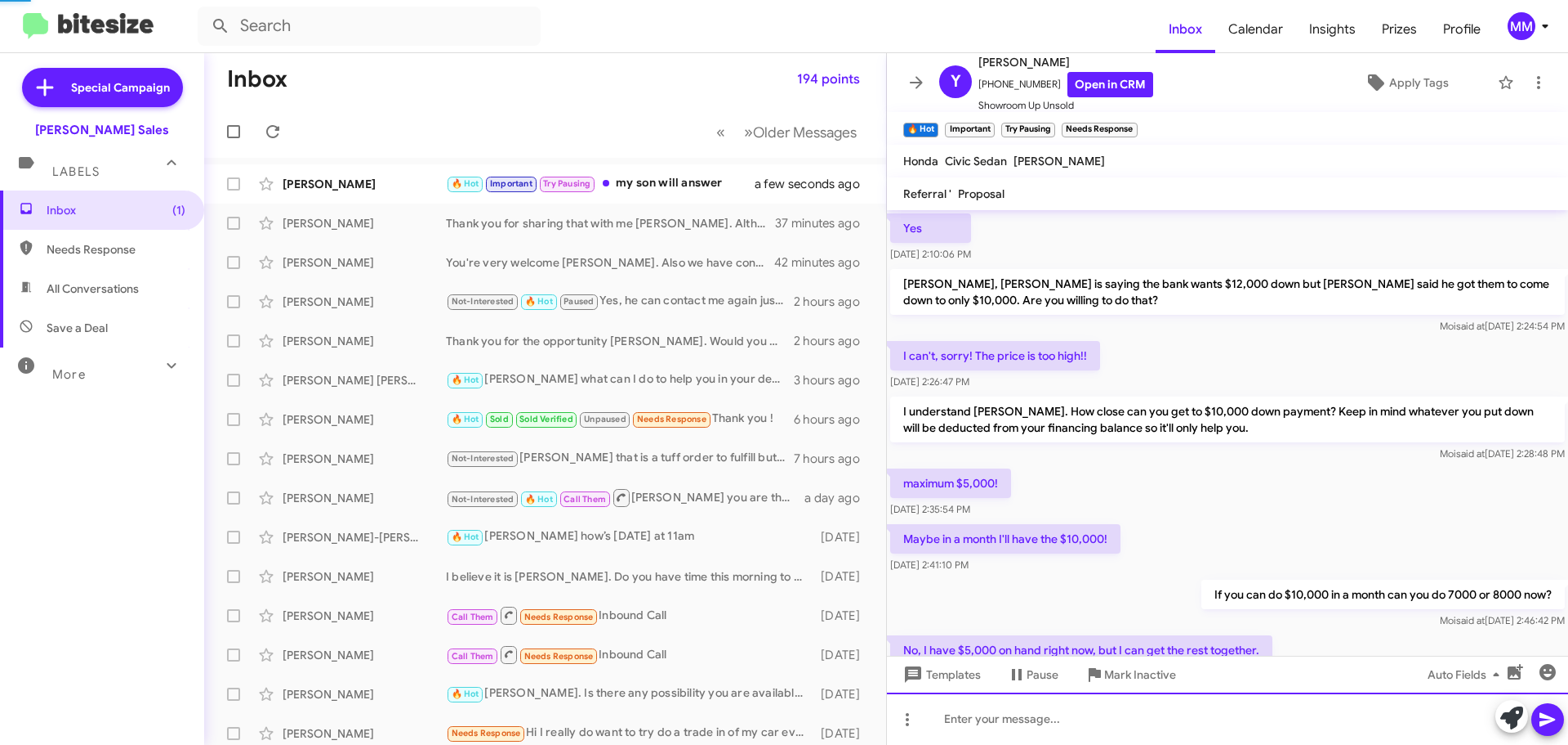
scroll to position [82, 0]
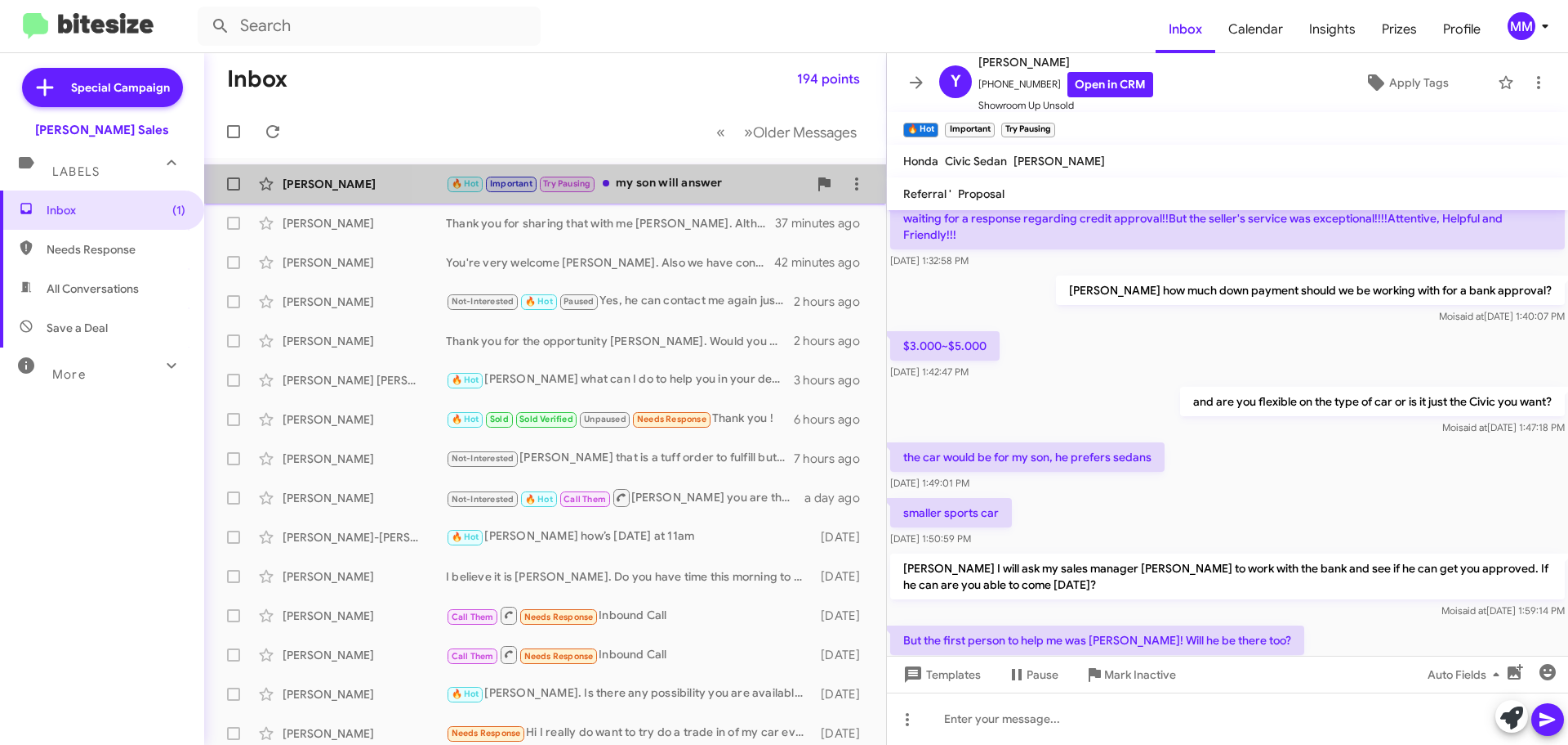
click at [664, 180] on div "🔥 Hot Important Try Pausing my son will answer" at bounding box center [626, 183] width 362 height 19
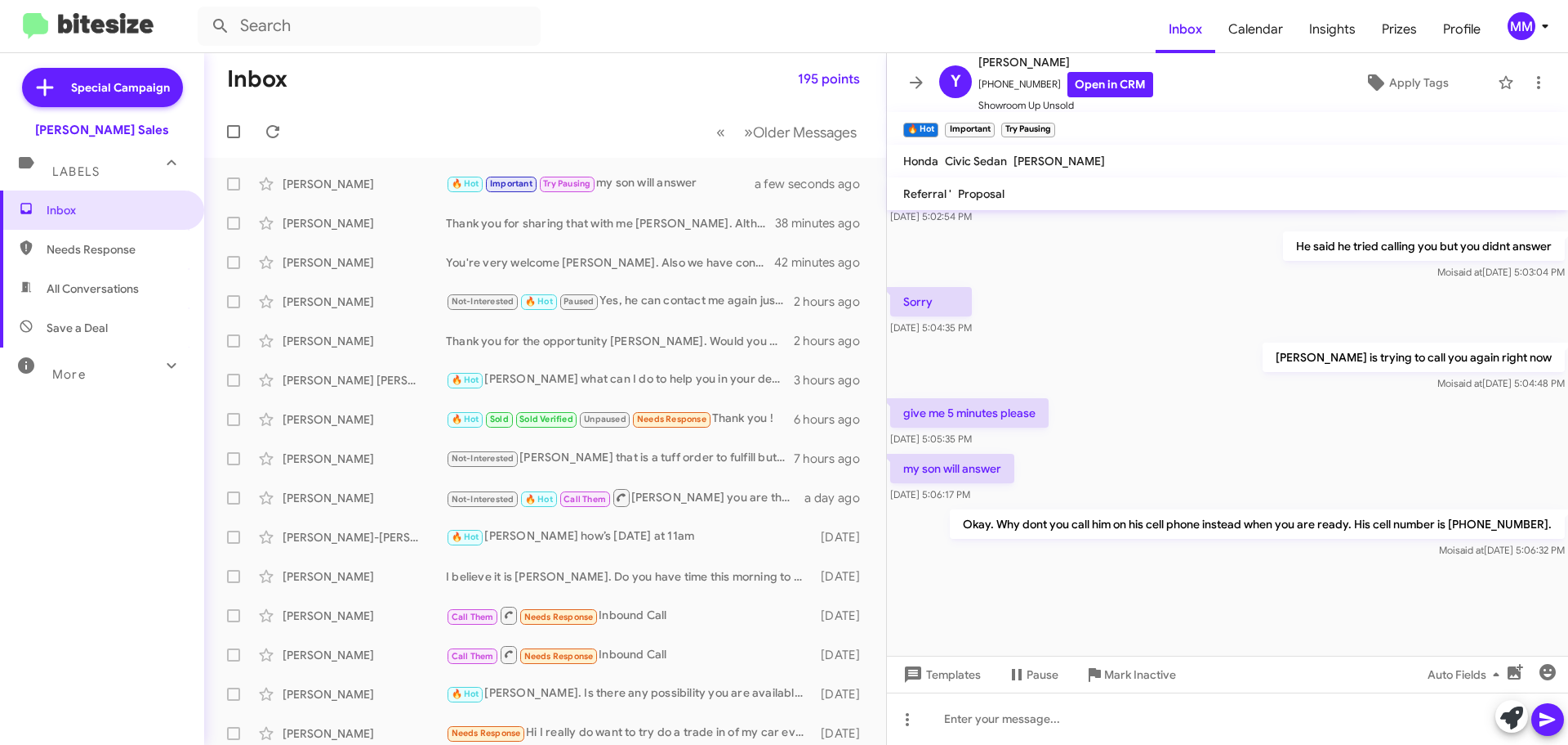
scroll to position [1621, 0]
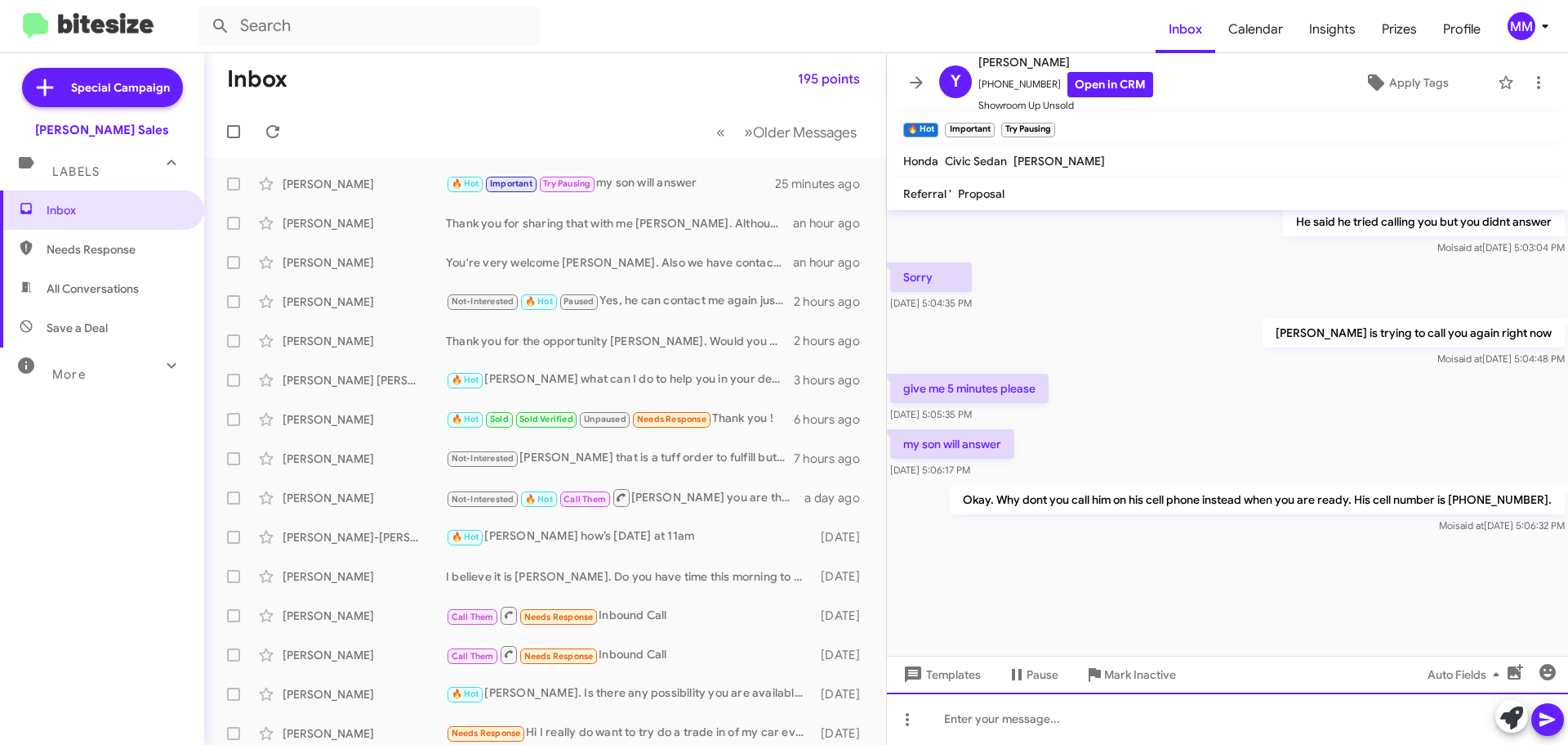
drag, startPoint x: 1008, startPoint y: 725, endPoint x: 1014, endPoint y: 718, distance: 9.2
click at [1011, 720] on div at bounding box center [1227, 718] width 681 height 52
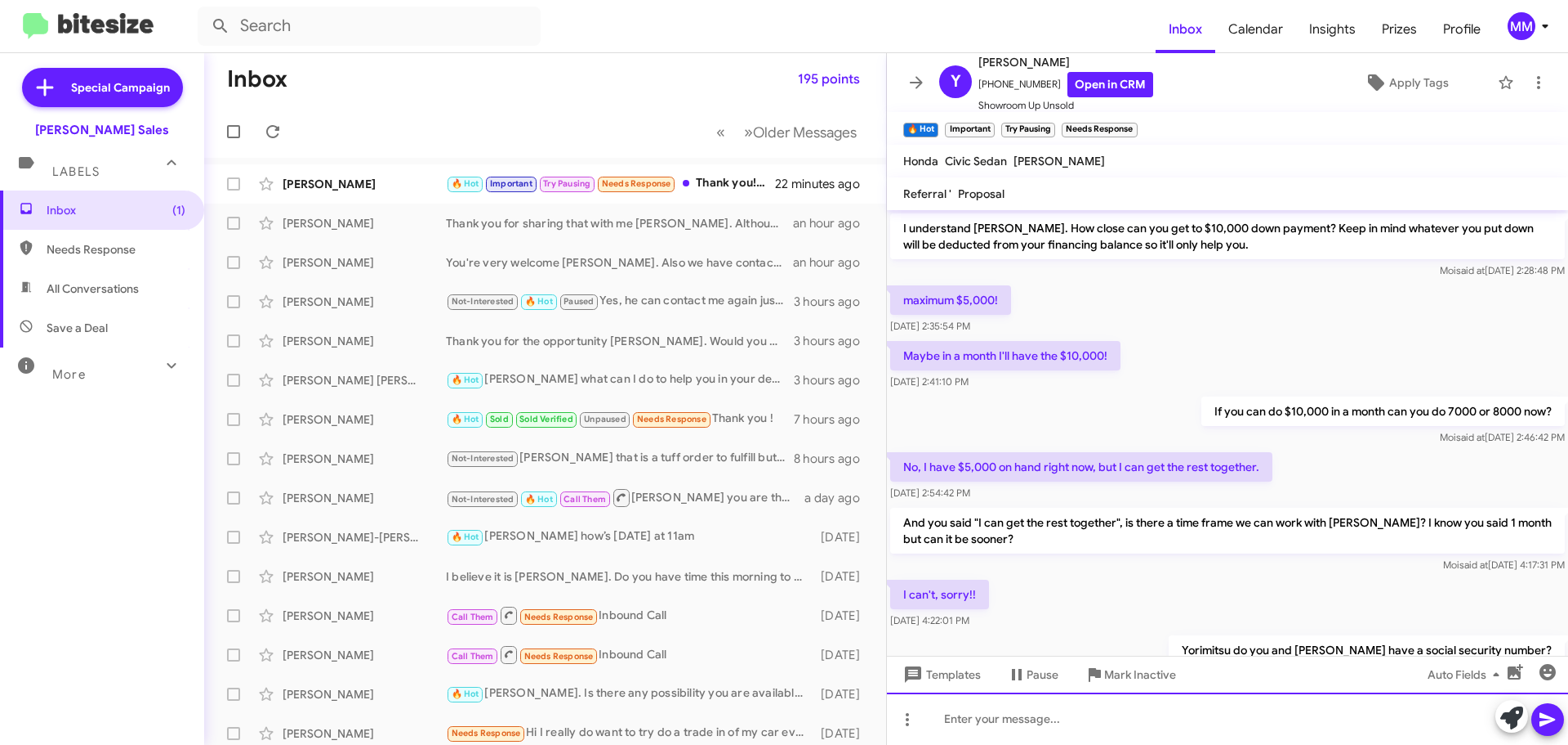
scroll to position [781, 0]
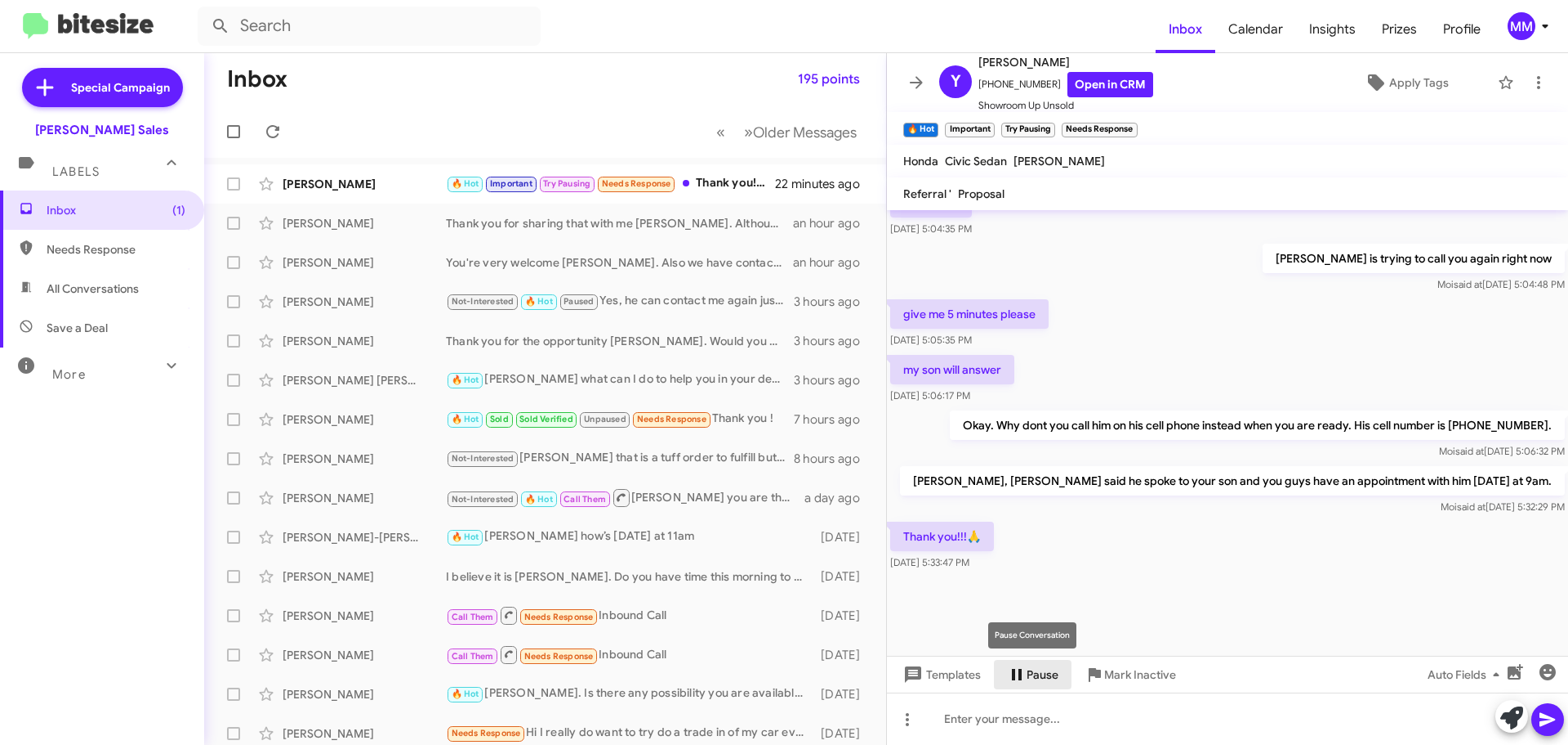
click at [1027, 676] on span "Pause" at bounding box center [1042, 674] width 32 height 30
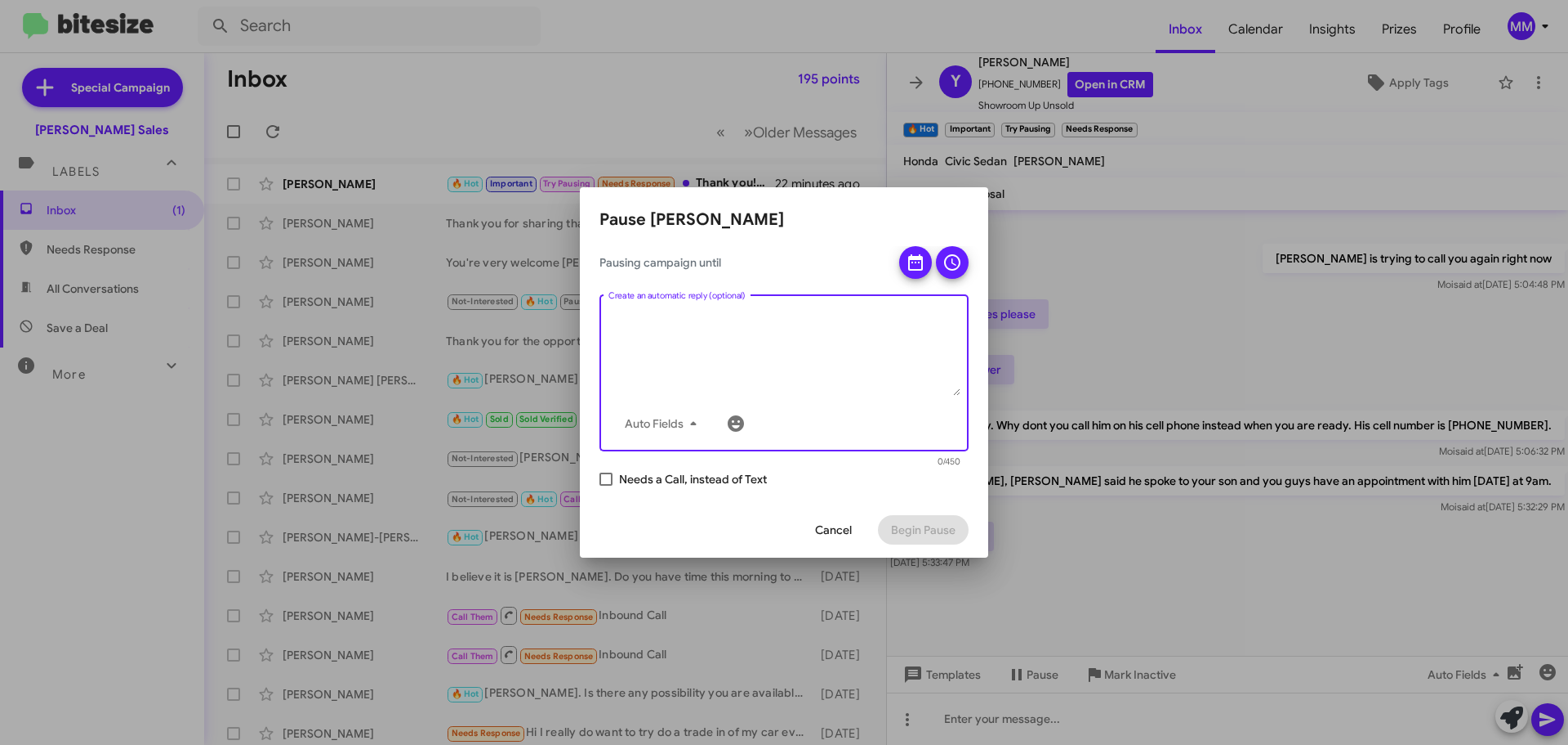
drag, startPoint x: 629, startPoint y: 334, endPoint x: 640, endPoint y: 328, distance: 12.5
click at [640, 328] on textarea "Create an automatic reply (optional)" at bounding box center [784, 353] width 352 height 85
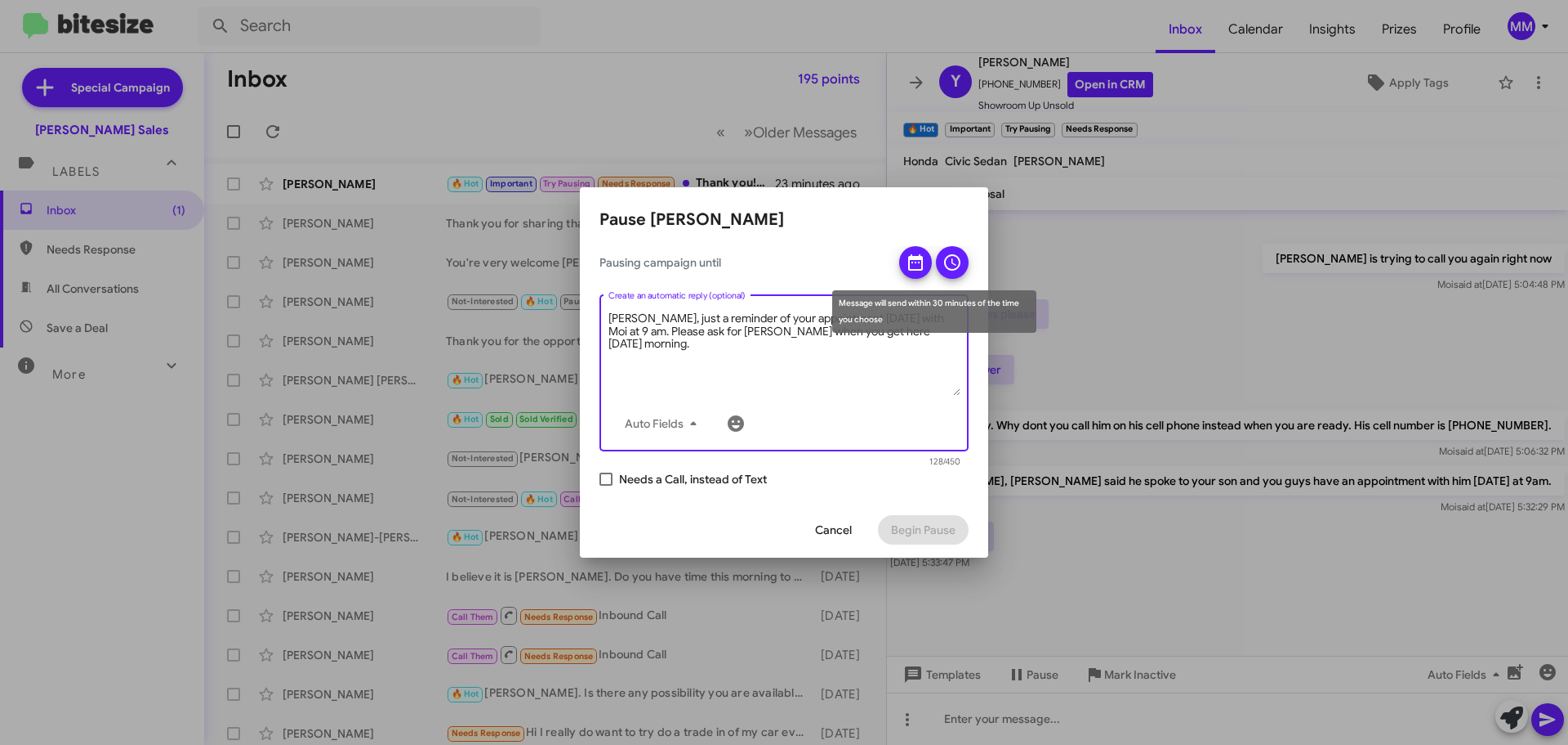
type textarea "[PERSON_NAME], just a reminder of your appointment [DATE] with Moi at 9 am. Ple…"
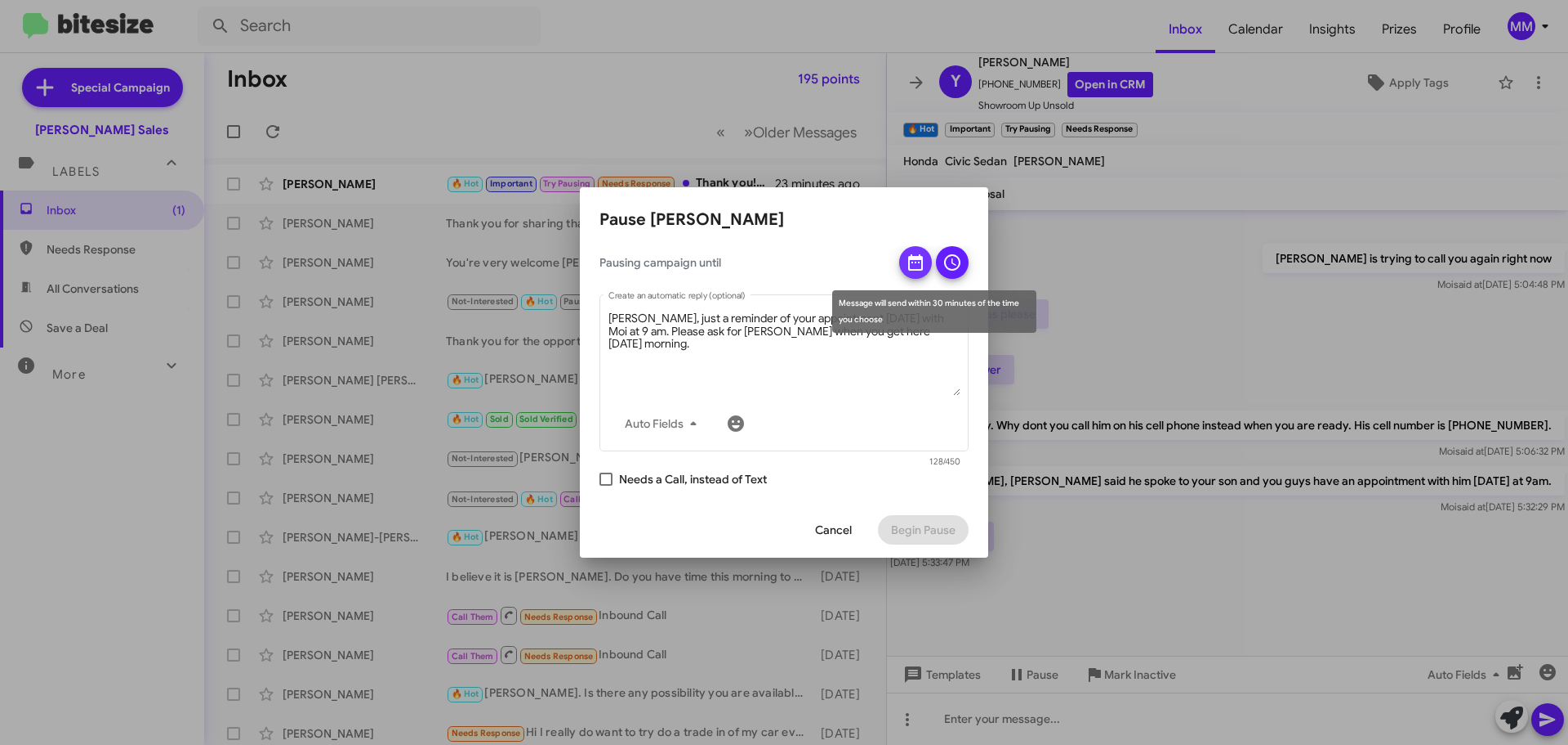
click at [913, 264] on icon at bounding box center [916, 262] width 20 height 20
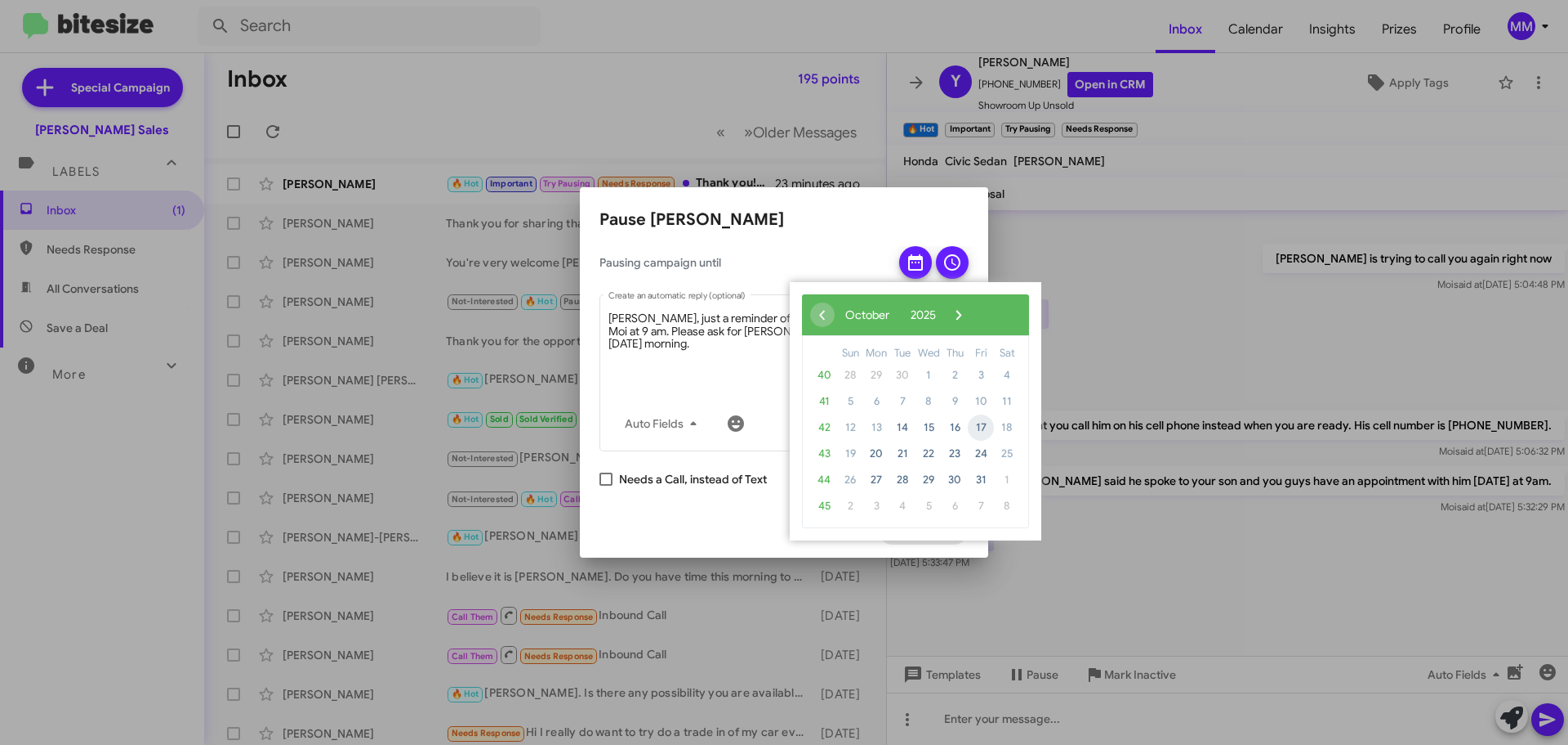
click at [987, 426] on span "17" at bounding box center [980, 427] width 27 height 27
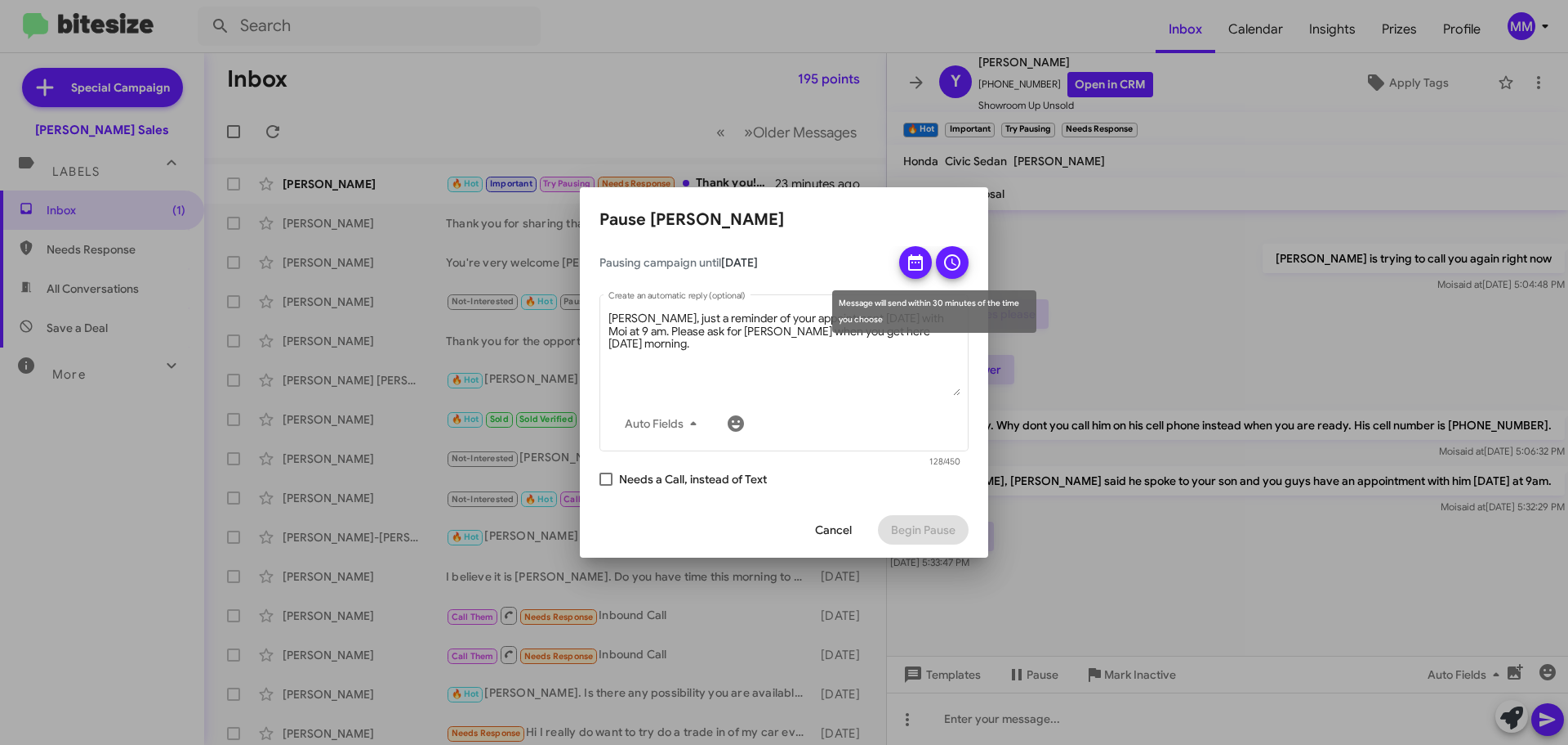
click at [956, 258] on icon at bounding box center [953, 262] width 20 height 20
click at [897, 352] on td at bounding box center [902, 355] width 42 height 21
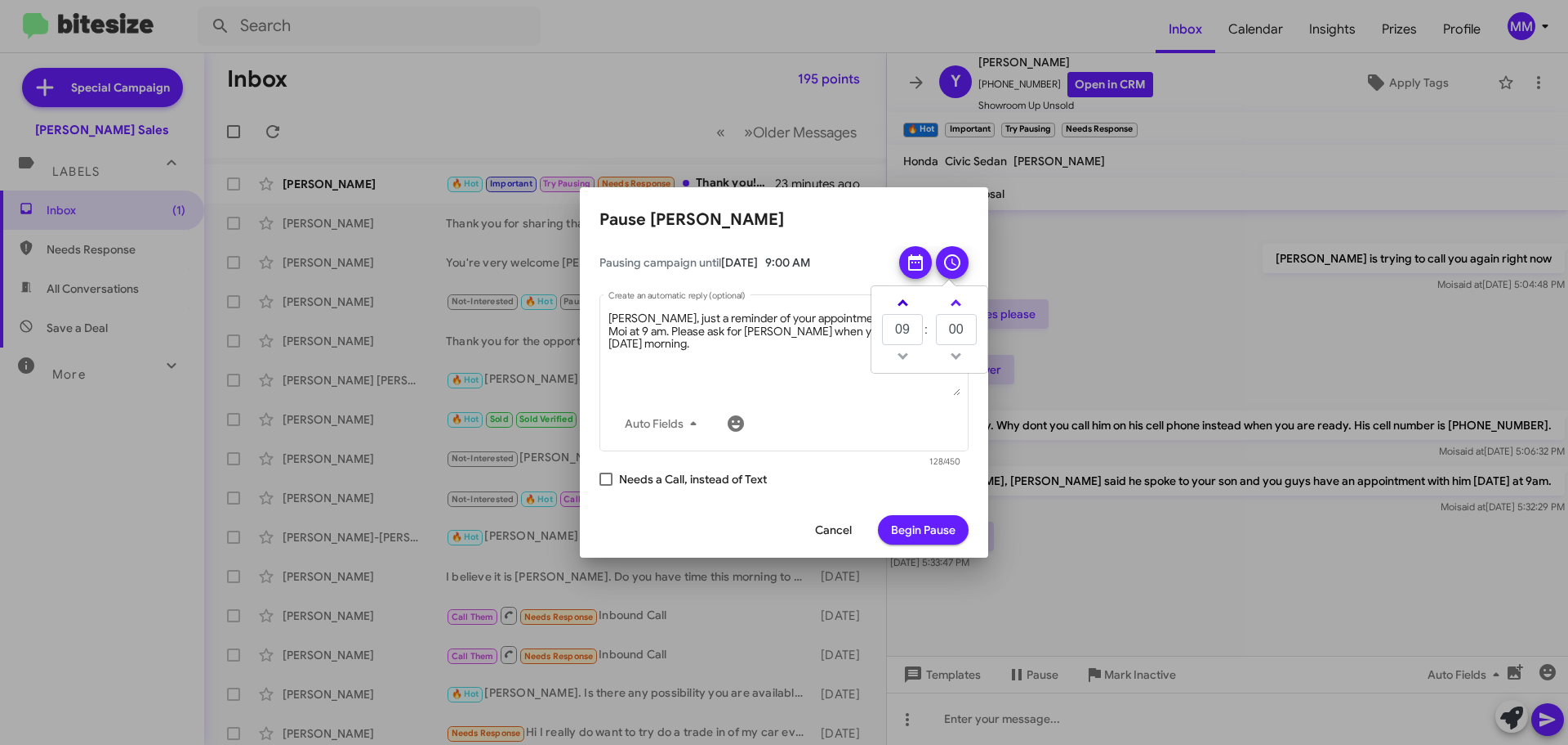
drag, startPoint x: 900, startPoint y: 312, endPoint x: 900, endPoint y: 302, distance: 10.0
click at [900, 307] on link at bounding box center [902, 302] width 29 height 19
click at [900, 302] on span at bounding box center [902, 304] width 11 height 11
click at [901, 302] on span at bounding box center [902, 304] width 11 height 11
click at [905, 301] on link at bounding box center [902, 302] width 29 height 19
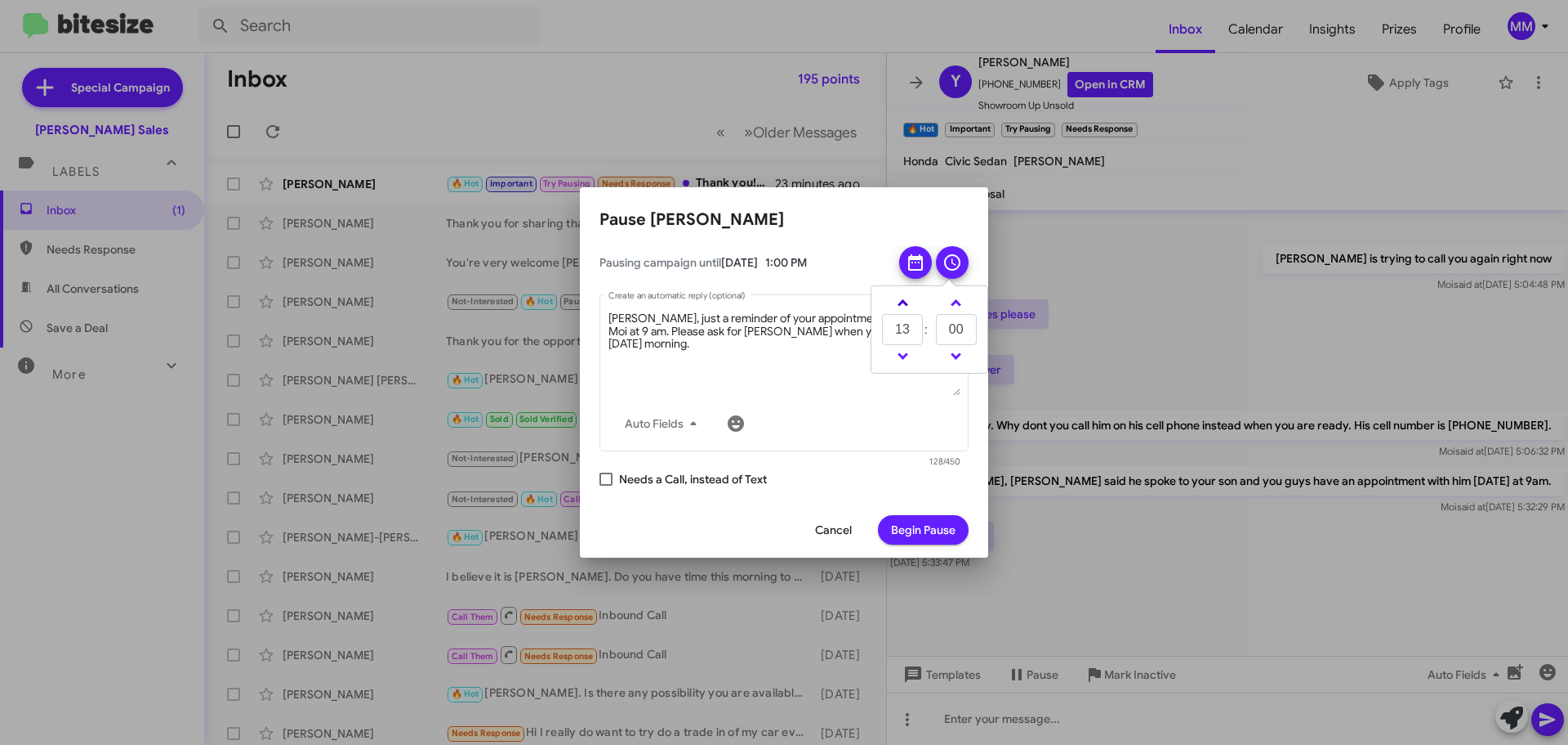
click at [905, 301] on link at bounding box center [902, 302] width 29 height 19
type input "15"
click at [929, 531] on span "Begin Pause" at bounding box center [923, 530] width 64 height 30
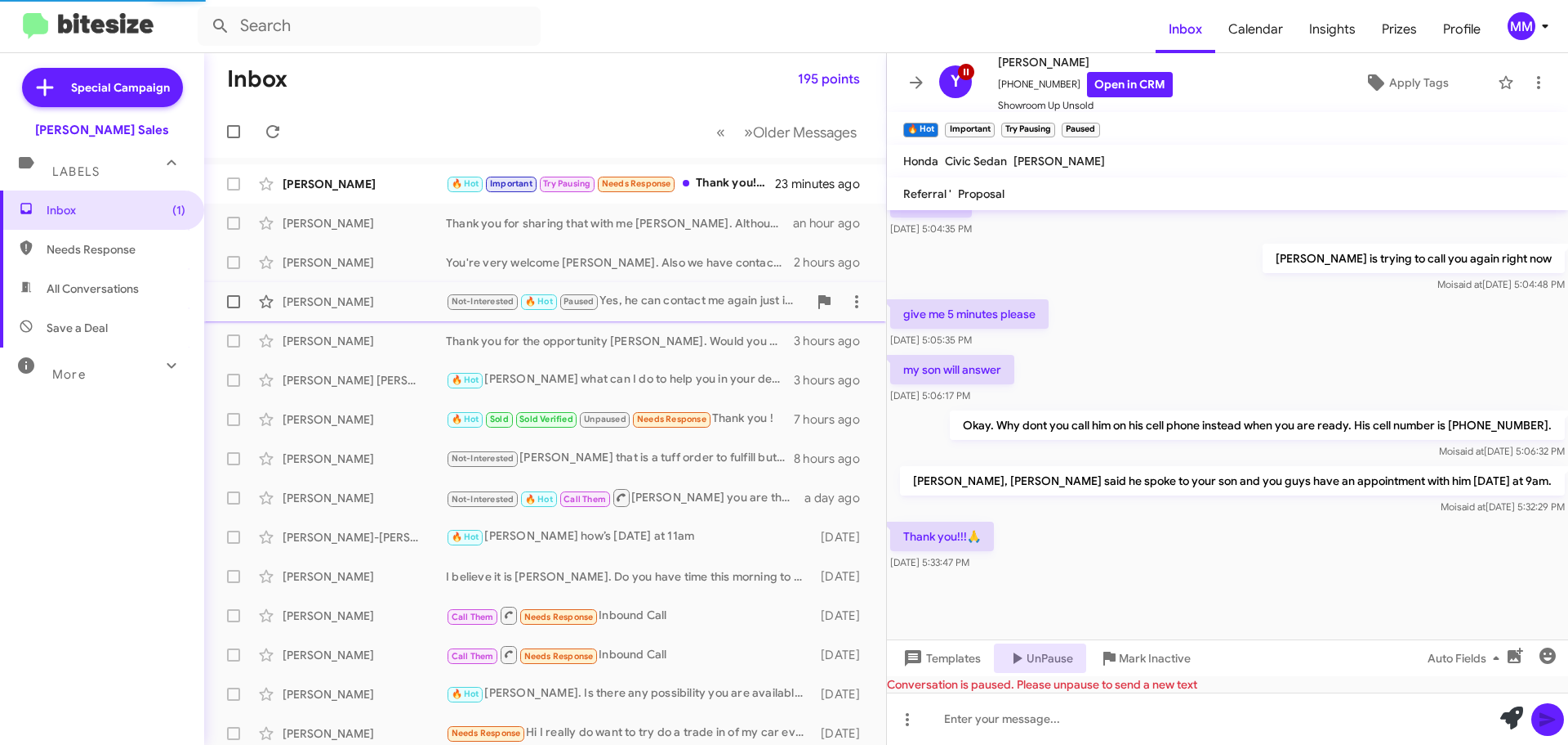
scroll to position [817, 0]
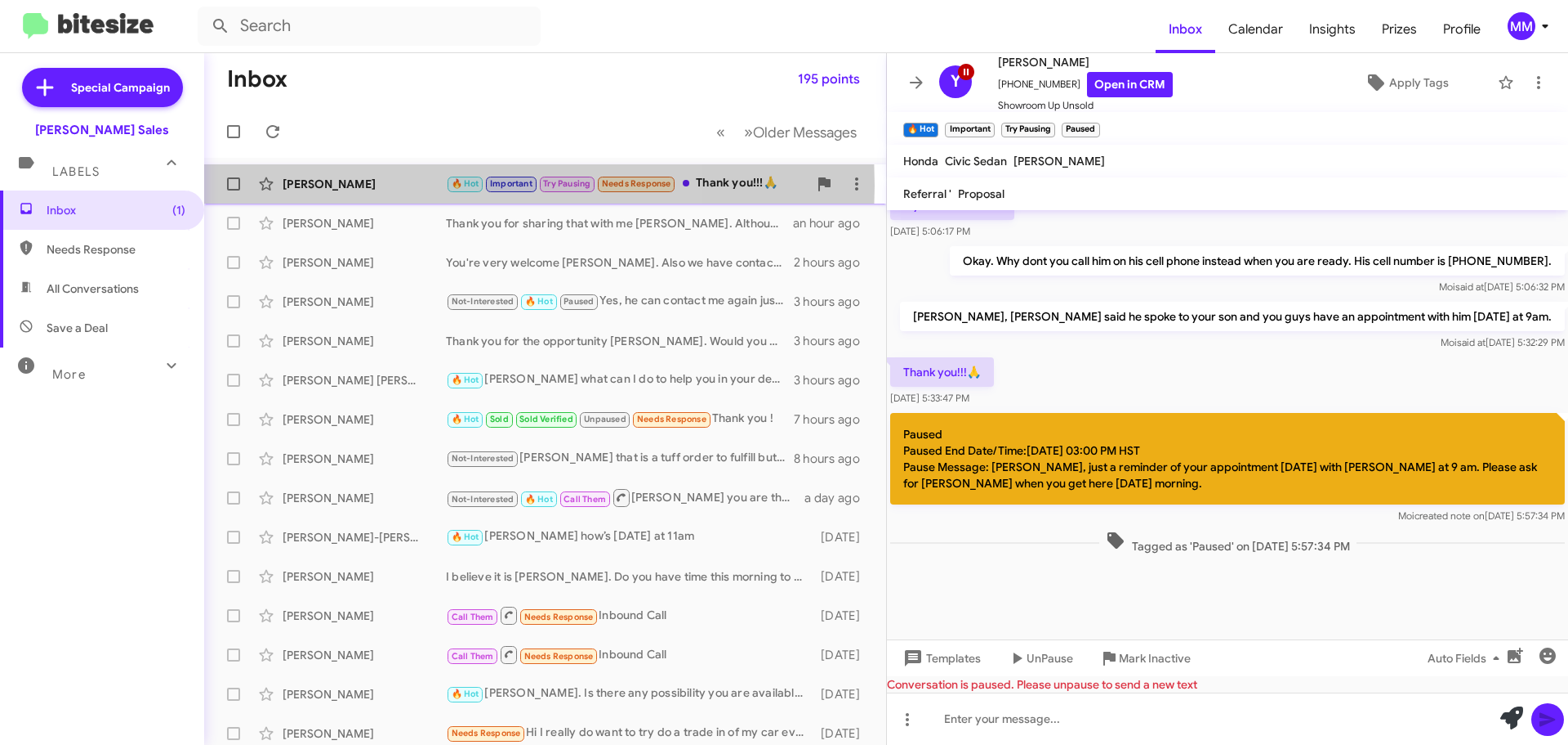
click at [374, 186] on div "[PERSON_NAME]" at bounding box center [365, 184] width 164 height 17
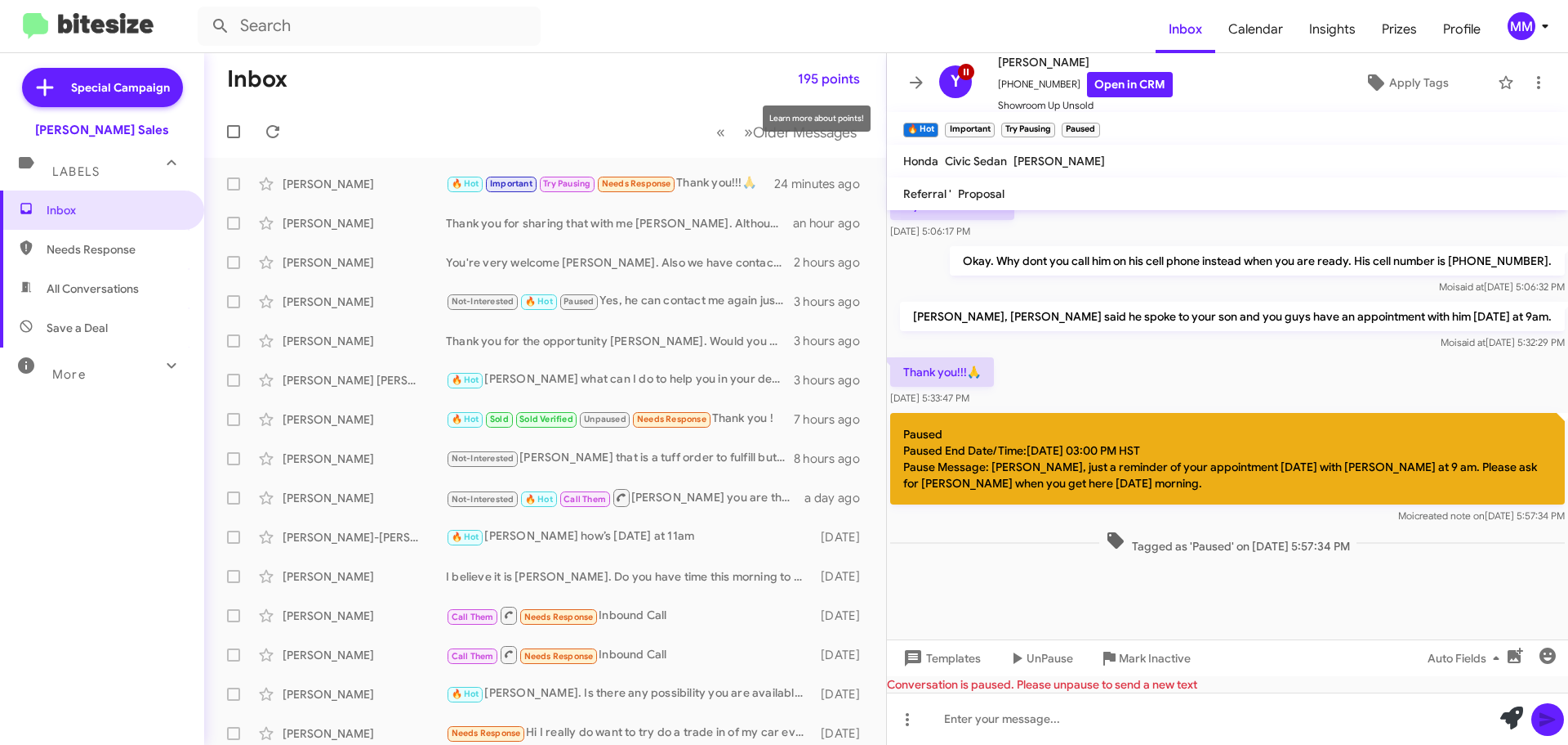
click at [802, 80] on span "195 points" at bounding box center [828, 79] width 62 height 30
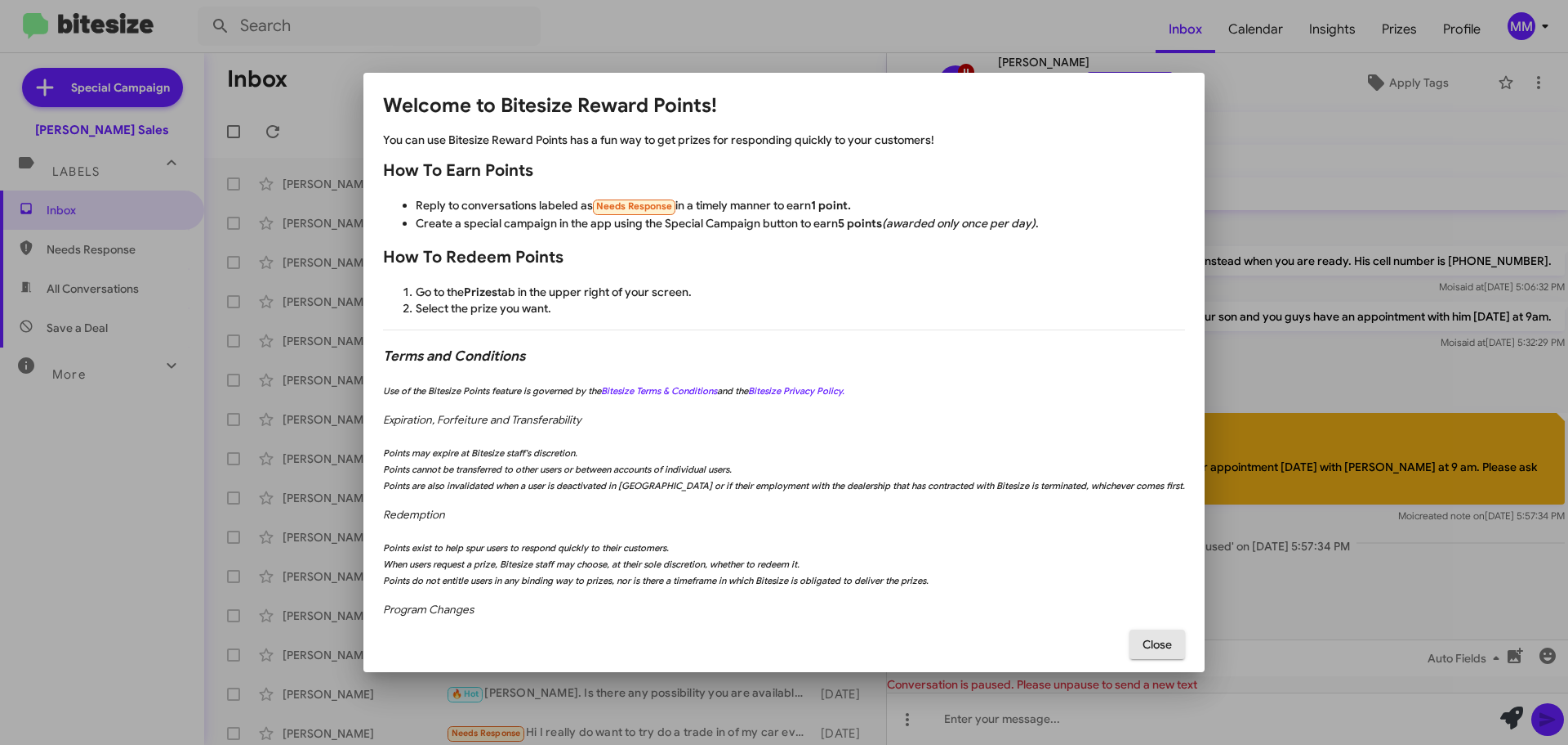
drag, startPoint x: 1148, startPoint y: 647, endPoint x: 1150, endPoint y: 639, distance: 8.2
click at [1148, 644] on span "Close" at bounding box center [1158, 644] width 30 height 30
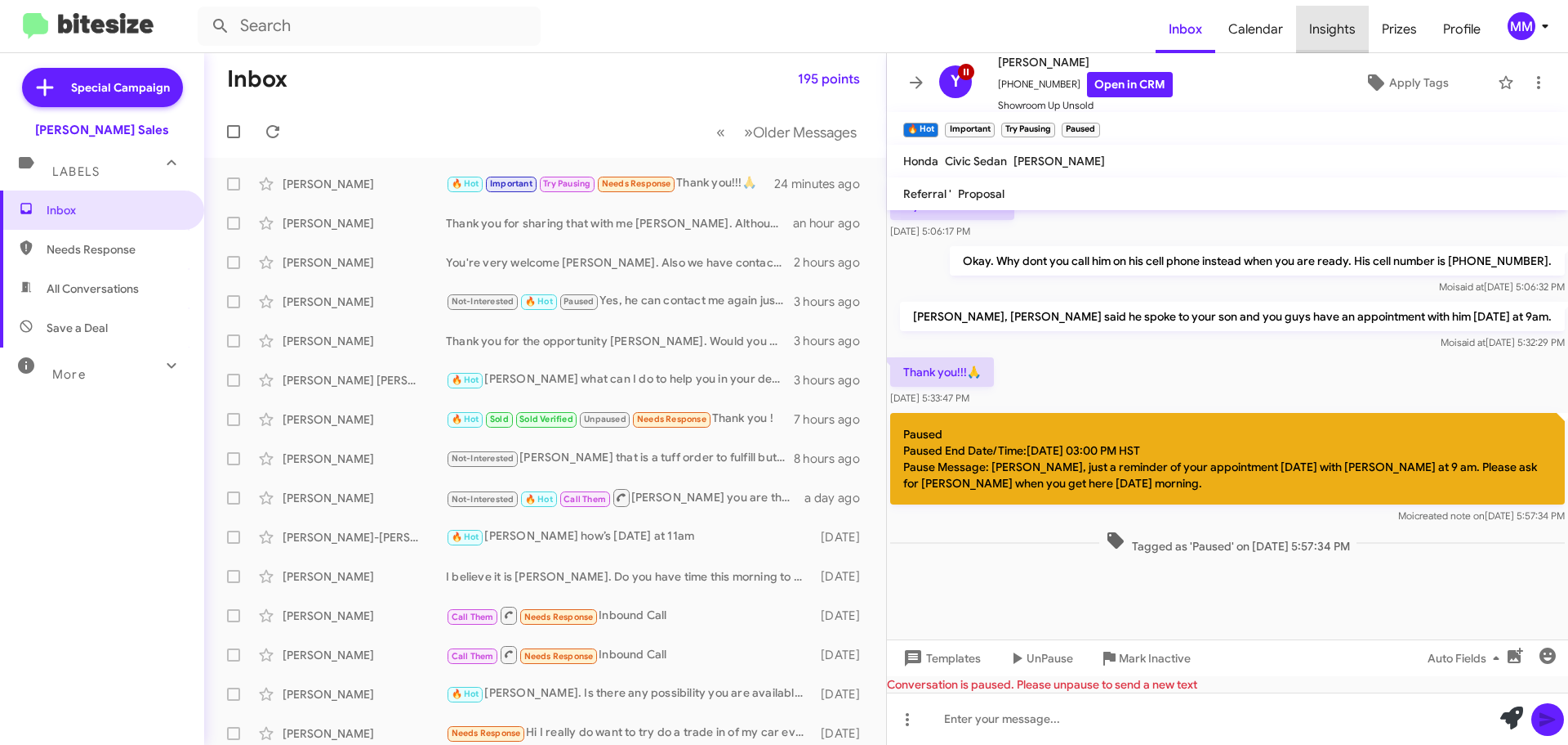
click at [1342, 29] on span "Insights" at bounding box center [1332, 30] width 73 height 47
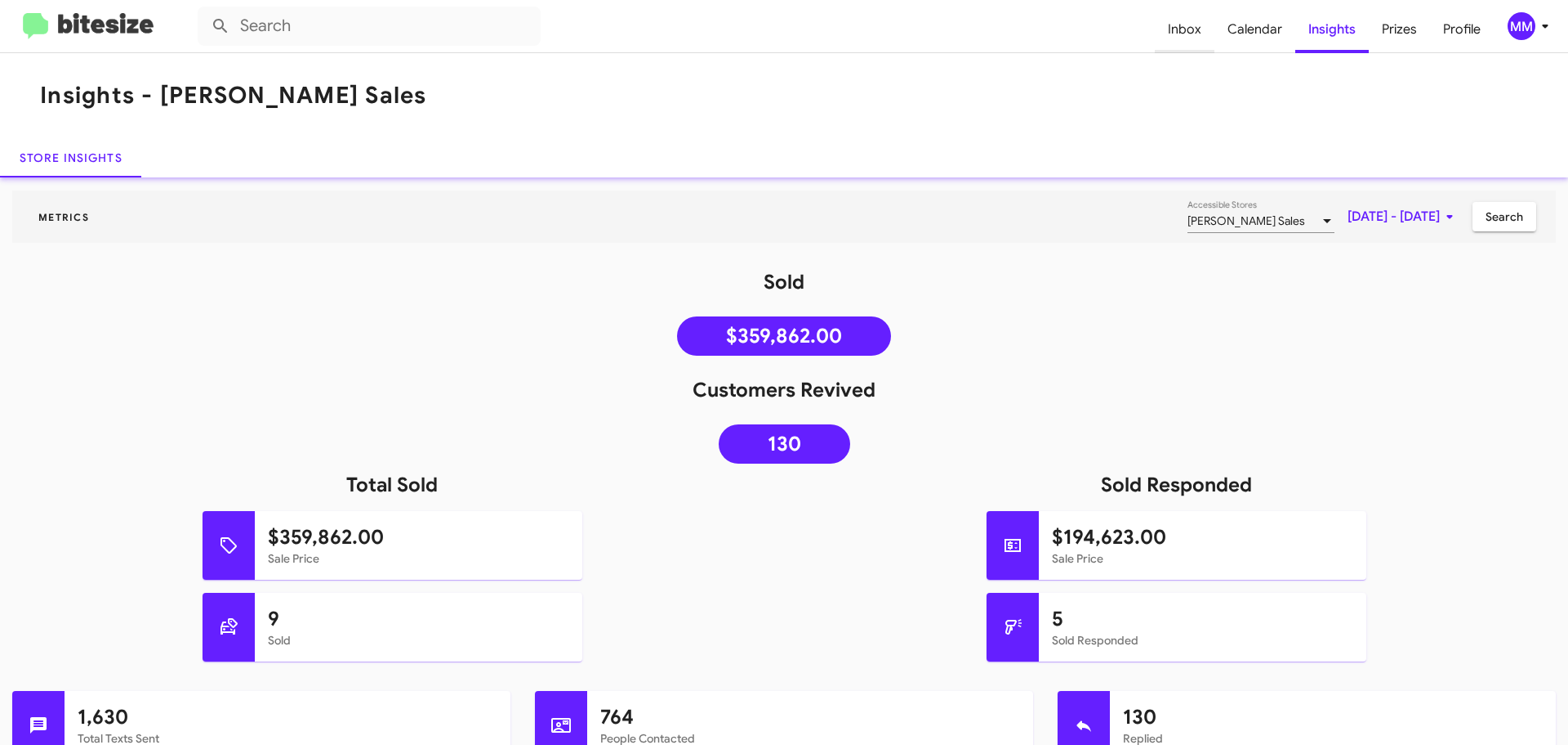
click at [1182, 29] on span "Inbox" at bounding box center [1184, 30] width 59 height 47
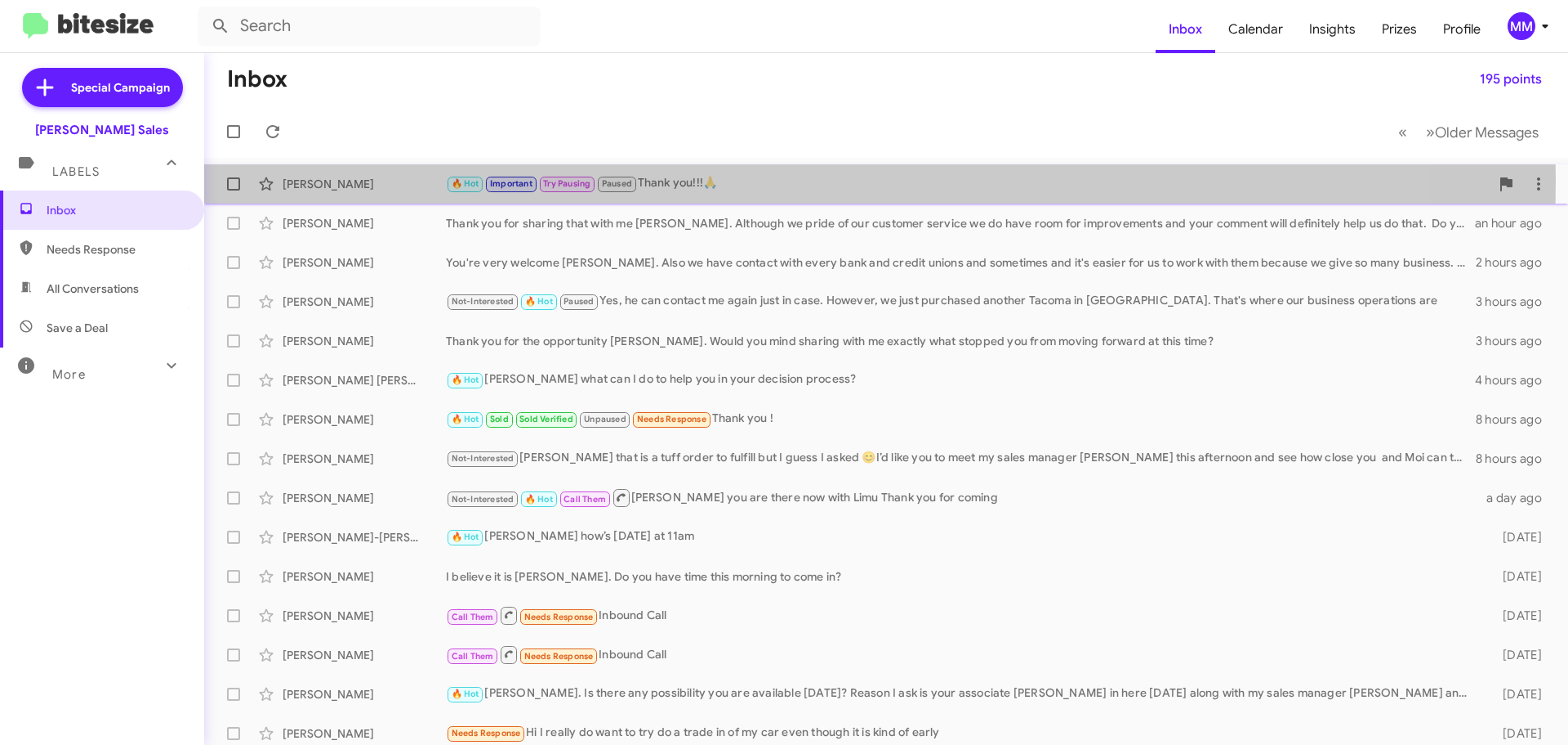
click at [353, 180] on div "[PERSON_NAME]" at bounding box center [365, 184] width 164 height 17
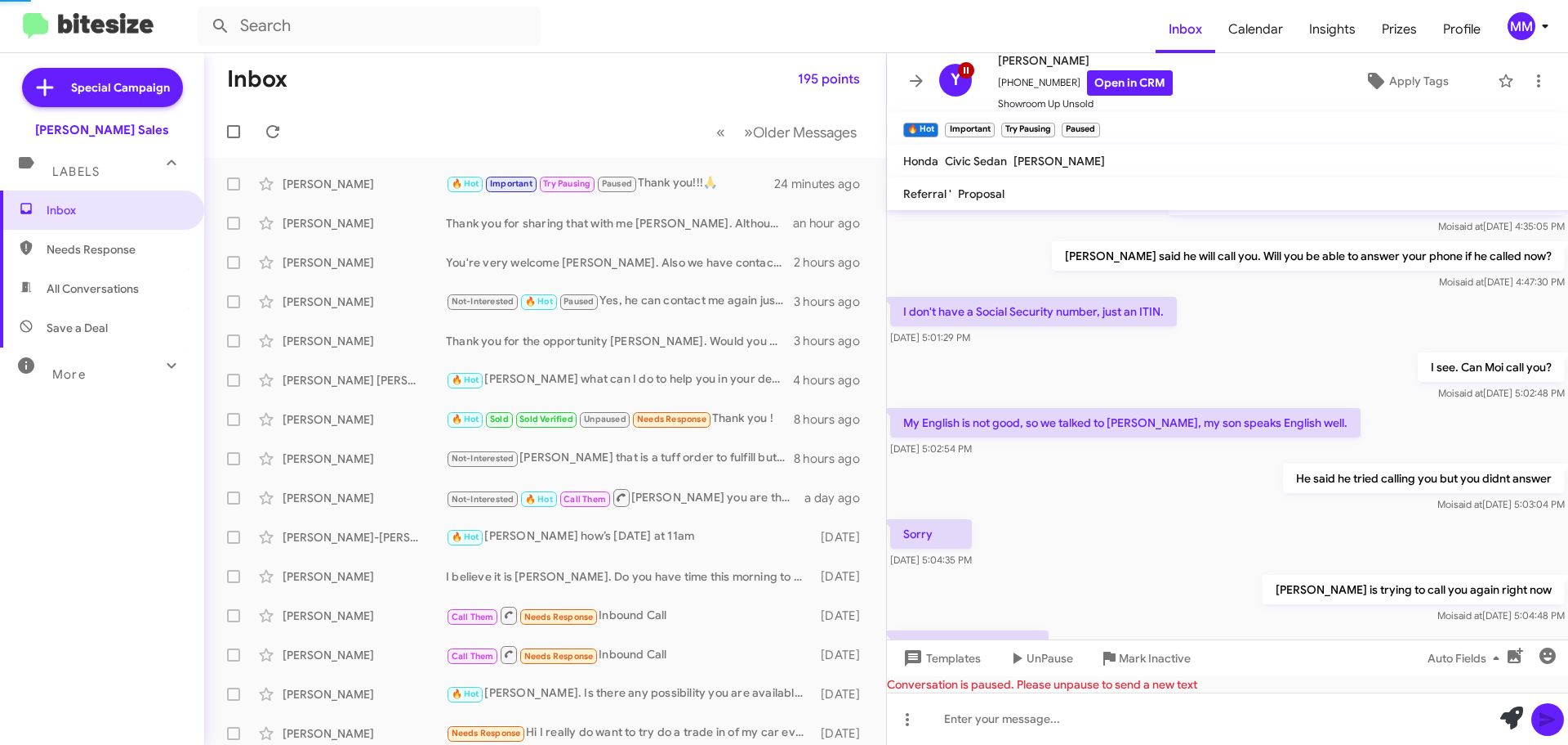
scroll to position [1389, 0]
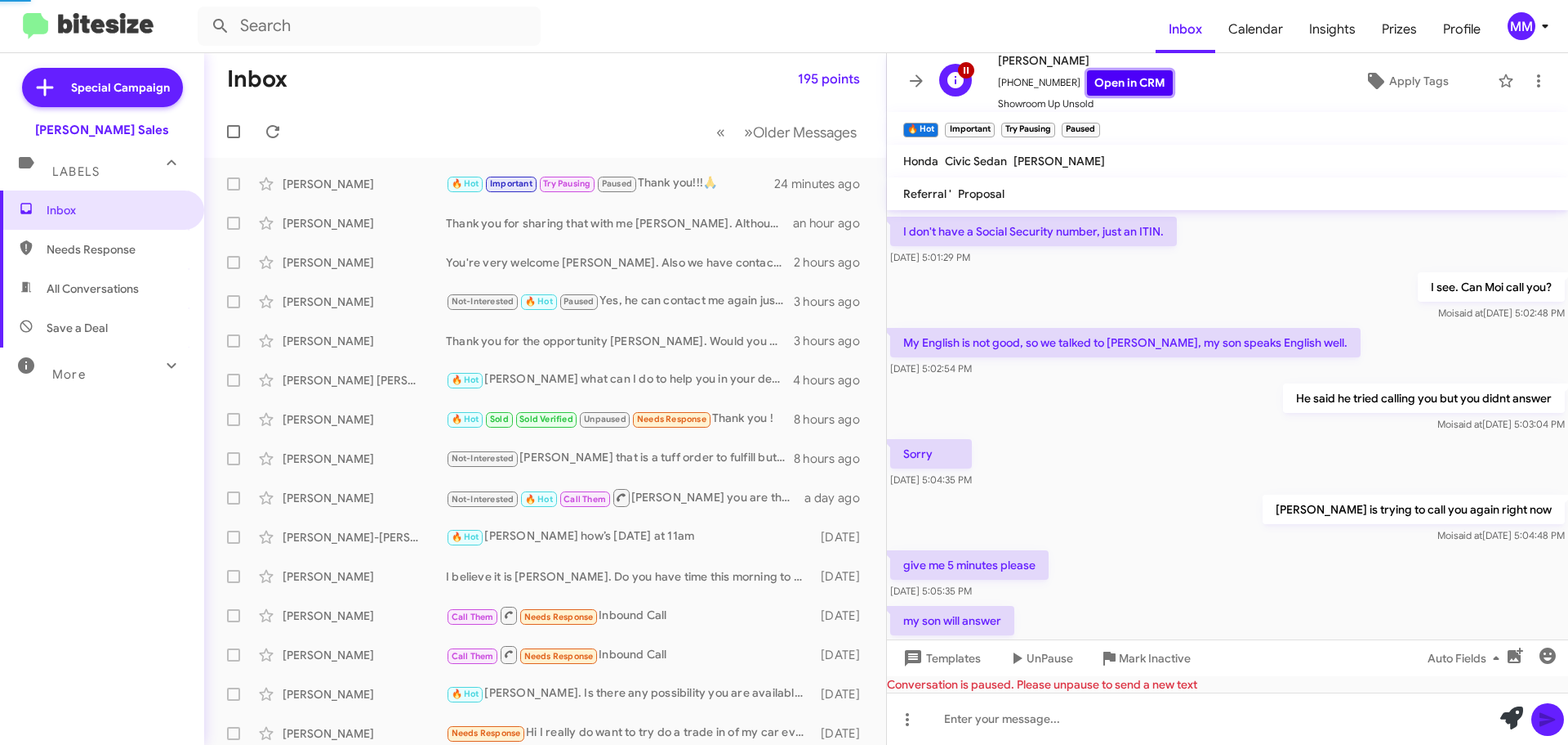
click at [1106, 77] on link "Open in CRM" at bounding box center [1129, 83] width 86 height 26
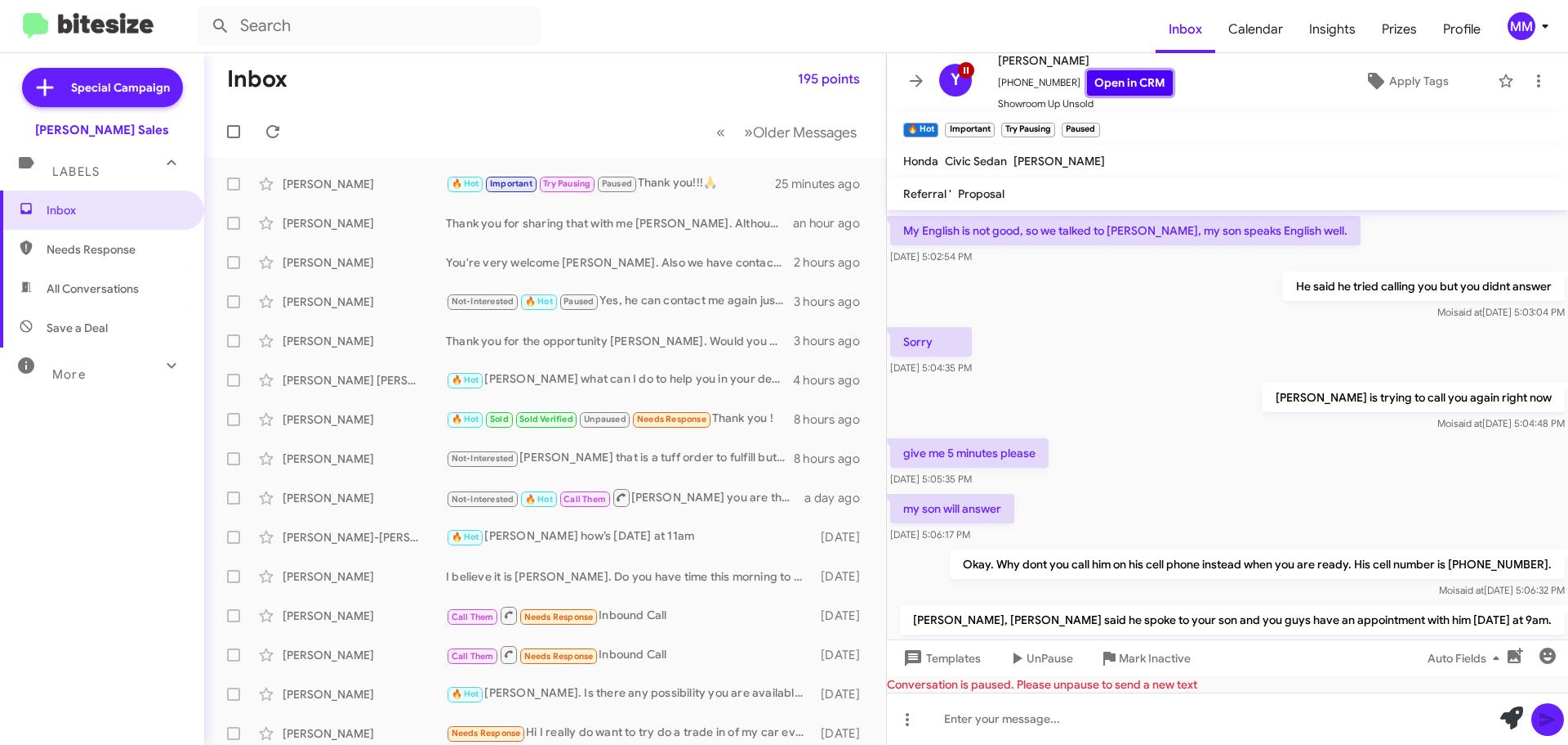
scroll to position [1553, 0]
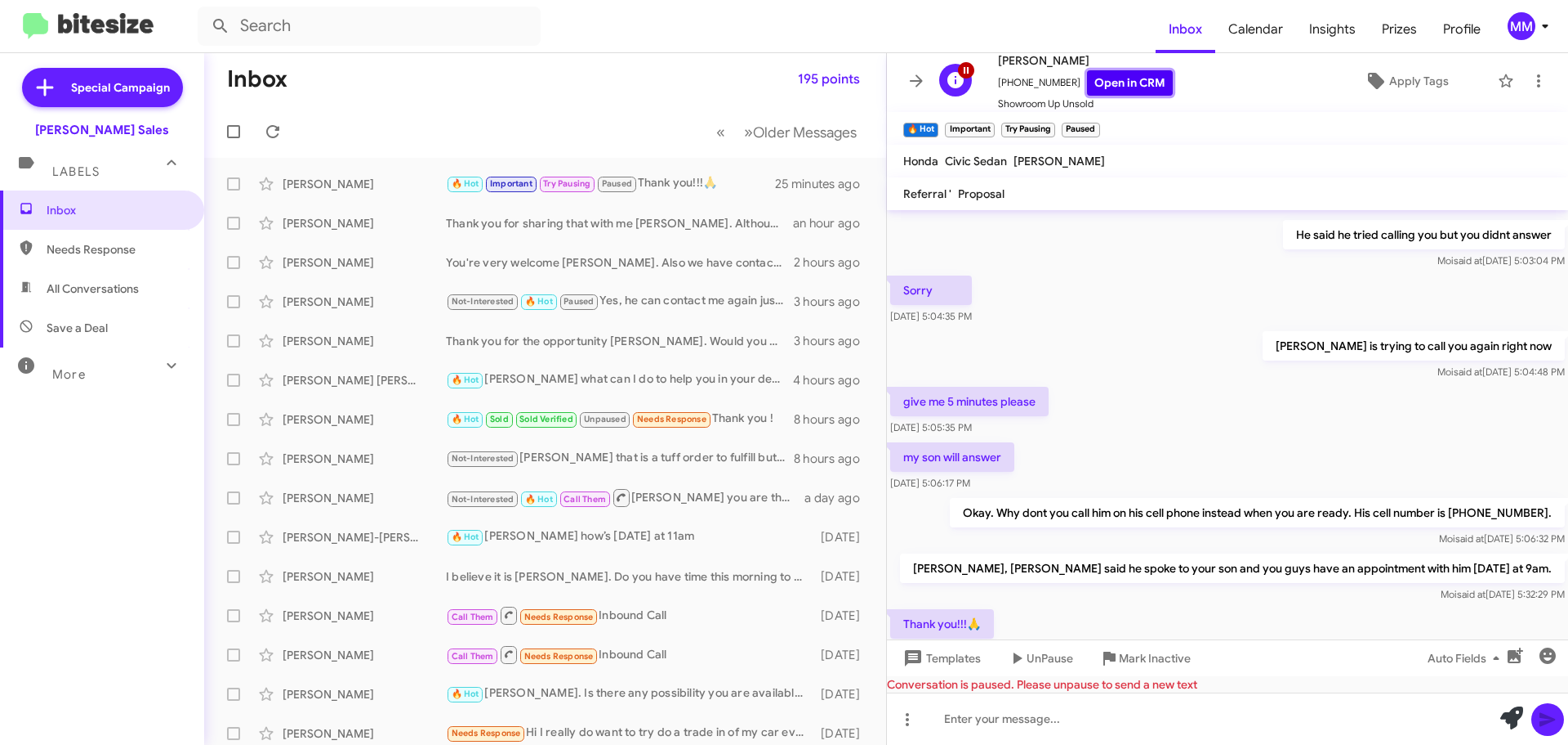
click at [1110, 87] on link "Open in CRM" at bounding box center [1129, 83] width 86 height 26
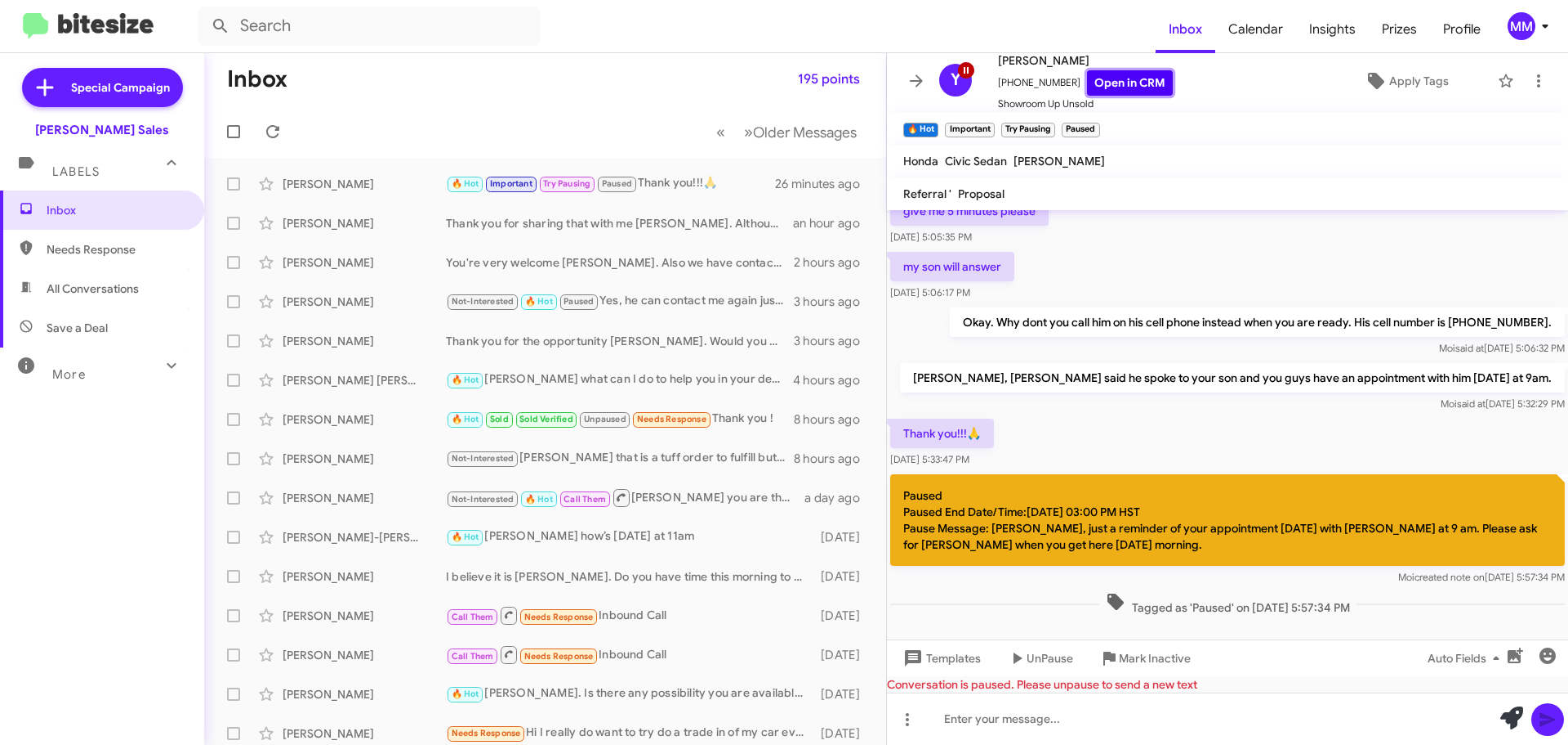
scroll to position [1772, 0]
